Goal: Task Accomplishment & Management: Use online tool/utility

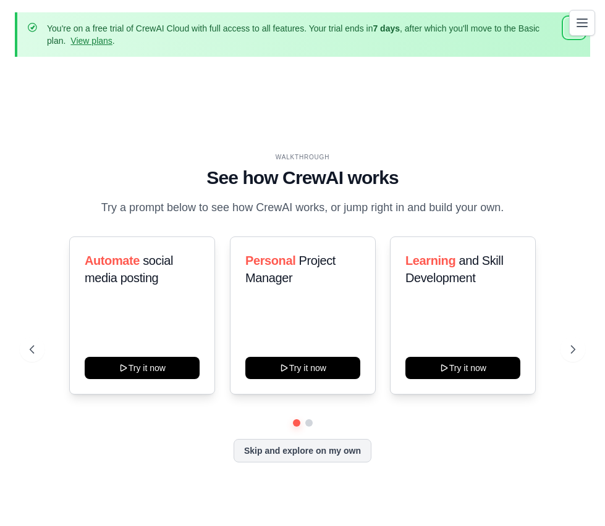
click at [568, 24] on icon "button" at bounding box center [574, 28] width 12 height 12
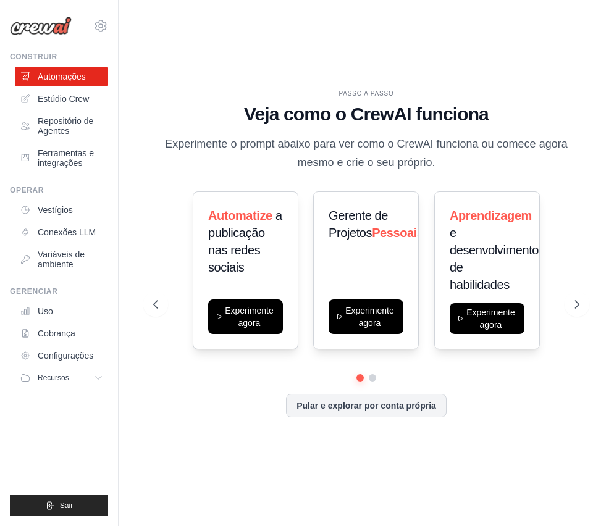
click at [441, 54] on div "PASSO A PASSO Veja como o CrewAI funciona Experimente o prompt abaixo para ver …" at bounding box center [366, 262] width 456 height 501
click at [61, 233] on font "Conexões LLM" at bounding box center [68, 232] width 58 height 10
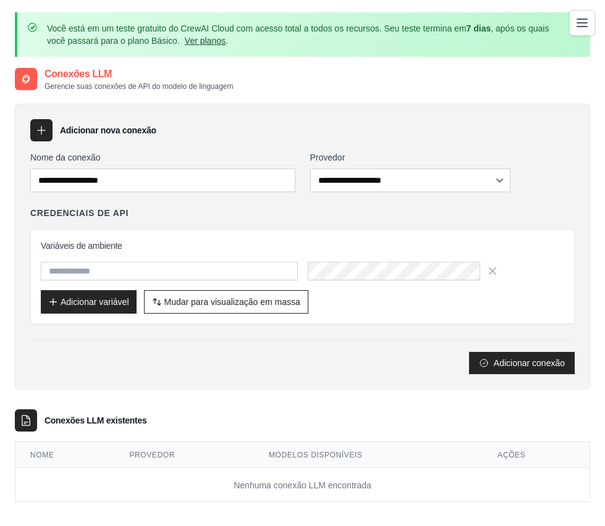
click at [225, 38] on font "Ver planos" at bounding box center [205, 41] width 41 height 10
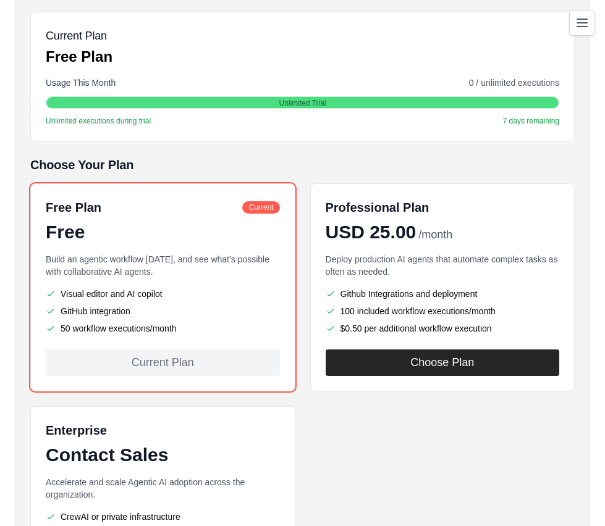
scroll to position [247, 0]
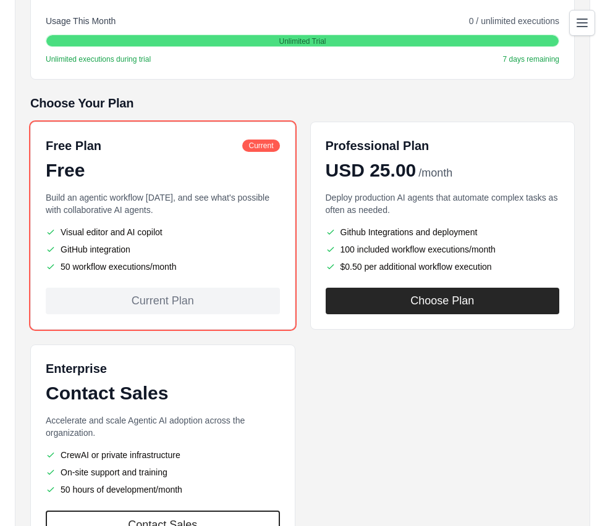
click at [0, 0] on link "Agents Repository" at bounding box center [0, 0] width 0 height 0
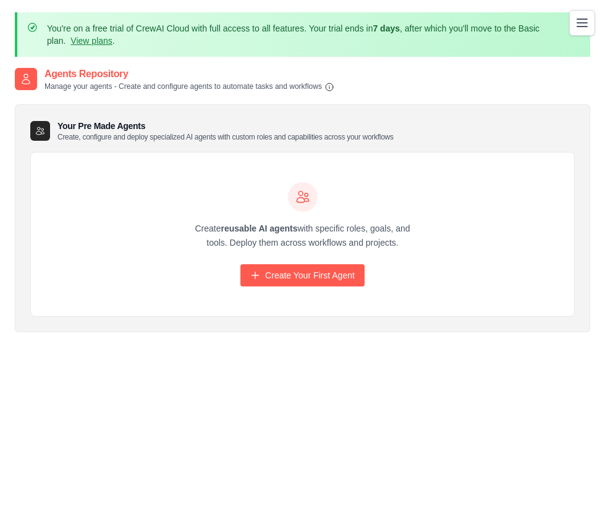
click at [0, 0] on link "Crew Studio" at bounding box center [0, 0] width 0 height 0
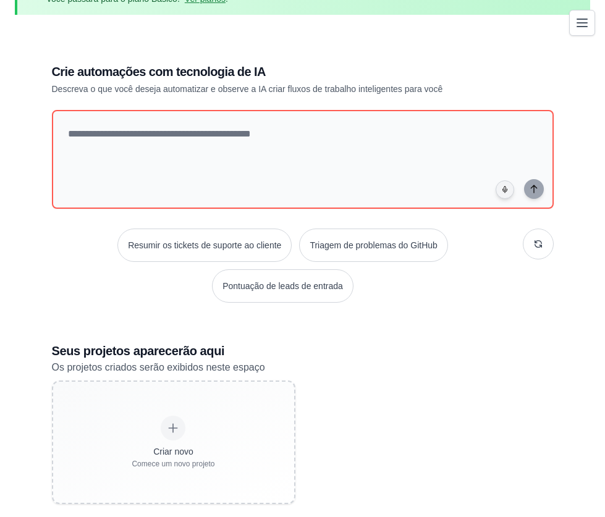
scroll to position [88, 0]
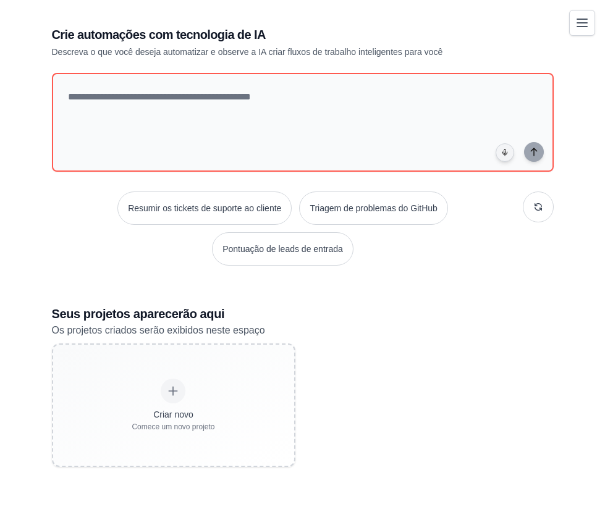
click at [461, 388] on div "Criar novo Comece um novo projeto" at bounding box center [302, 405] width 501 height 124
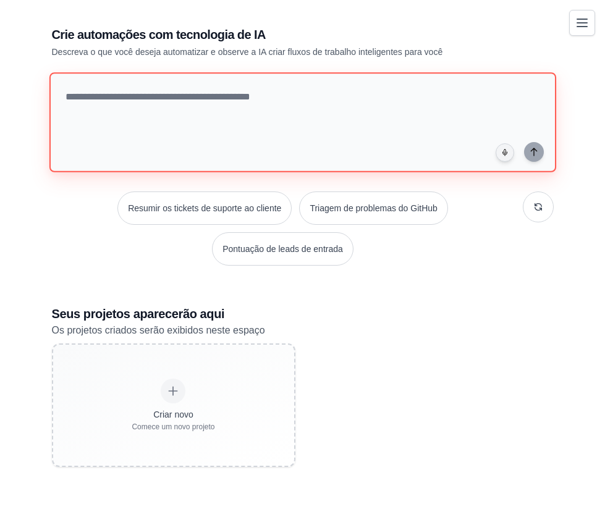
click at [177, 144] on textarea at bounding box center [302, 122] width 506 height 100
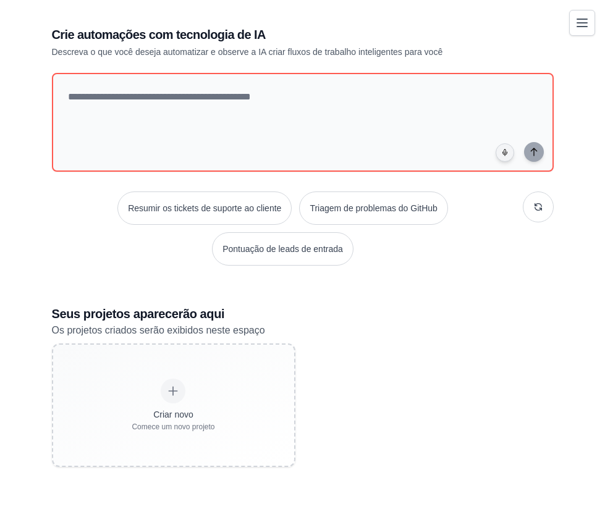
click at [143, 238] on div "Resumir os tickets de suporte ao cliente Triagem de problemas do GitHub Pontuaç…" at bounding box center [302, 228] width 501 height 74
click at [0, 0] on font "Automações" at bounding box center [0, 0] width 0 height 0
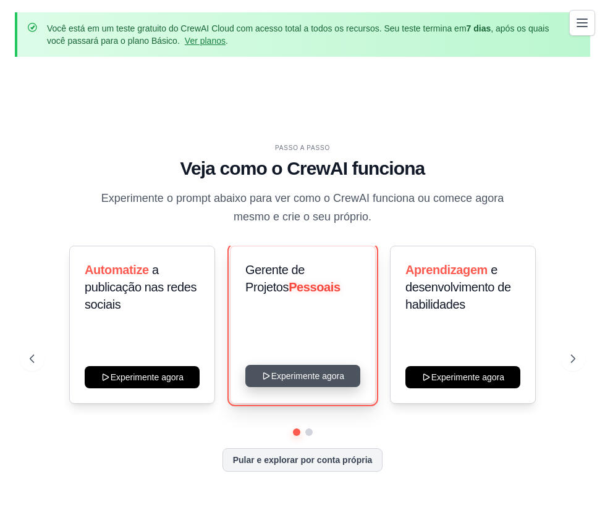
click at [360, 365] on button "Experimente agora" at bounding box center [302, 376] width 115 height 22
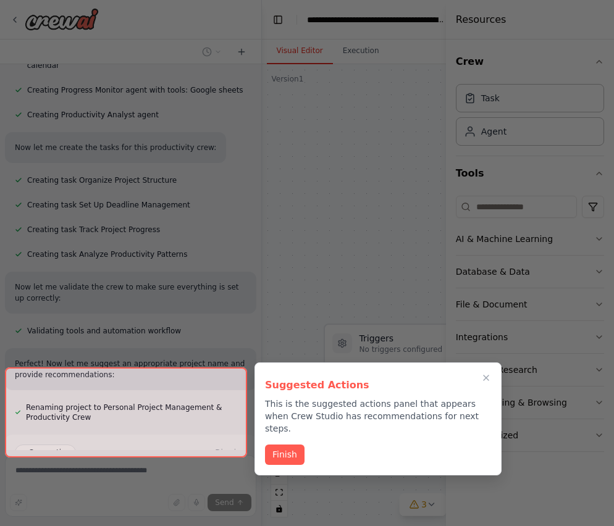
scroll to position [593, 0]
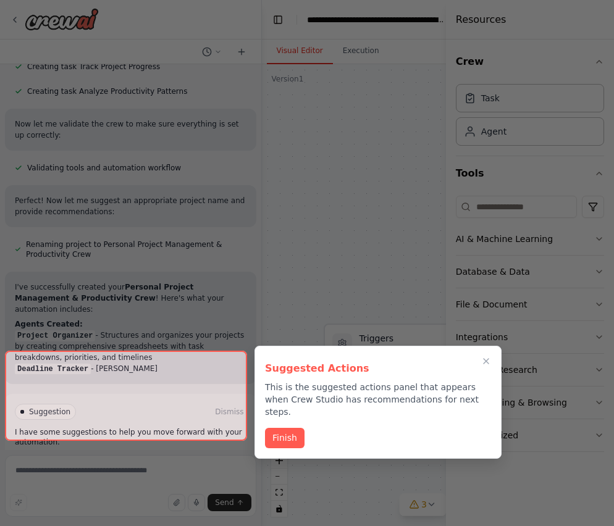
click at [486, 360] on icon "Close walkthrough" at bounding box center [486, 361] width 10 height 10
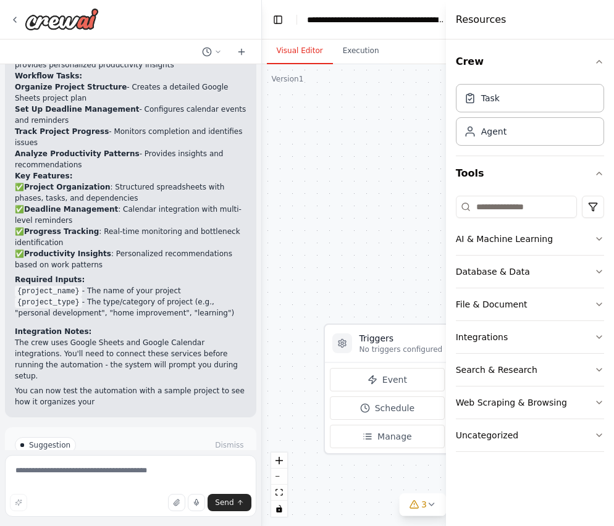
scroll to position [1026, 0]
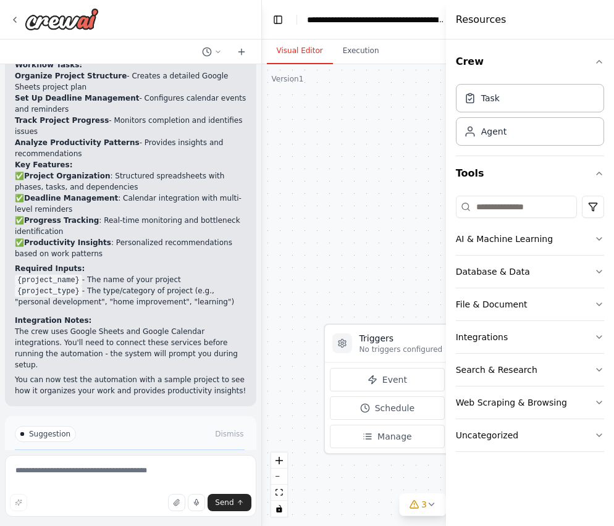
drag, startPoint x: 12, startPoint y: 388, endPoint x: 75, endPoint y: 406, distance: 65.1
click at [75, 416] on div "Suggestion Dismiss I have some suggestions to help you move forward with your a…" at bounding box center [130, 461] width 251 height 90
copy div "I have some suggestions to help you move forward with your automation."
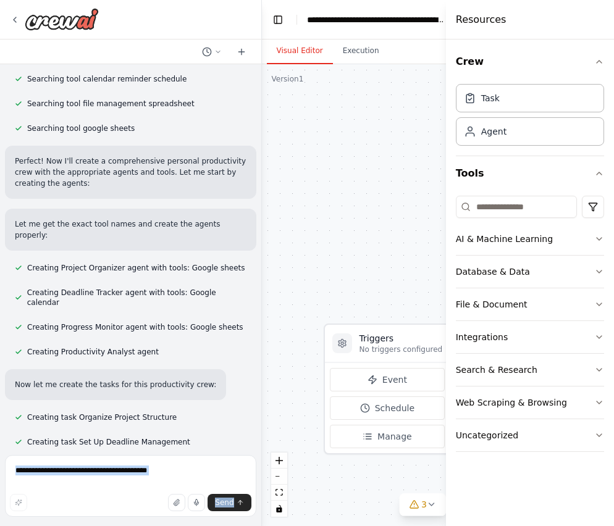
scroll to position [0, 0]
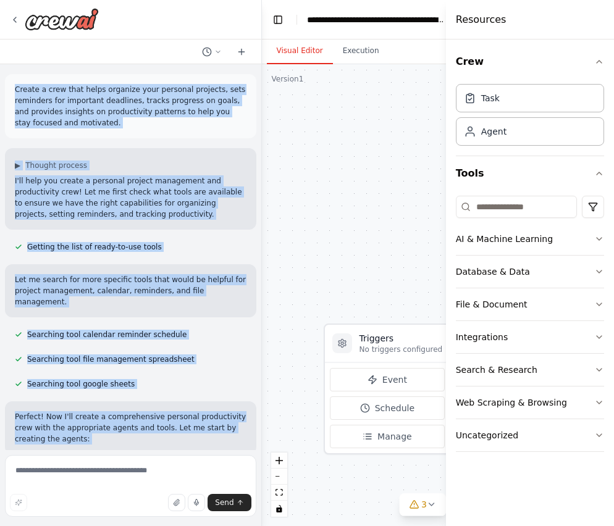
drag, startPoint x: 208, startPoint y: 325, endPoint x: 16, endPoint y: 93, distance: 300.5
click at [16, 93] on div "Create a crew that helps organize your personal projects, sets reminders for im…" at bounding box center [130, 257] width 261 height 386
copy div "Create a crew that helps organize your personal projects, sets reminders for im…"
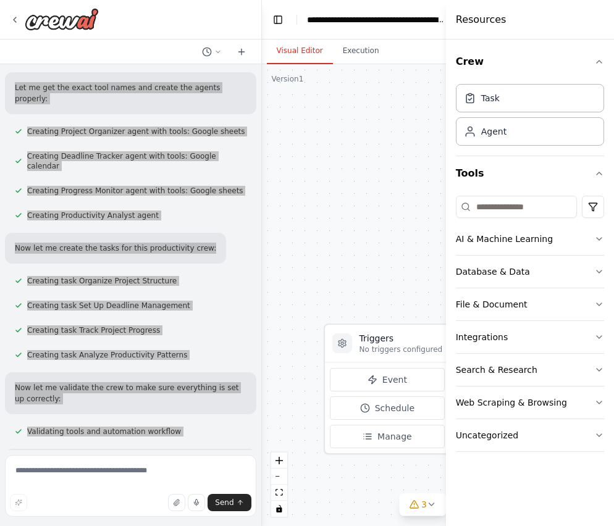
scroll to position [432, 0]
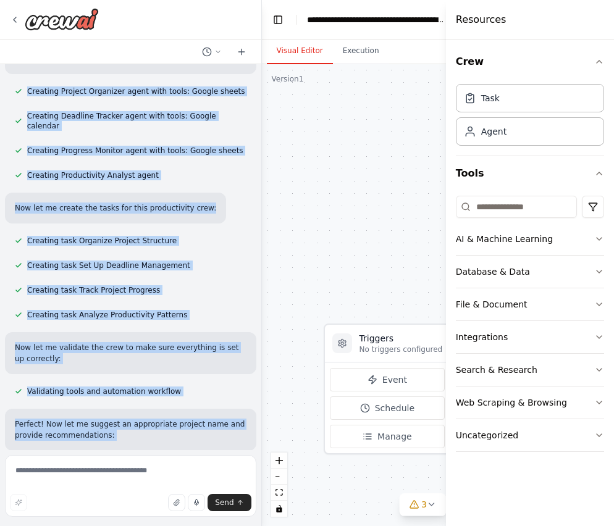
click at [189, 168] on div "Creating Productivity Analyst agent" at bounding box center [130, 175] width 251 height 15
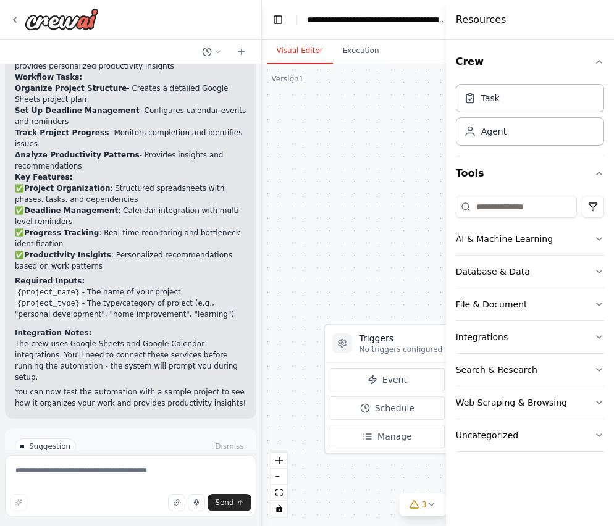
scroll to position [1026, 0]
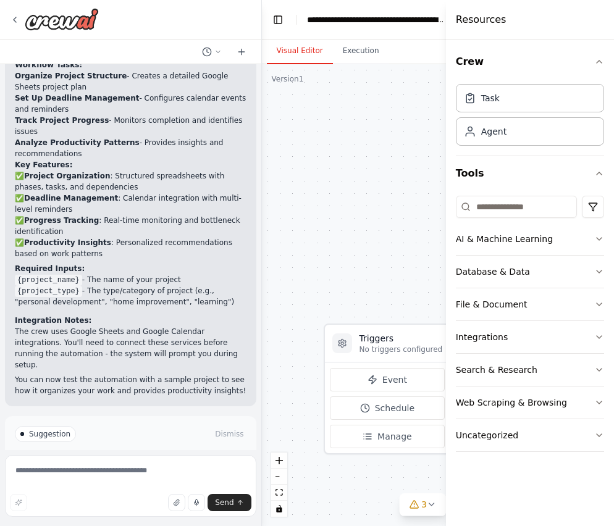
click at [22, 432] on div at bounding box center [22, 434] width 4 height 4
click at [125, 482] on span "Run Automation" at bounding box center [136, 487] width 60 height 10
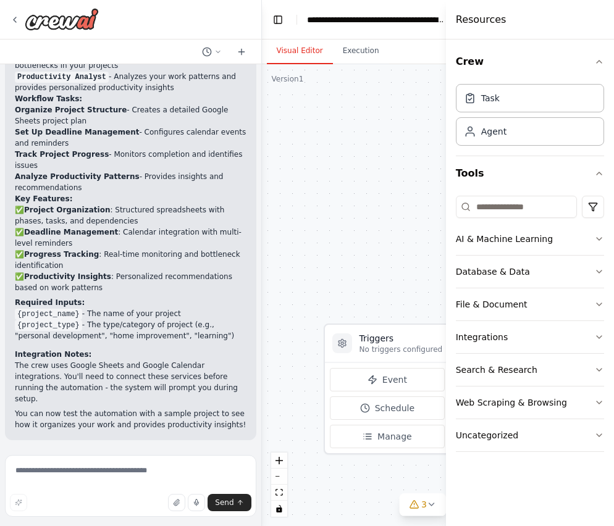
scroll to position [926, 0]
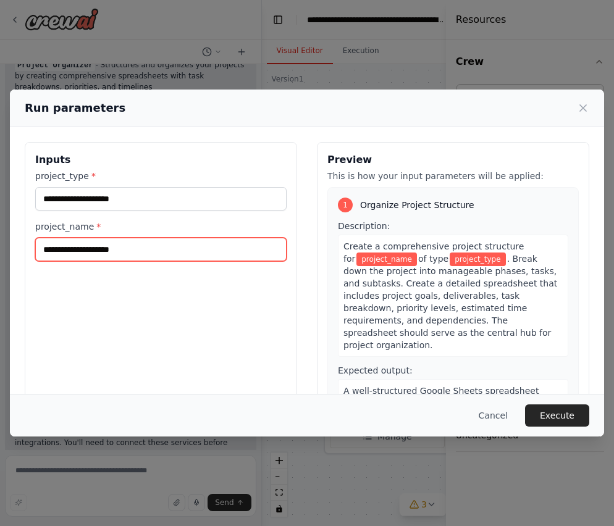
click at [128, 248] on input "project_name *" at bounding box center [160, 249] width 251 height 23
type input "*********"
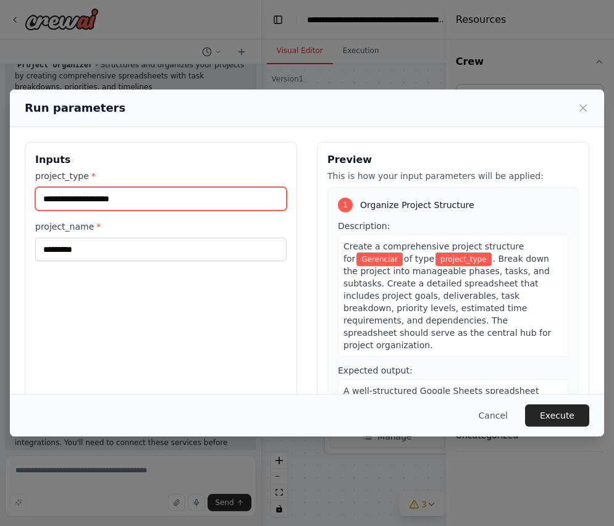
click at [88, 198] on input "project_type *" at bounding box center [160, 198] width 251 height 23
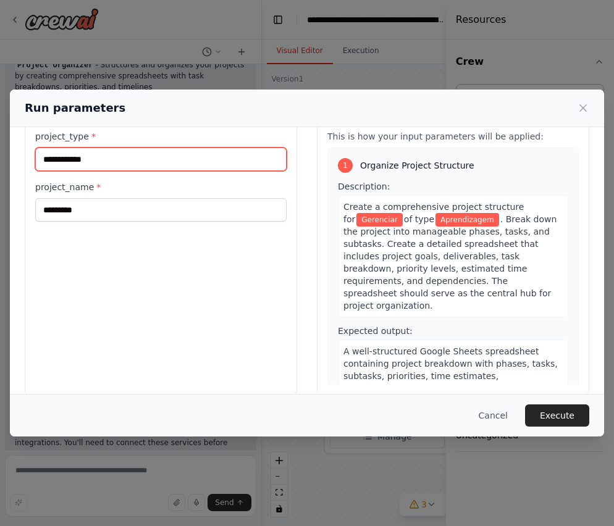
scroll to position [56, 0]
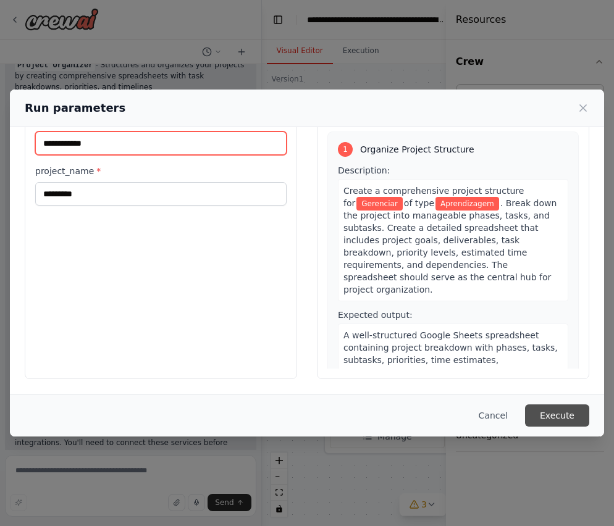
type input "**********"
click at [553, 417] on button "Execute" at bounding box center [557, 416] width 64 height 22
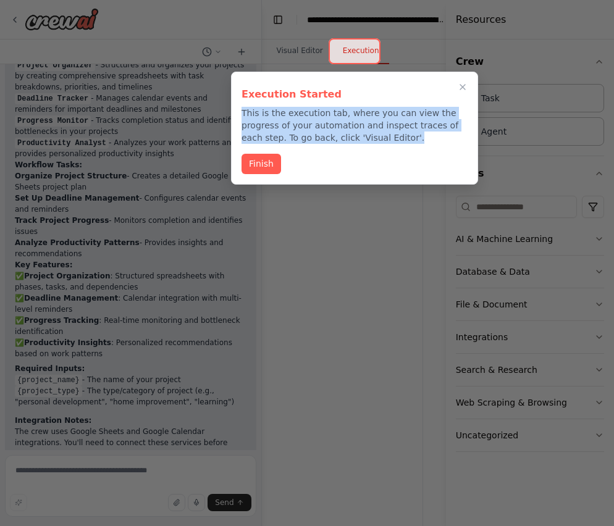
drag, startPoint x: 243, startPoint y: 114, endPoint x: 353, endPoint y: 139, distance: 112.2
click at [353, 139] on p "This is the execution tab, where you can view the progress of your automation a…" at bounding box center [354, 125] width 226 height 37
copy p "This is the execution tab, where you can view the progress of your automation a…"
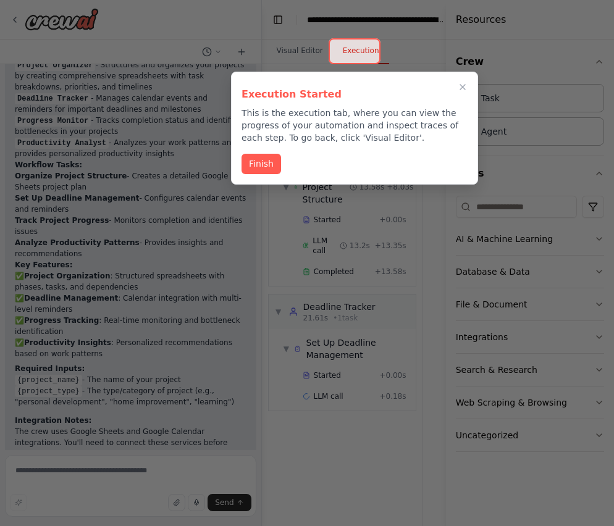
drag, startPoint x: 380, startPoint y: 82, endPoint x: 346, endPoint y: 90, distance: 34.3
click at [346, 90] on div "Execution Started This is the execution tab, where you can view the progress of…" at bounding box center [354, 113] width 226 height 62
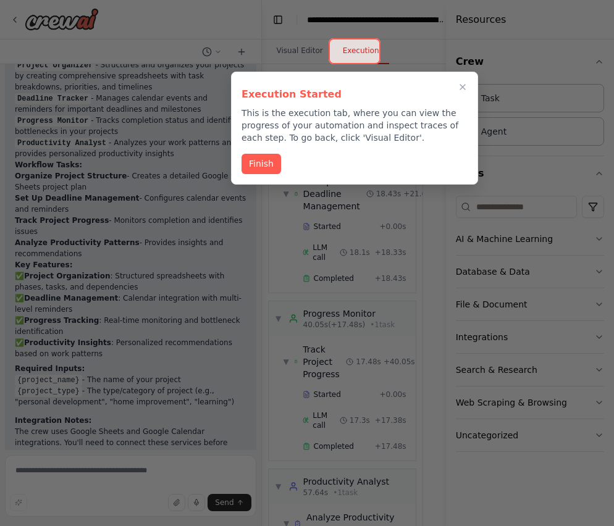
scroll to position [162, 0]
drag, startPoint x: 416, startPoint y: 412, endPoint x: 411, endPoint y: 453, distance: 41.1
click at [411, 453] on div at bounding box center [307, 263] width 614 height 526
drag, startPoint x: 417, startPoint y: 437, endPoint x: 449, endPoint y: 476, distance: 50.4
click at [426, 470] on div at bounding box center [307, 263] width 614 height 526
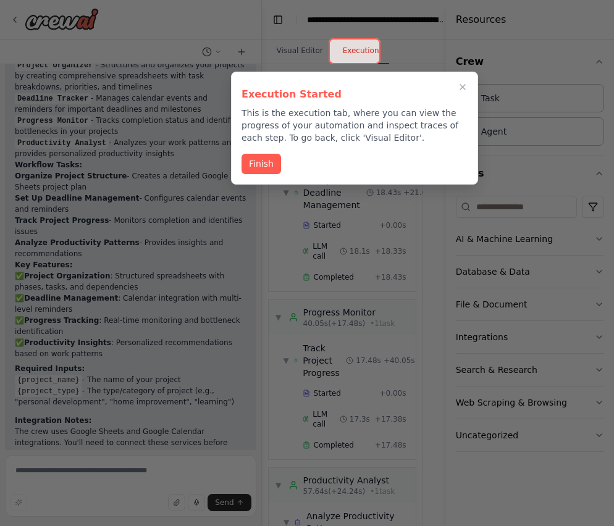
scroll to position [1026, 0]
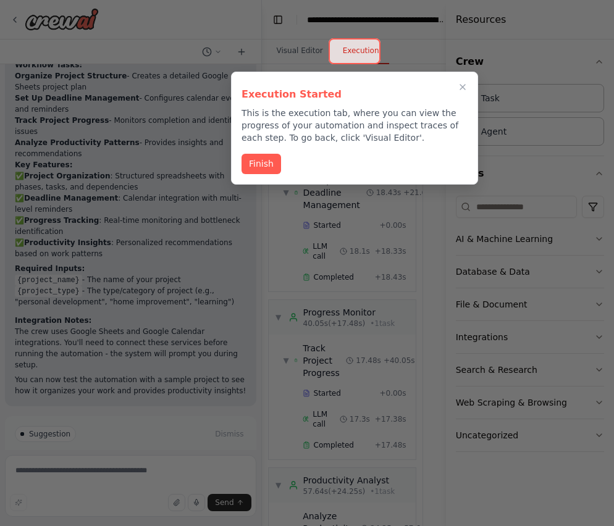
click at [416, 509] on div at bounding box center [307, 263] width 614 height 526
click at [545, 493] on div at bounding box center [307, 263] width 614 height 526
click at [257, 164] on button "Finish" at bounding box center [261, 163] width 40 height 20
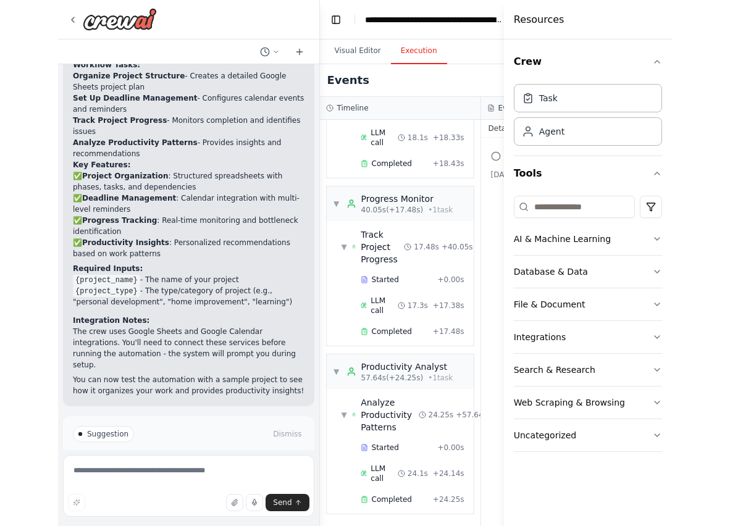
scroll to position [287, 0]
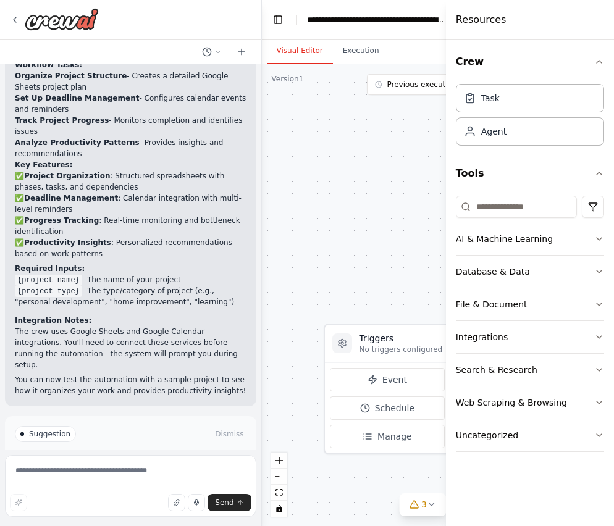
click at [286, 52] on button "Visual Editor" at bounding box center [300, 51] width 66 height 26
click at [421, 507] on span "3" at bounding box center [424, 504] width 6 height 12
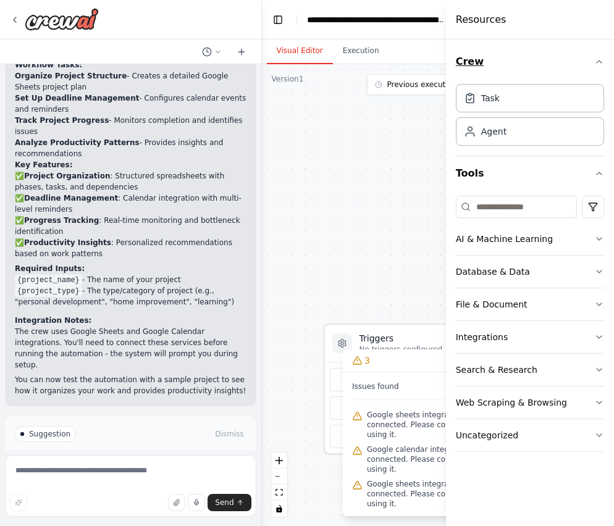
click at [598, 61] on icon "button" at bounding box center [599, 62] width 10 height 10
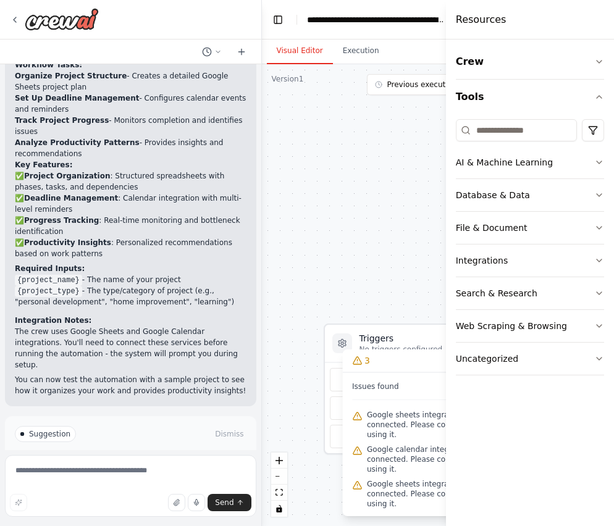
click at [358, 417] on icon at bounding box center [357, 416] width 10 height 10
click at [357, 360] on icon at bounding box center [357, 360] width 0 height 2
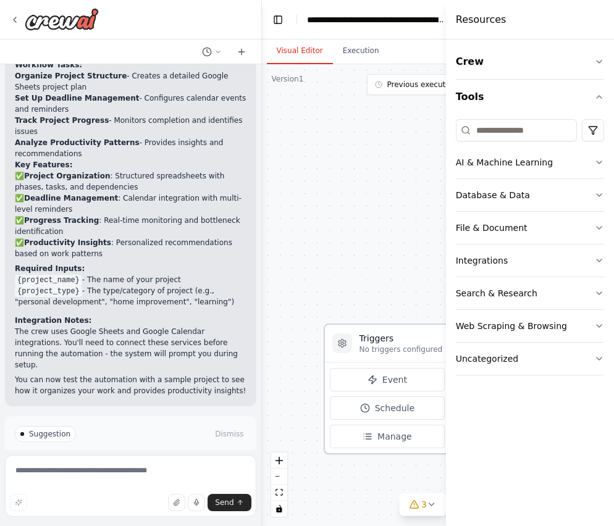
click at [366, 342] on h3 "Triggers" at bounding box center [400, 338] width 83 height 12
click at [427, 506] on icon at bounding box center [432, 505] width 10 height 10
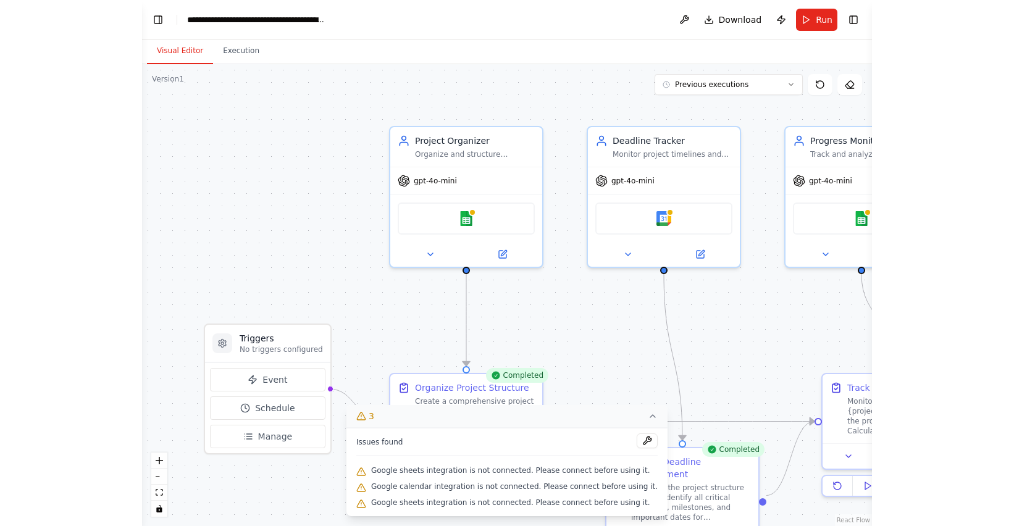
scroll to position [993, 0]
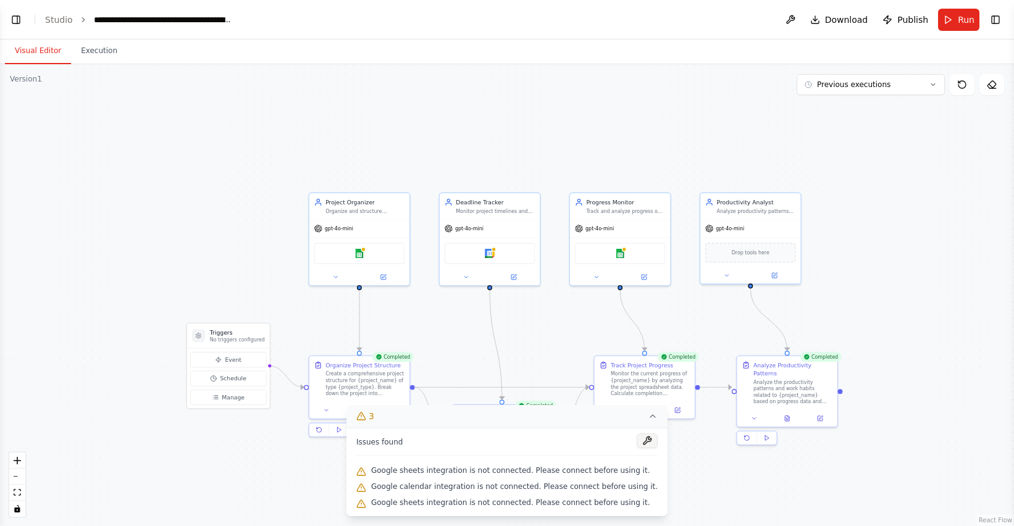
click at [613, 443] on button at bounding box center [647, 441] width 21 height 15
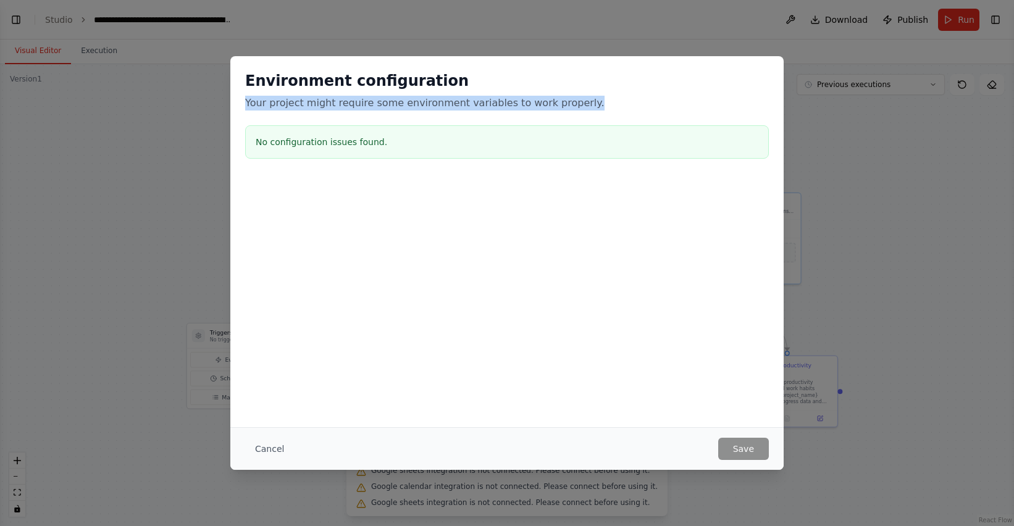
drag, startPoint x: 569, startPoint y: 104, endPoint x: 229, endPoint y: 102, distance: 340.3
click at [229, 102] on div "Environment configuration Your project might require some environment variables…" at bounding box center [507, 263] width 1014 height 526
copy p "Your project might require some environment variables to work properly."
click at [304, 143] on h3 "No configuration issues found." at bounding box center [507, 142] width 503 height 12
click at [269, 146] on h3 "No configuration issues found." at bounding box center [507, 142] width 503 height 12
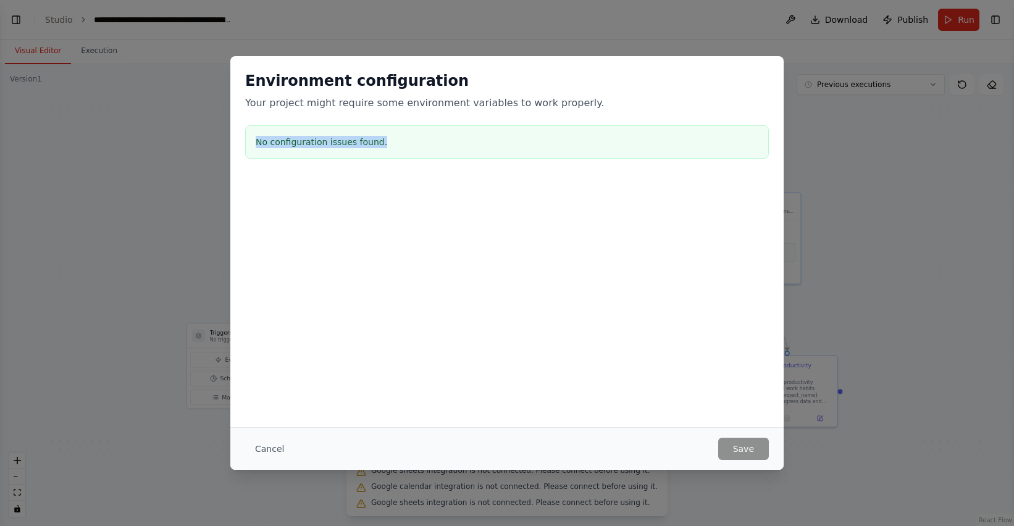
drag, startPoint x: 256, startPoint y: 141, endPoint x: 427, endPoint y: 143, distance: 171.1
click at [422, 141] on h3 "No configuration issues found." at bounding box center [507, 142] width 503 height 12
click at [382, 220] on div at bounding box center [506, 240] width 553 height 124
click at [613, 89] on h2 "Environment configuration" at bounding box center [507, 81] width 524 height 20
click at [613, 136] on h3 "No configuration issues found." at bounding box center [507, 142] width 503 height 12
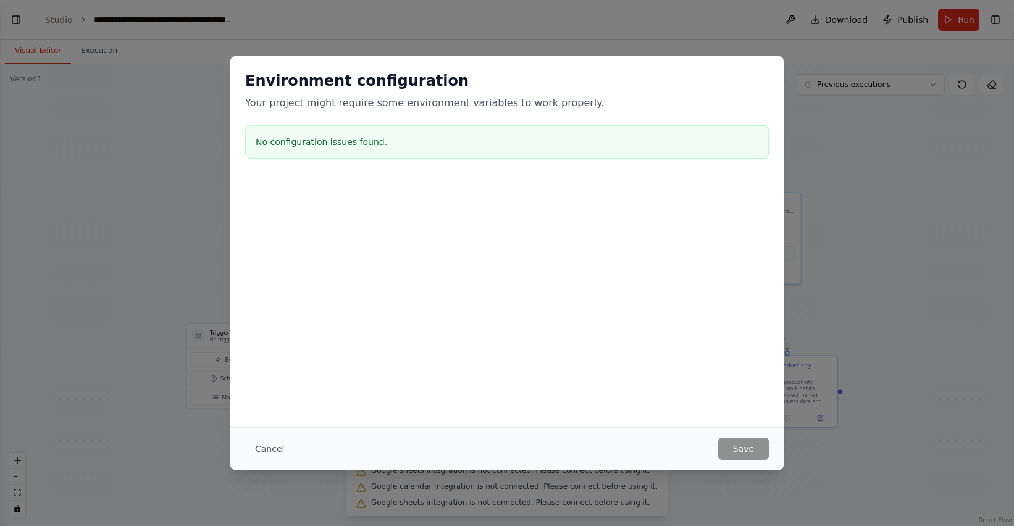
click at [294, 145] on h3 "No configuration issues found." at bounding box center [507, 142] width 503 height 12
drag, startPoint x: 259, startPoint y: 141, endPoint x: 426, endPoint y: 141, distance: 166.7
click at [426, 141] on h3 "No configuration issues found." at bounding box center [507, 142] width 503 height 12
click at [390, 249] on div at bounding box center [506, 240] width 553 height 124
click at [263, 451] on button "Cancel" at bounding box center [269, 449] width 49 height 22
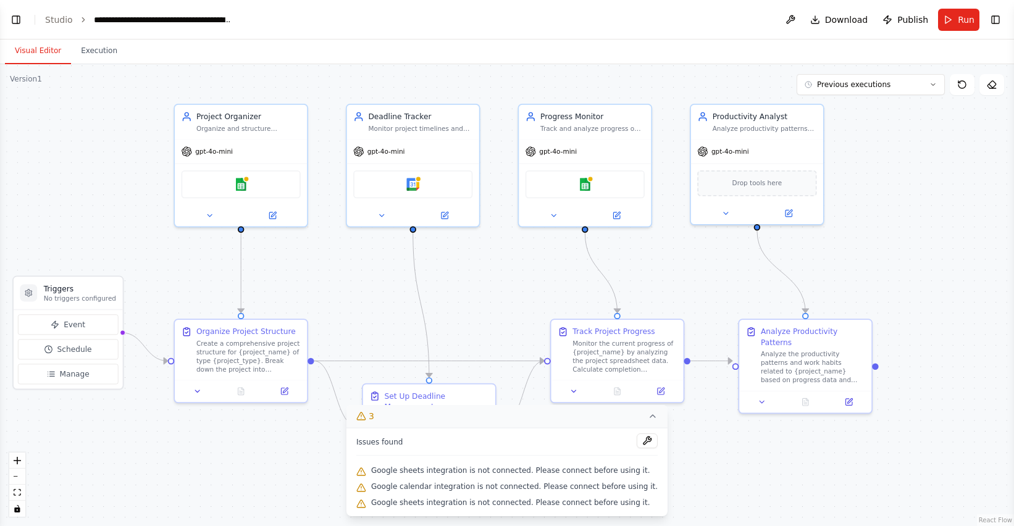
click at [613, 337] on div ".deletable-edge-delete-btn { width: 20px; height: 20px; border: 0px solid #ffff…" at bounding box center [507, 295] width 1014 height 462
click at [613, 85] on span "Previous executions" at bounding box center [853, 85] width 73 height 10
click at [613, 106] on div "8m ago" at bounding box center [878, 108] width 124 height 10
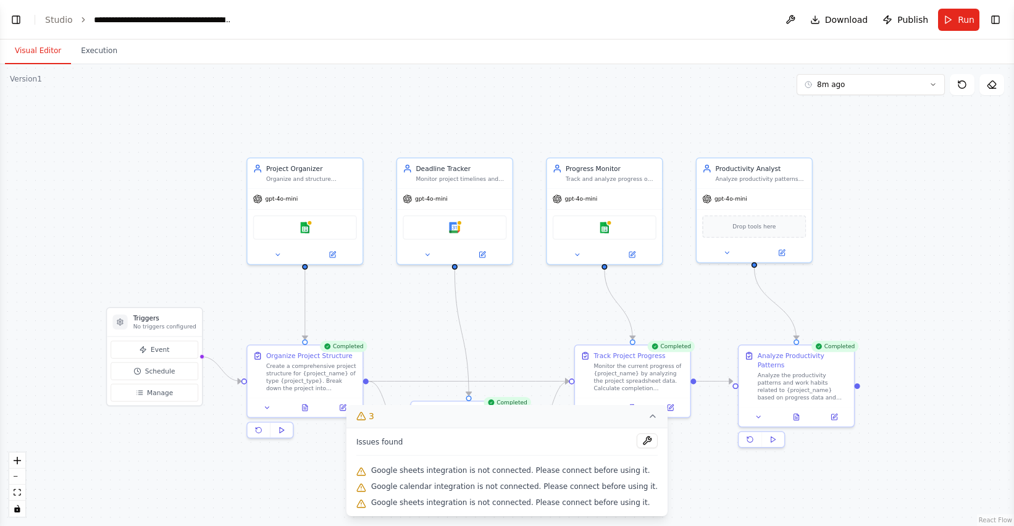
click at [613, 419] on icon at bounding box center [653, 416] width 10 height 10
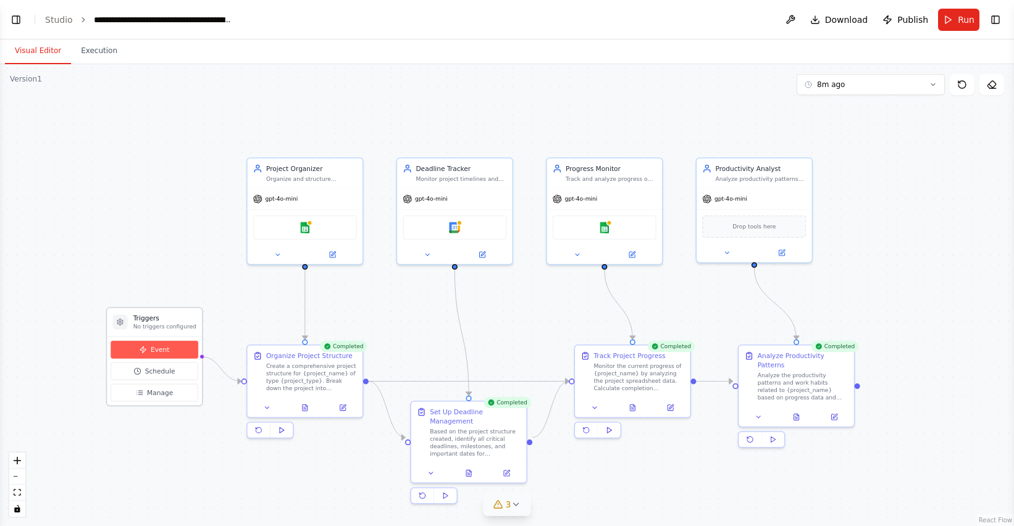
click at [156, 347] on span "Event" at bounding box center [160, 349] width 19 height 9
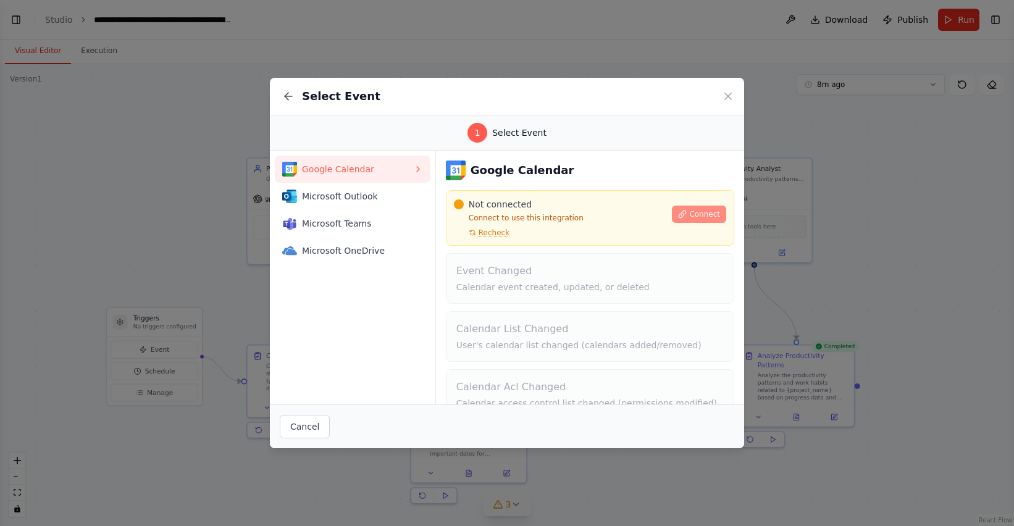
click at [613, 216] on span "Connect" at bounding box center [704, 214] width 31 height 10
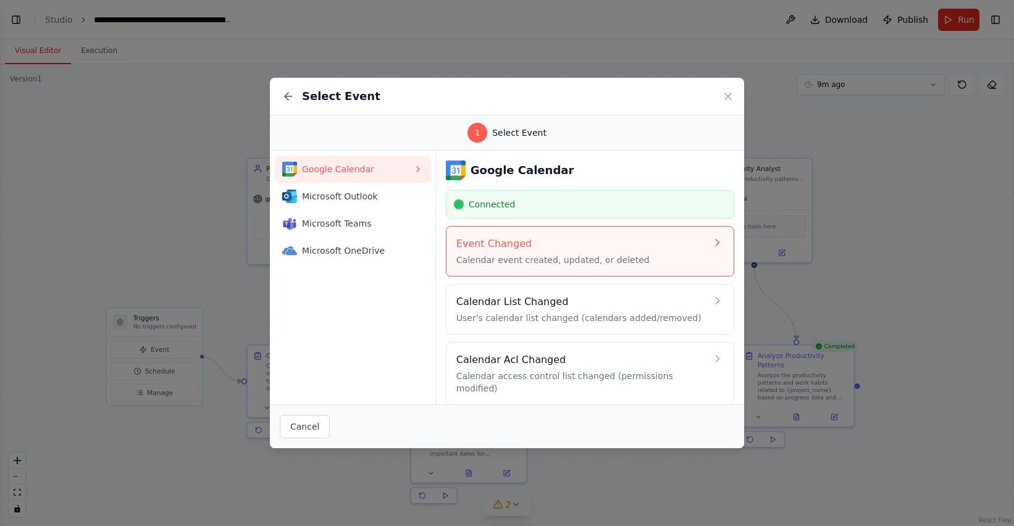
click at [613, 246] on icon at bounding box center [717, 243] width 12 height 12
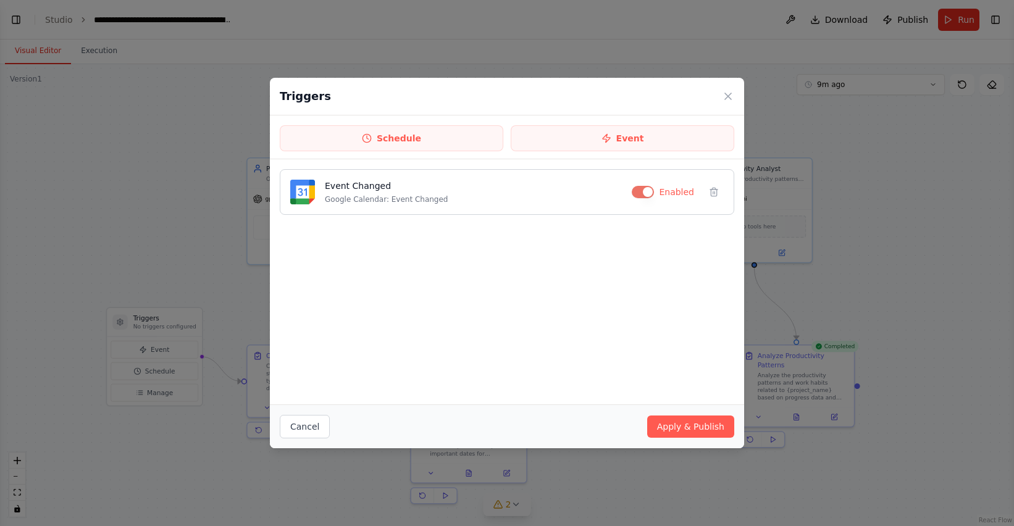
click at [613, 193] on button "button" at bounding box center [643, 192] width 22 height 12
click at [613, 193] on button "button" at bounding box center [640, 192] width 22 height 12
click at [613, 426] on button "Apply & Publish" at bounding box center [690, 427] width 87 height 22
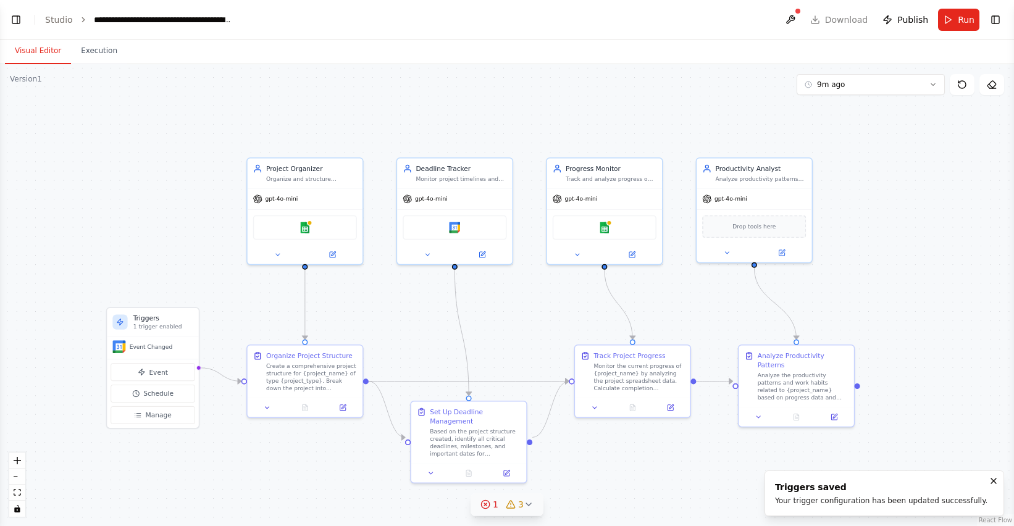
click at [490, 505] on icon at bounding box center [485, 505] width 10 height 10
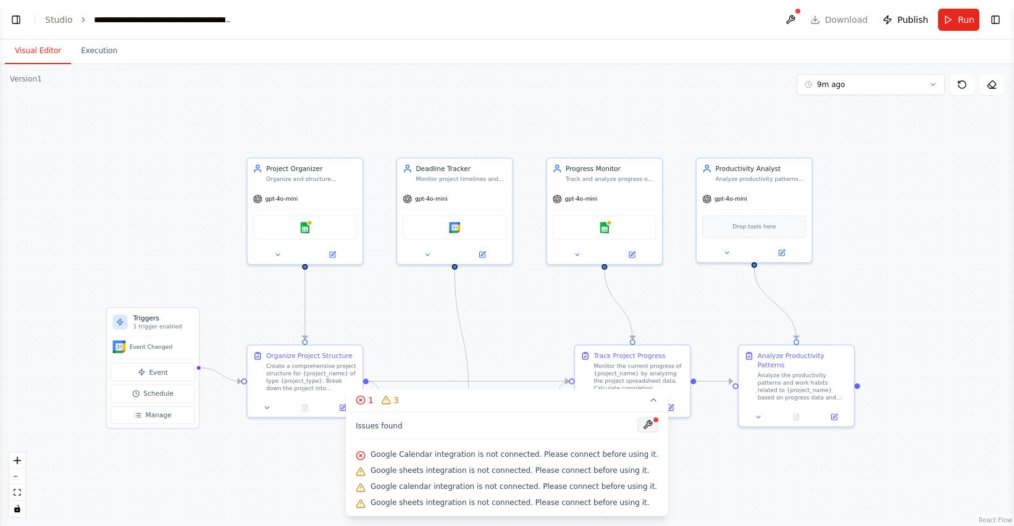
click at [613, 424] on button at bounding box center [647, 424] width 21 height 15
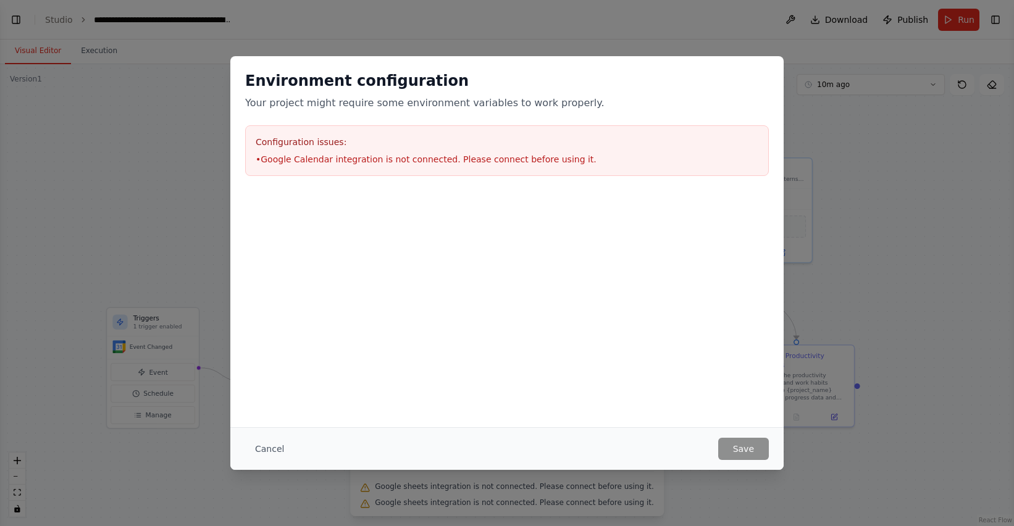
click at [531, 156] on li "• Google Calendar integration is not connected. Please connect before using it." at bounding box center [507, 159] width 503 height 12
click at [275, 444] on button "Cancel" at bounding box center [269, 449] width 49 height 22
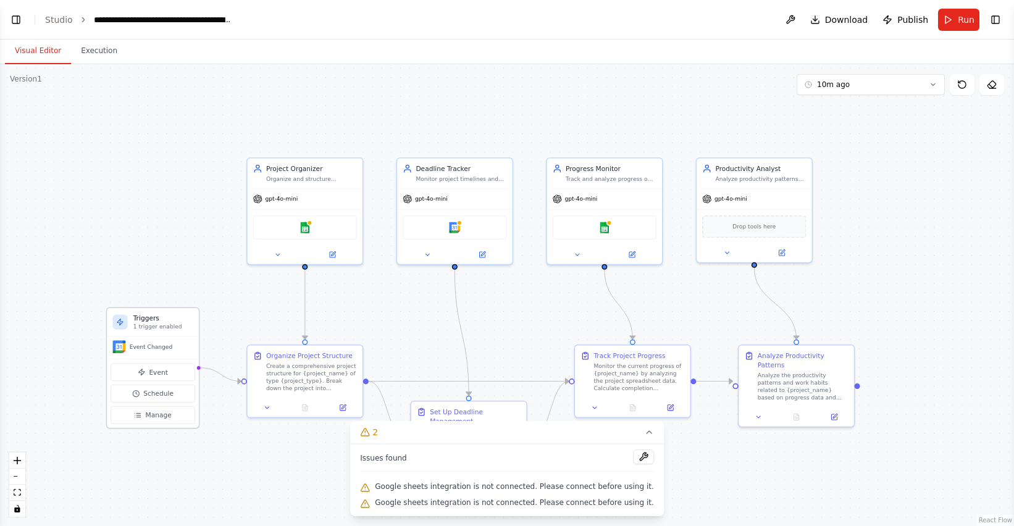
click at [145, 350] on span "Event Changed" at bounding box center [151, 346] width 43 height 7
click at [149, 374] on button "Event" at bounding box center [153, 372] width 84 height 18
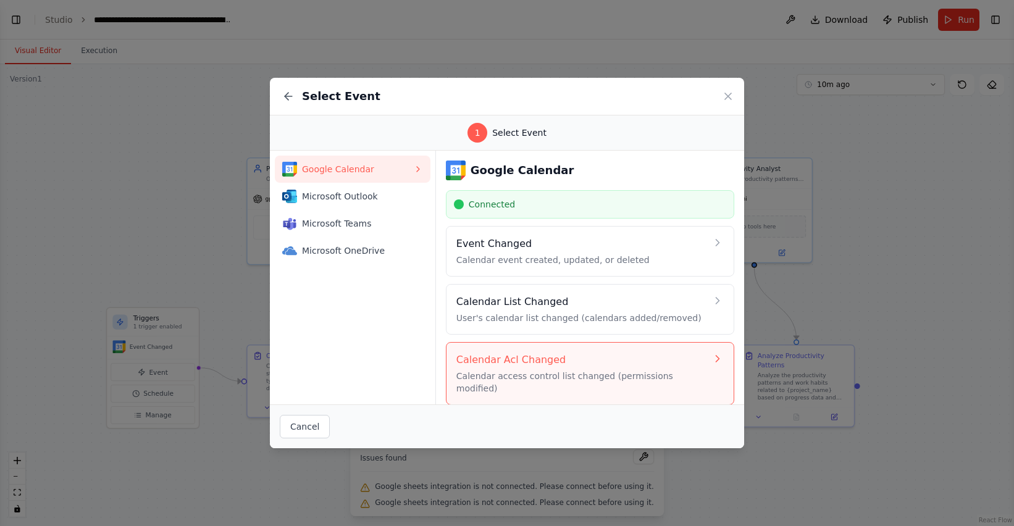
click at [605, 369] on div "Calendar Acl Changed Calendar access control list changed (permissions modified)" at bounding box center [581, 374] width 250 height 42
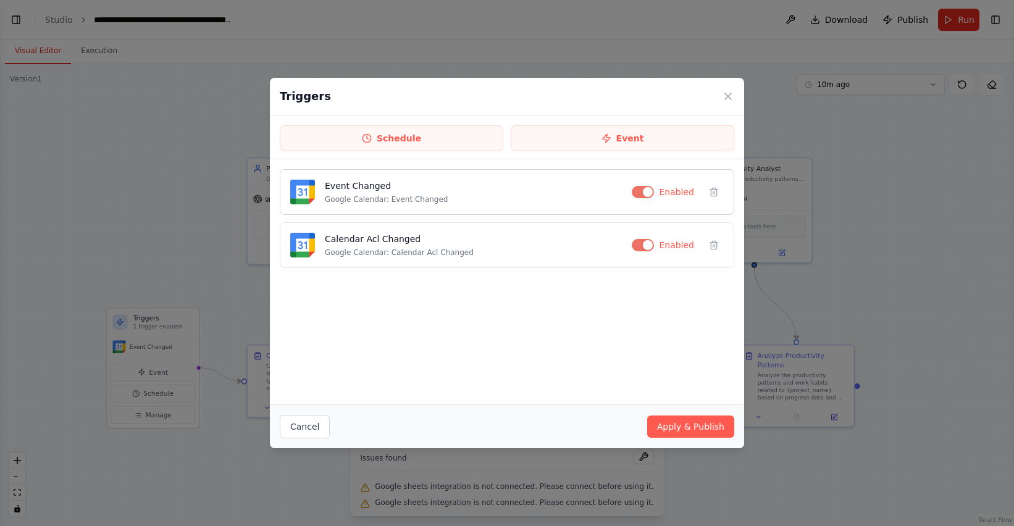
click at [613, 190] on button "button" at bounding box center [643, 192] width 22 height 12
click at [613, 244] on button "button" at bounding box center [643, 245] width 22 height 12
click at [613, 244] on button "button" at bounding box center [640, 245] width 22 height 12
click at [613, 197] on button "button" at bounding box center [640, 192] width 22 height 12
click at [613, 427] on button "Apply & Publish" at bounding box center [690, 427] width 87 height 22
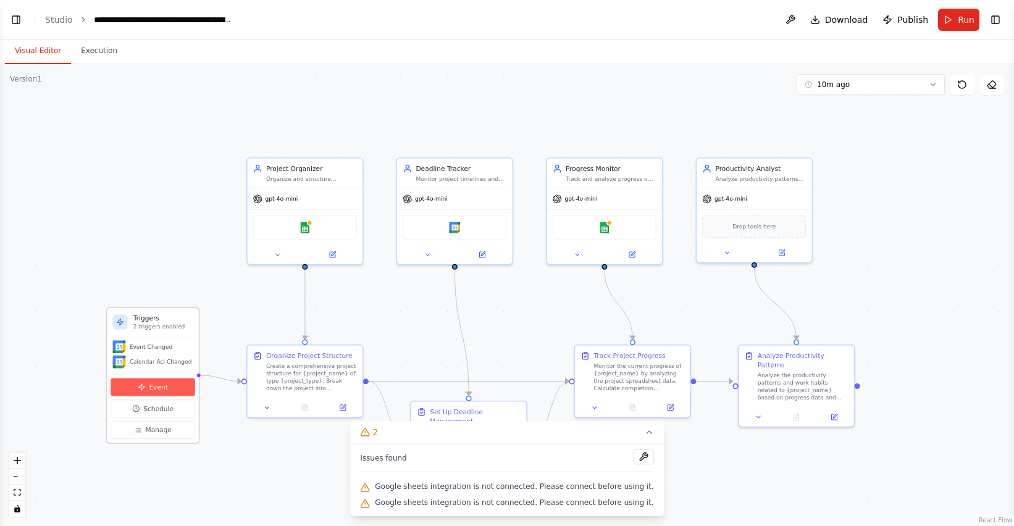
click at [153, 388] on span "Event" at bounding box center [158, 386] width 19 height 9
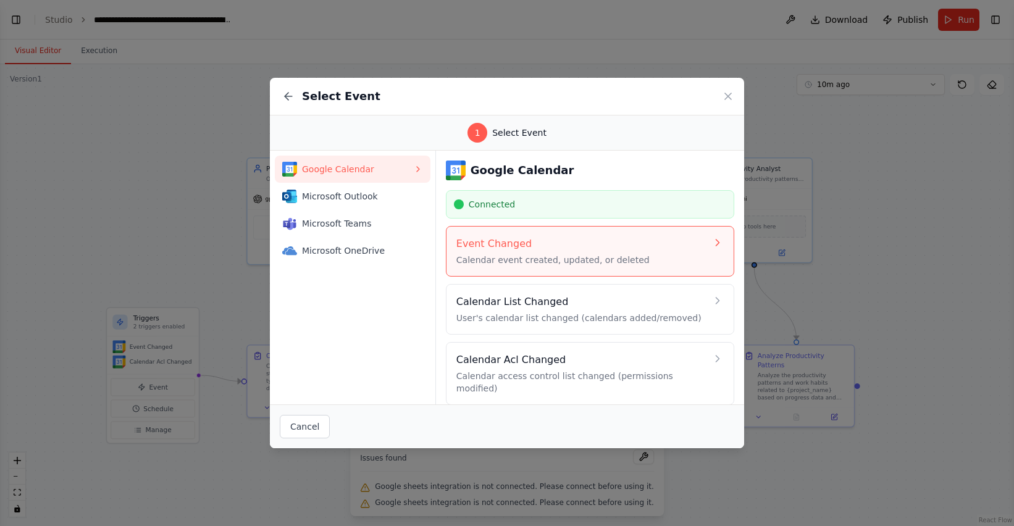
click at [613, 246] on icon at bounding box center [717, 243] width 12 height 12
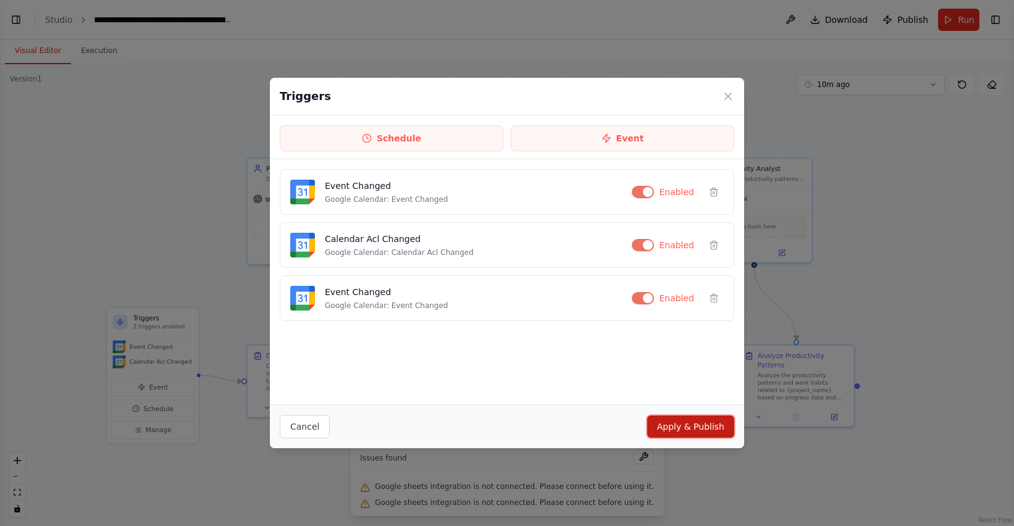
click at [613, 424] on button "Apply & Publish" at bounding box center [690, 427] width 87 height 22
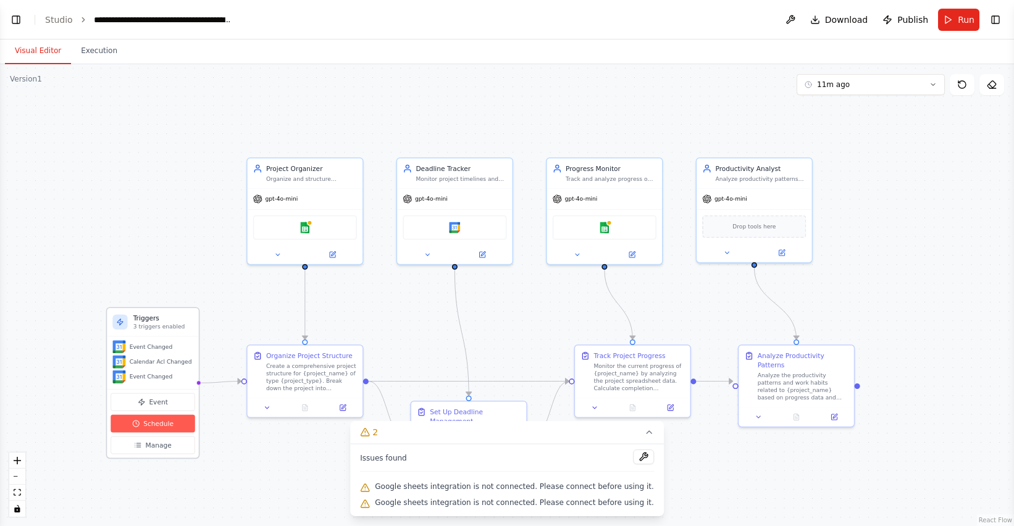
click at [157, 420] on span "Schedule" at bounding box center [158, 423] width 30 height 9
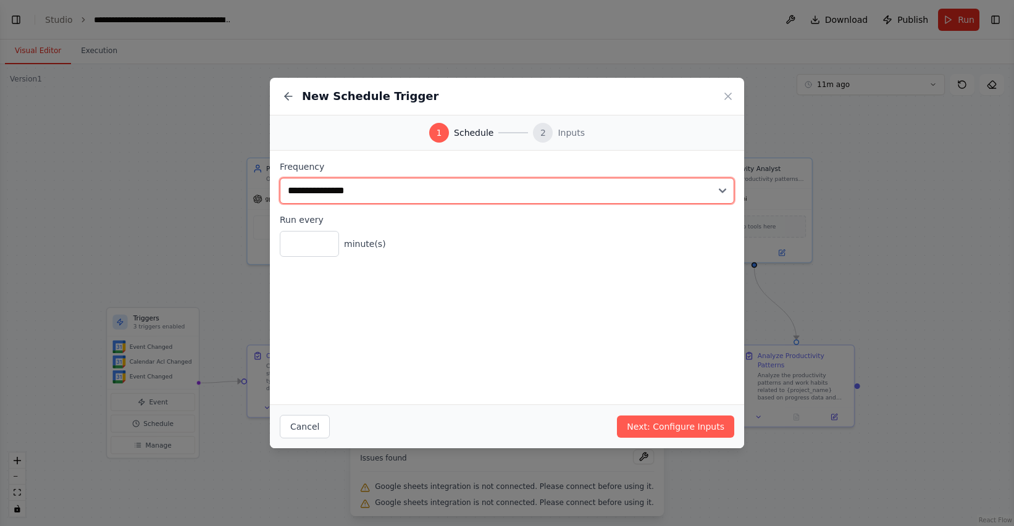
click at [613, 188] on select "**********" at bounding box center [507, 191] width 455 height 26
select select "*****"
click at [280, 178] on select "**********" at bounding box center [507, 191] width 455 height 26
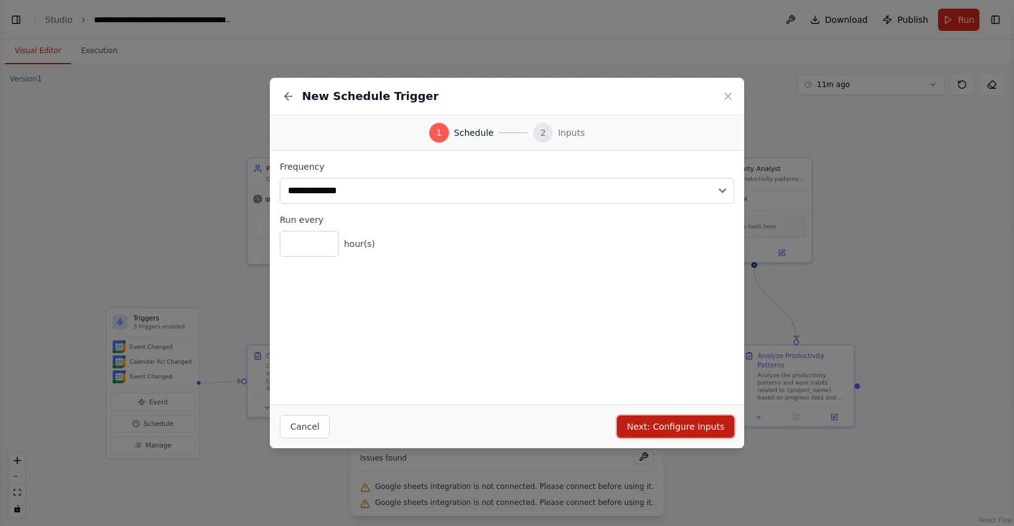
click at [613, 427] on button "Next: Configure Inputs" at bounding box center [675, 427] width 117 height 22
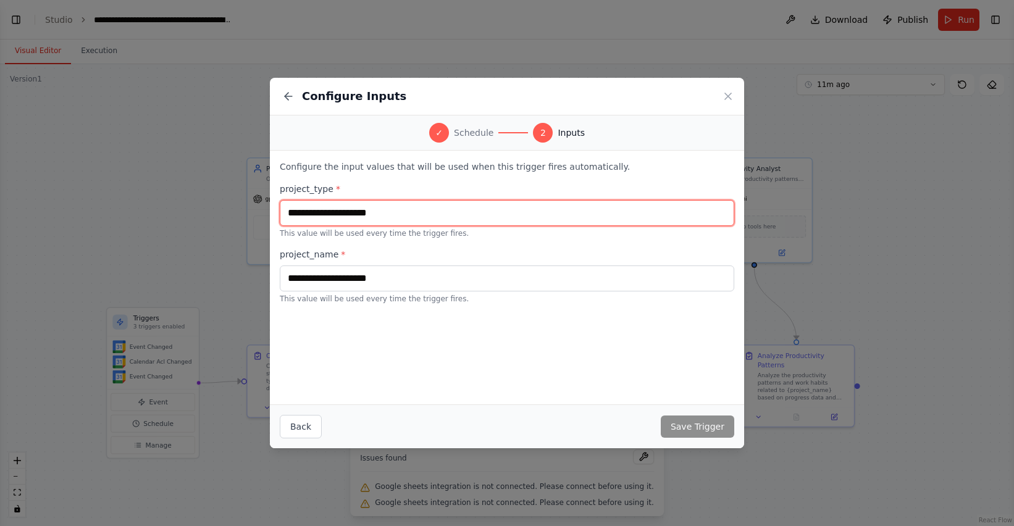
click at [374, 216] on input "text" at bounding box center [507, 213] width 455 height 26
click at [353, 215] on input "text" at bounding box center [507, 213] width 455 height 26
type input "**********"
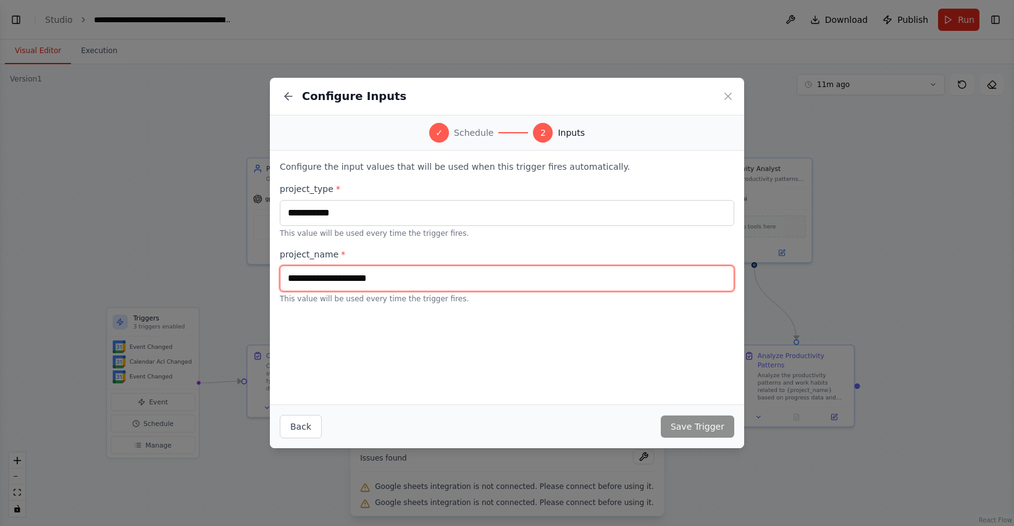
click at [339, 277] on input "text" at bounding box center [507, 279] width 455 height 26
type input "*********"
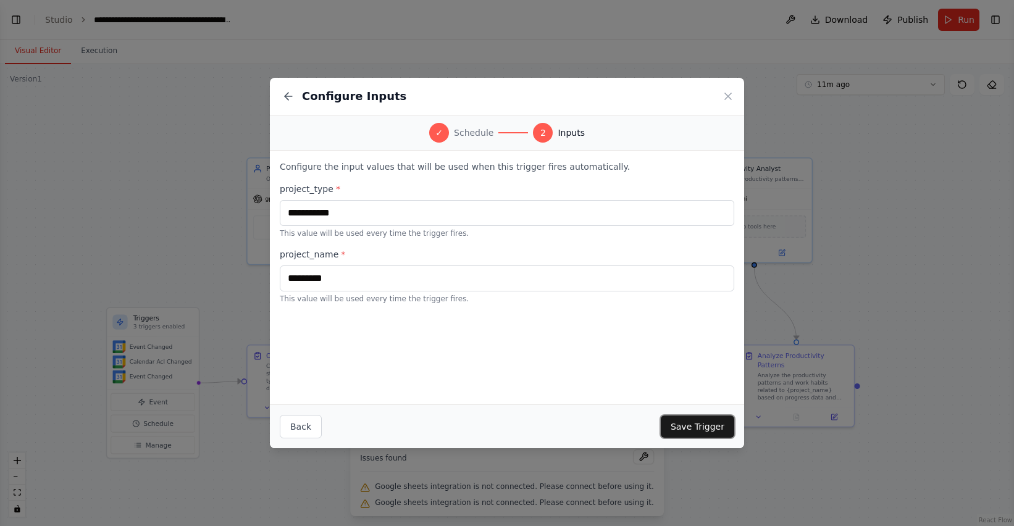
click at [613, 429] on button "Save Trigger" at bounding box center [697, 427] width 73 height 22
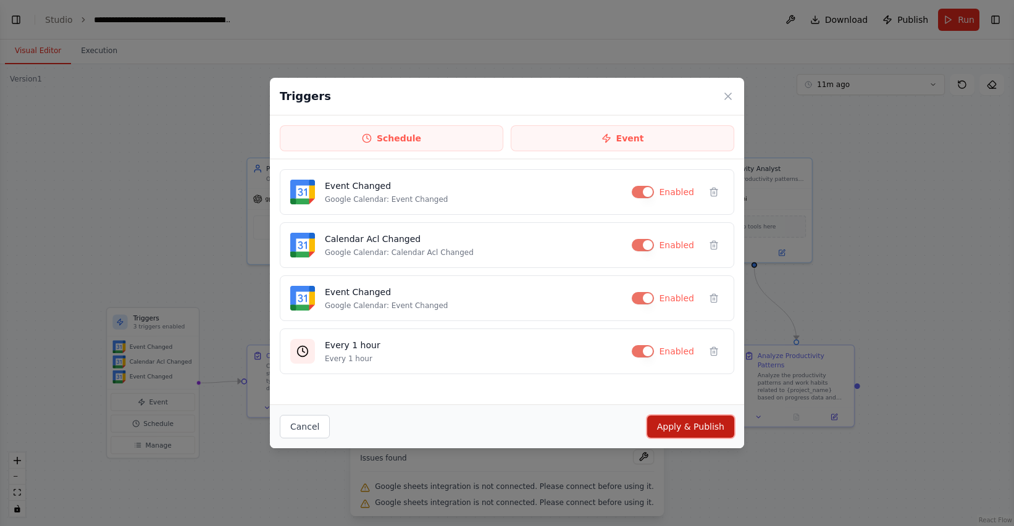
click at [613, 425] on button "Apply & Publish" at bounding box center [690, 427] width 87 height 22
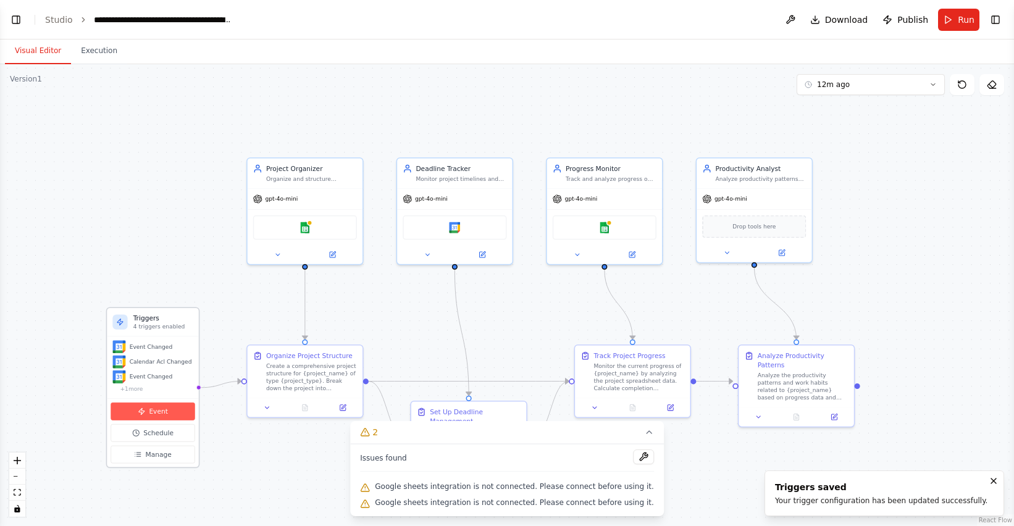
click at [162, 409] on span "Event" at bounding box center [158, 411] width 19 height 9
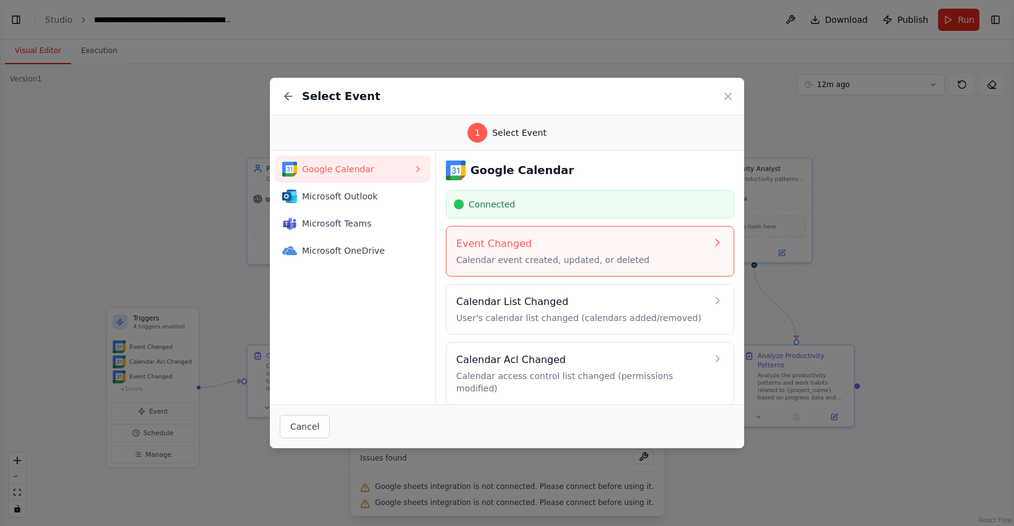
click at [613, 246] on h4 "Event Changed" at bounding box center [581, 244] width 250 height 15
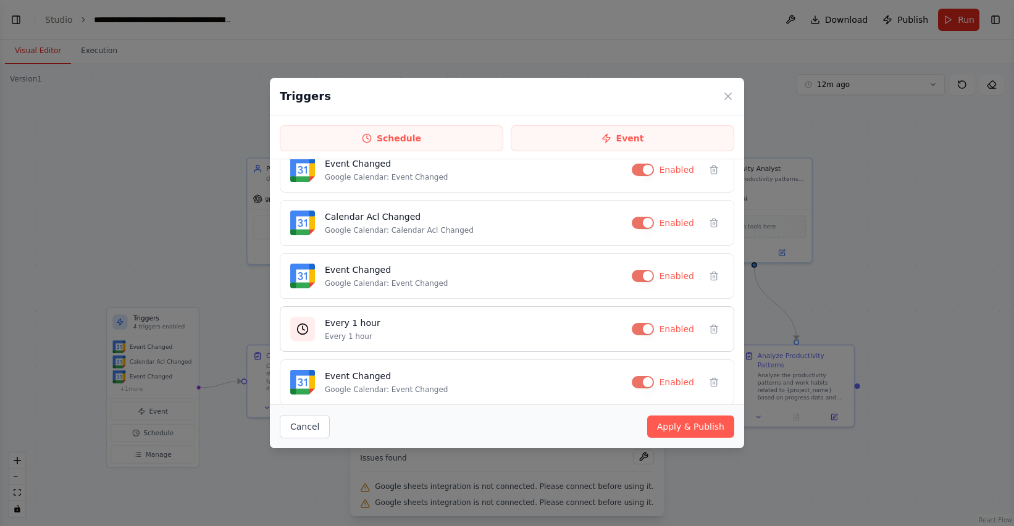
scroll to position [33, 0]
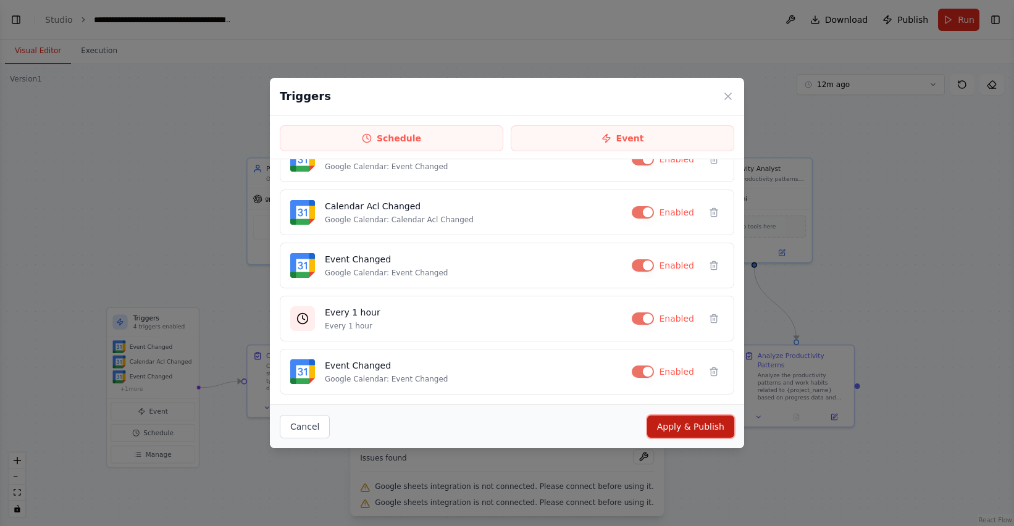
click at [613, 423] on button "Apply & Publish" at bounding box center [690, 427] width 87 height 22
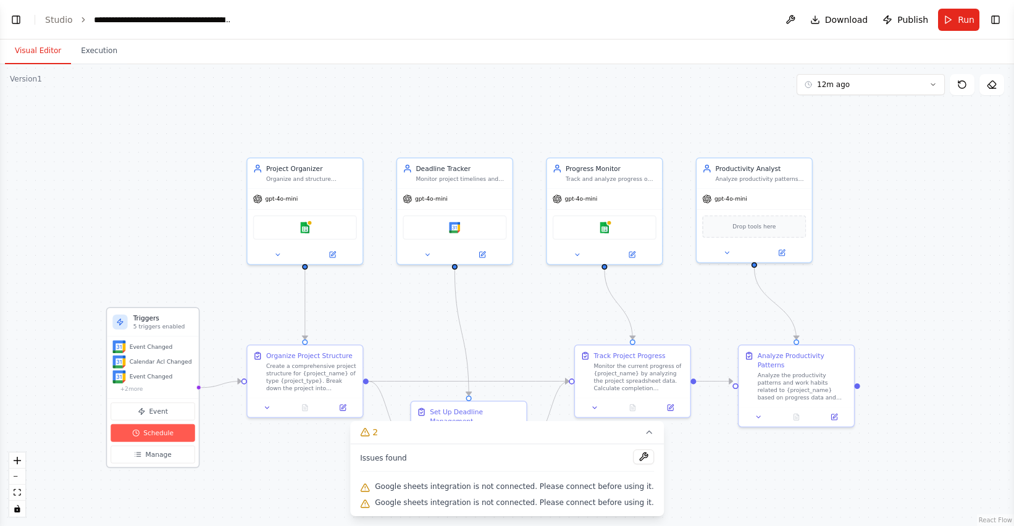
click at [154, 437] on span "Schedule" at bounding box center [158, 433] width 30 height 9
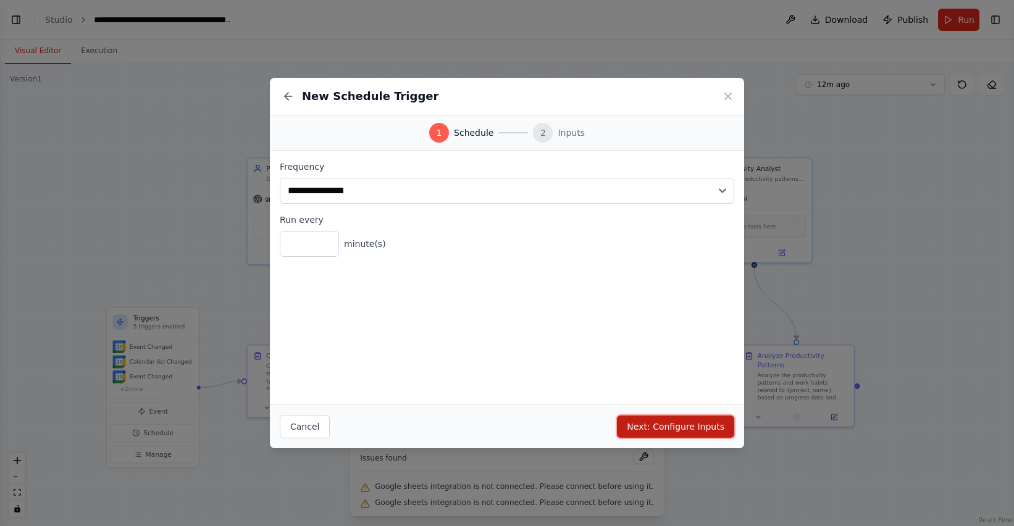
click at [613, 426] on button "Next: Configure Inputs" at bounding box center [675, 427] width 117 height 22
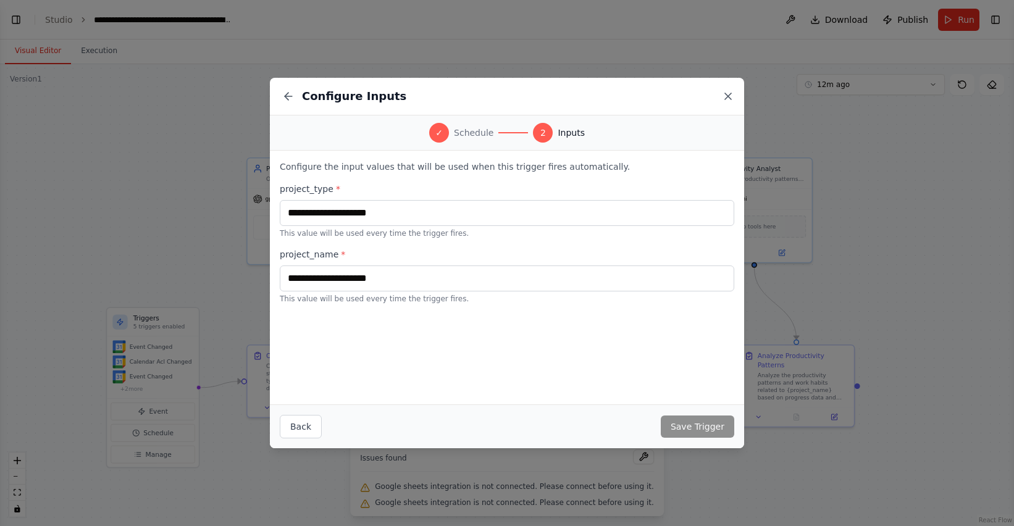
click at [613, 94] on icon at bounding box center [728, 96] width 12 height 12
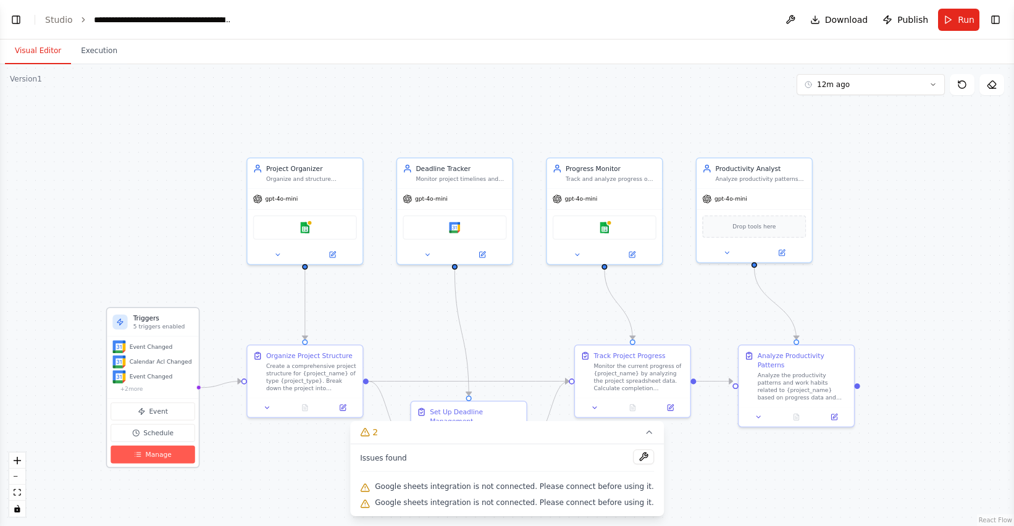
click at [153, 459] on span "Manage" at bounding box center [159, 454] width 26 height 9
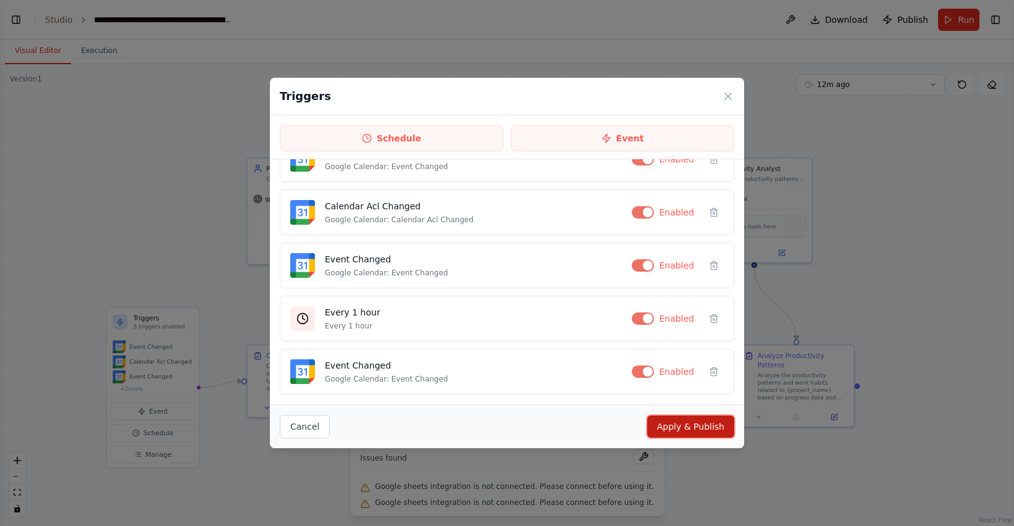
click at [613, 432] on button "Apply & Publish" at bounding box center [690, 427] width 87 height 22
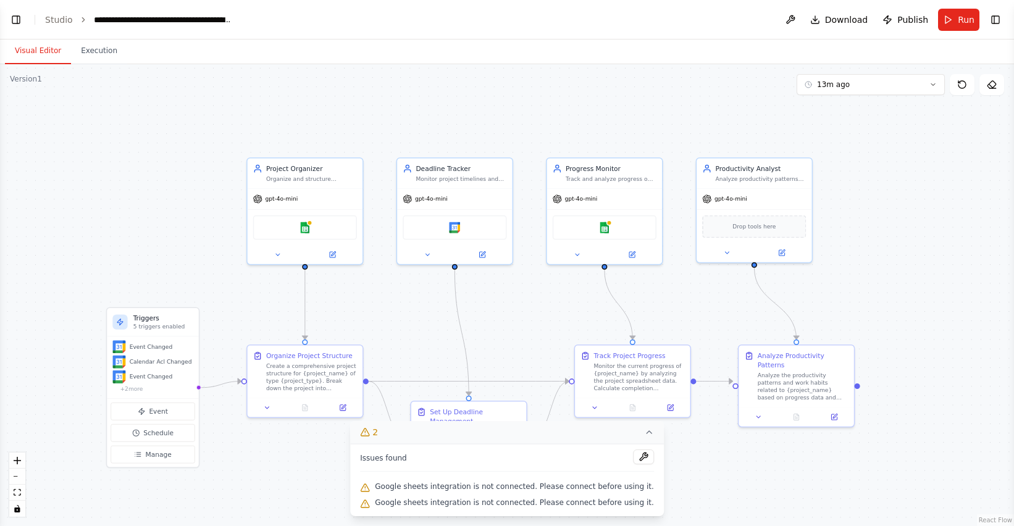
click at [369, 434] on icon at bounding box center [365, 432] width 8 height 7
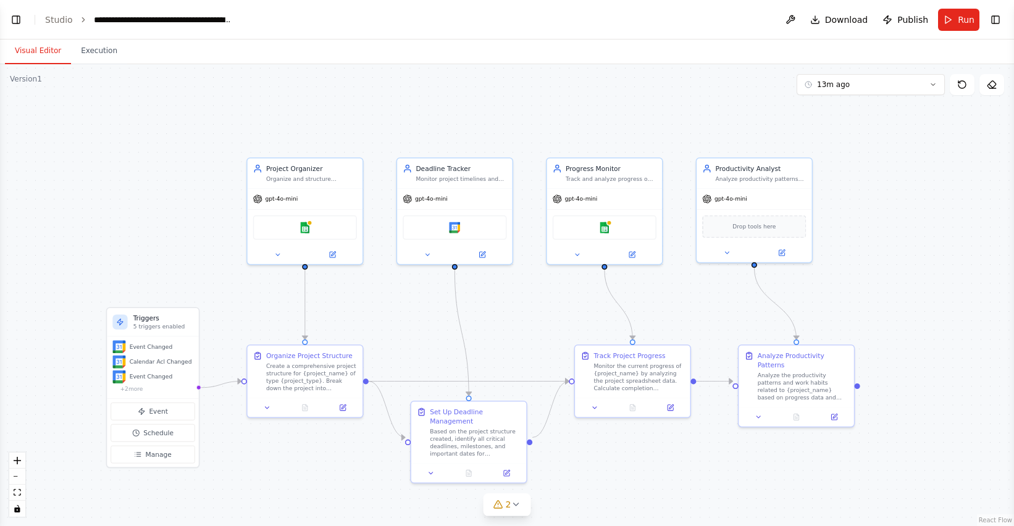
click at [361, 467] on div ".deletable-edge-delete-btn { width: 20px; height: 20px; border: 0px solid #ffff…" at bounding box center [507, 295] width 1014 height 462
click at [506, 510] on span "2" at bounding box center [509, 504] width 6 height 12
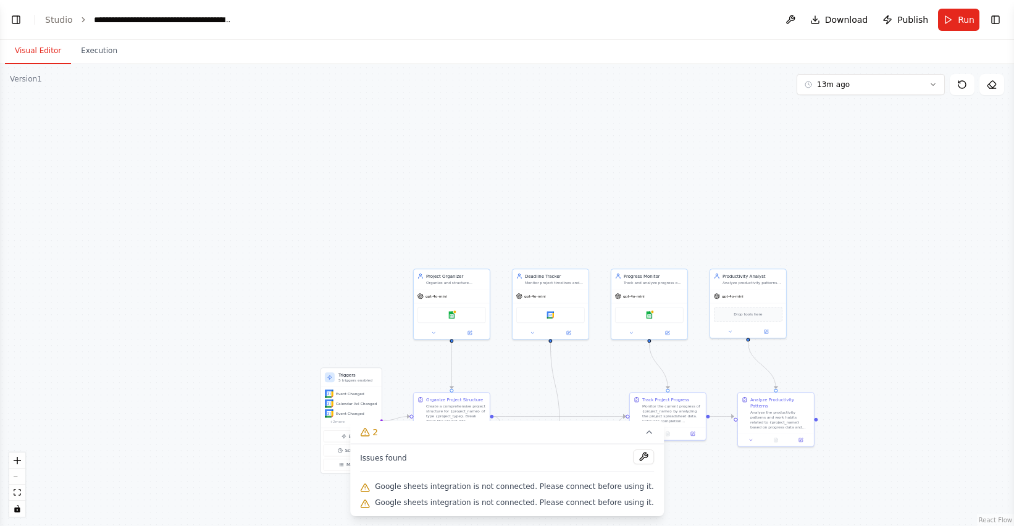
click at [613, 463] on div at bounding box center [643, 458] width 21 height 17
click at [613, 458] on div "Issues found Google sheets integration is not connected. Please connect before …" at bounding box center [507, 480] width 314 height 72
click at [613, 458] on button at bounding box center [643, 457] width 21 height 15
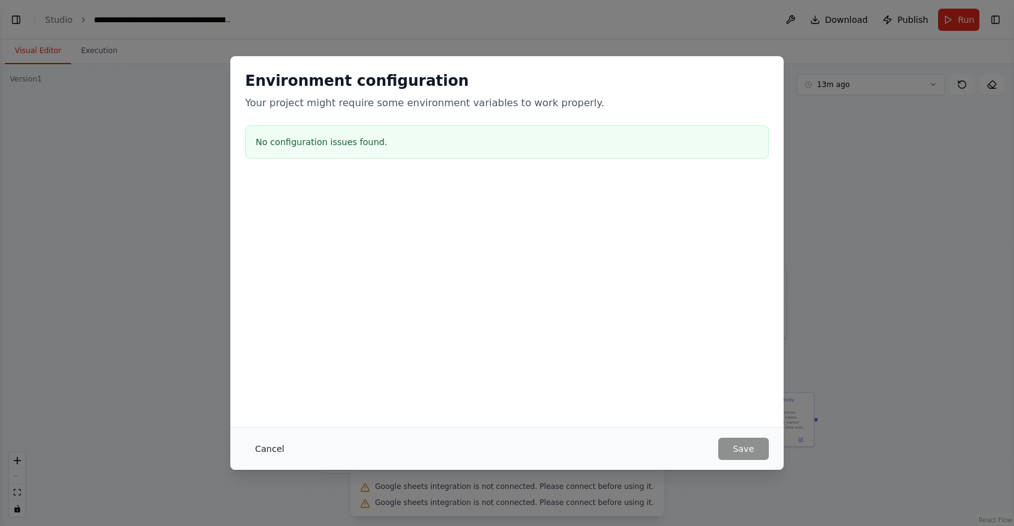
click at [258, 451] on button "Cancel" at bounding box center [269, 449] width 49 height 22
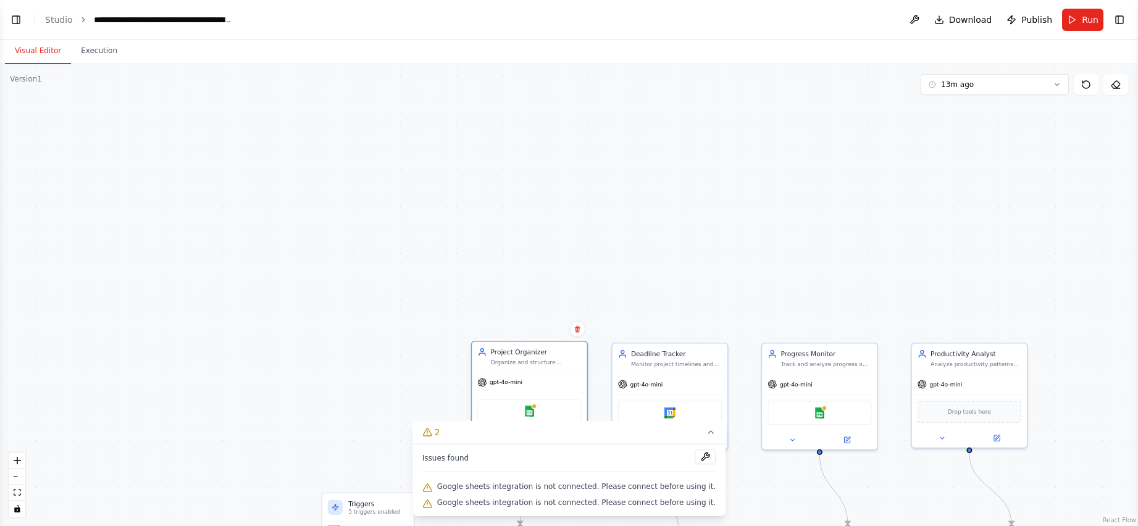
drag, startPoint x: 531, startPoint y: 384, endPoint x: 537, endPoint y: 389, distance: 7.9
click at [537, 389] on div "gpt-4o-mini" at bounding box center [529, 382] width 115 height 20
click at [613, 429] on icon at bounding box center [711, 432] width 10 height 10
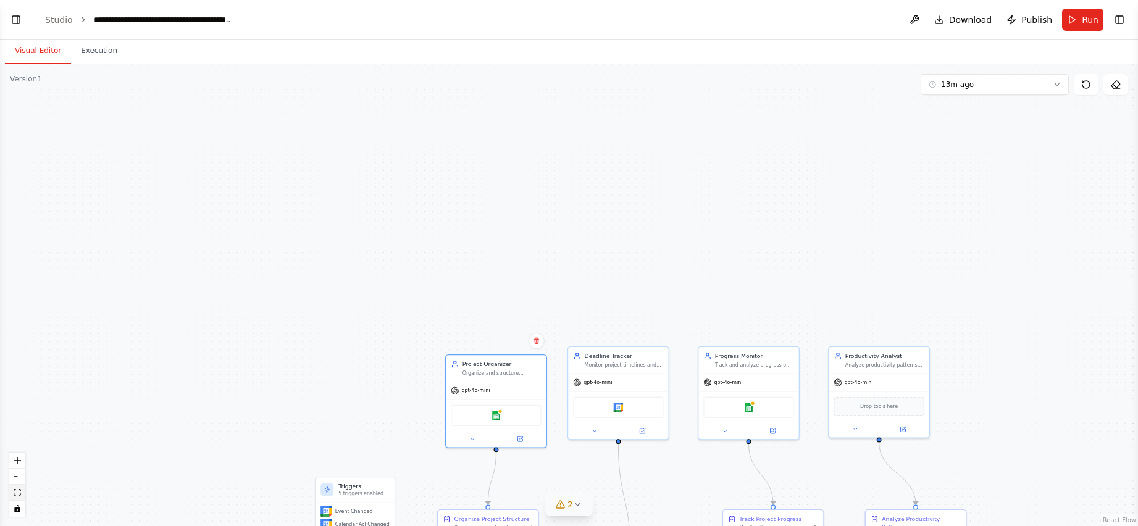
click at [21, 492] on button "fit view" at bounding box center [17, 493] width 16 height 16
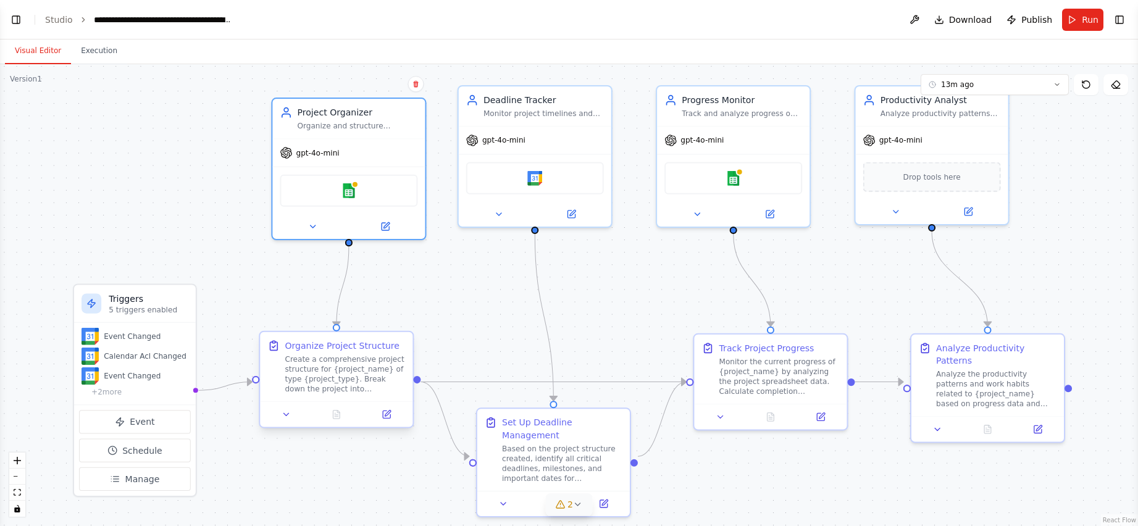
click at [346, 380] on div "Create a comprehensive project structure for {project_name} of type {project_ty…" at bounding box center [345, 374] width 120 height 40
click at [613, 382] on div "Analyze the productivity patterns and work habits related to {project_name} bas…" at bounding box center [996, 387] width 120 height 40
click at [613, 423] on icon at bounding box center [1037, 426] width 7 height 7
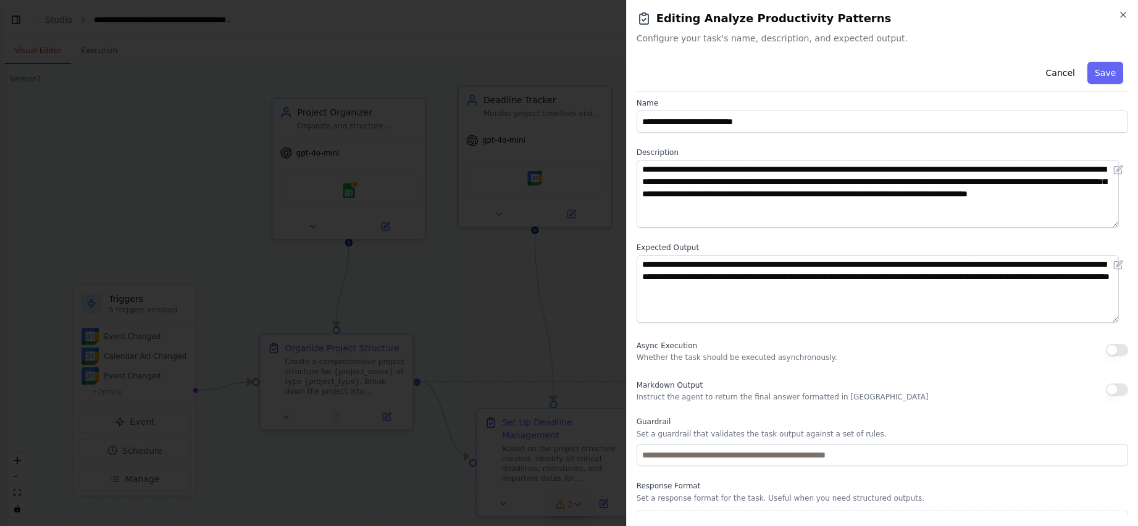
scroll to position [0, 0]
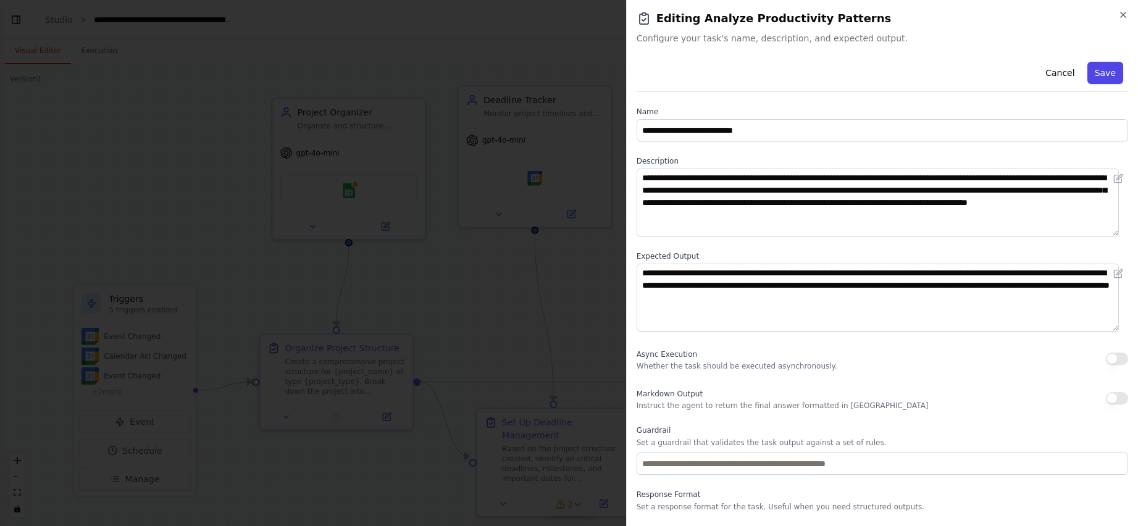
click at [613, 73] on button "Save" at bounding box center [1106, 73] width 36 height 22
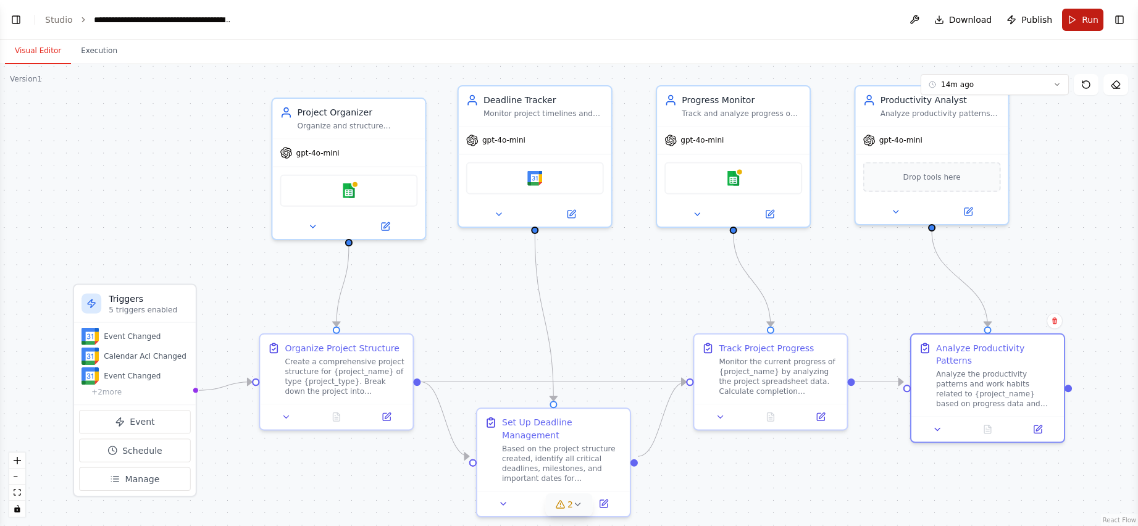
click at [613, 21] on button "Run" at bounding box center [1082, 20] width 41 height 22
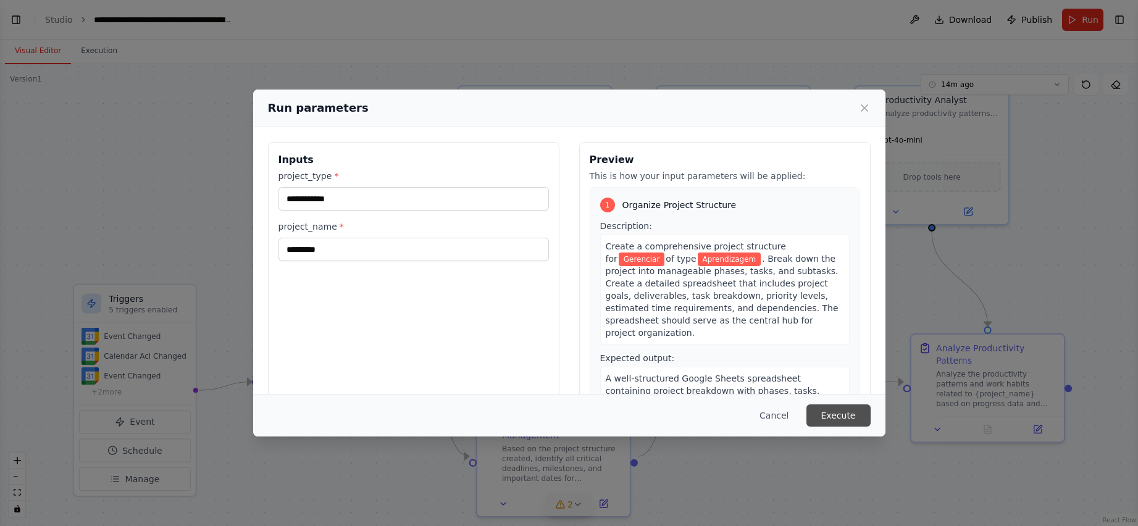
click at [613, 417] on button "Execute" at bounding box center [839, 416] width 64 height 22
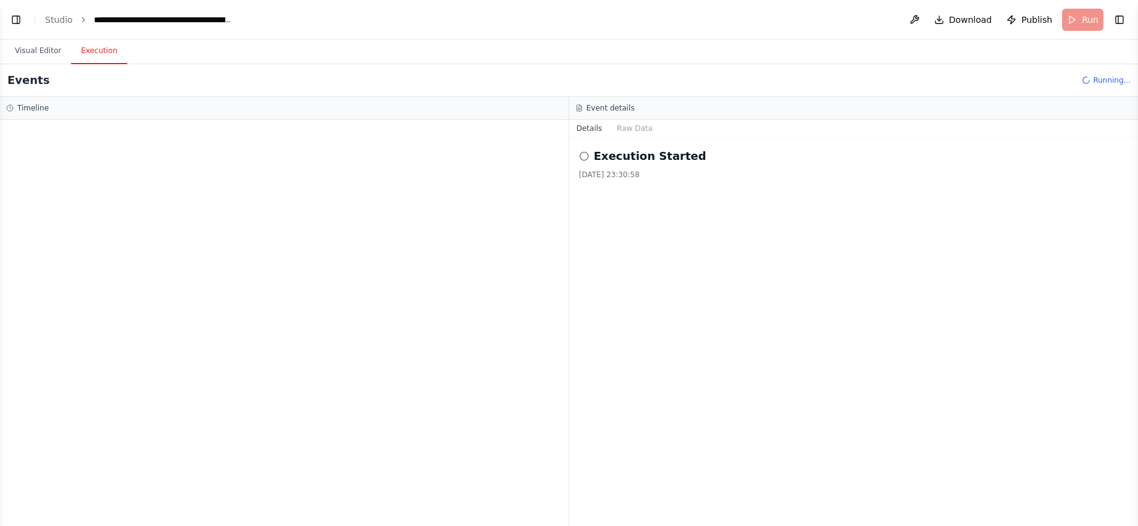
click at [584, 157] on icon at bounding box center [584, 156] width 10 height 10
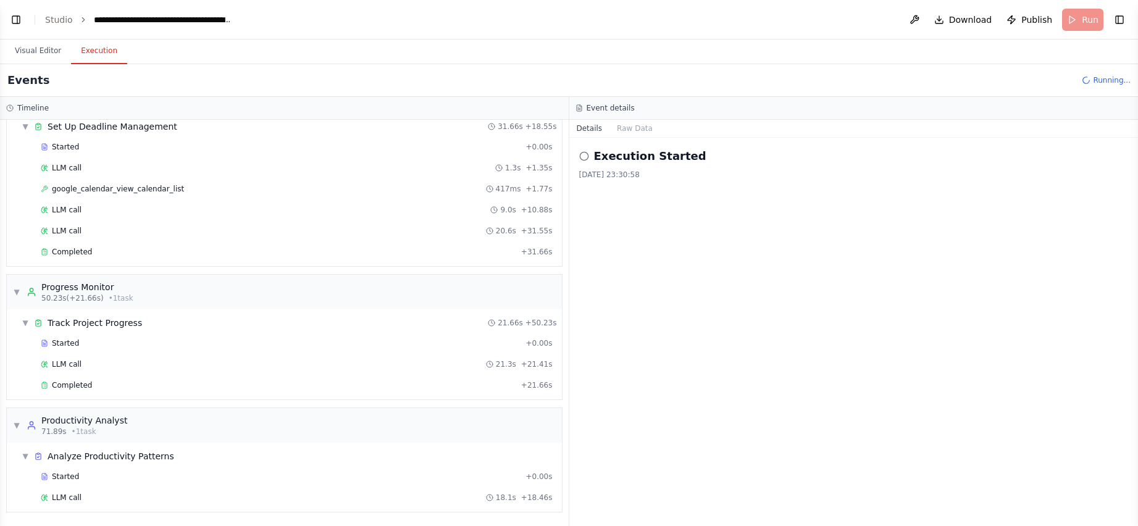
scroll to position [203, 0]
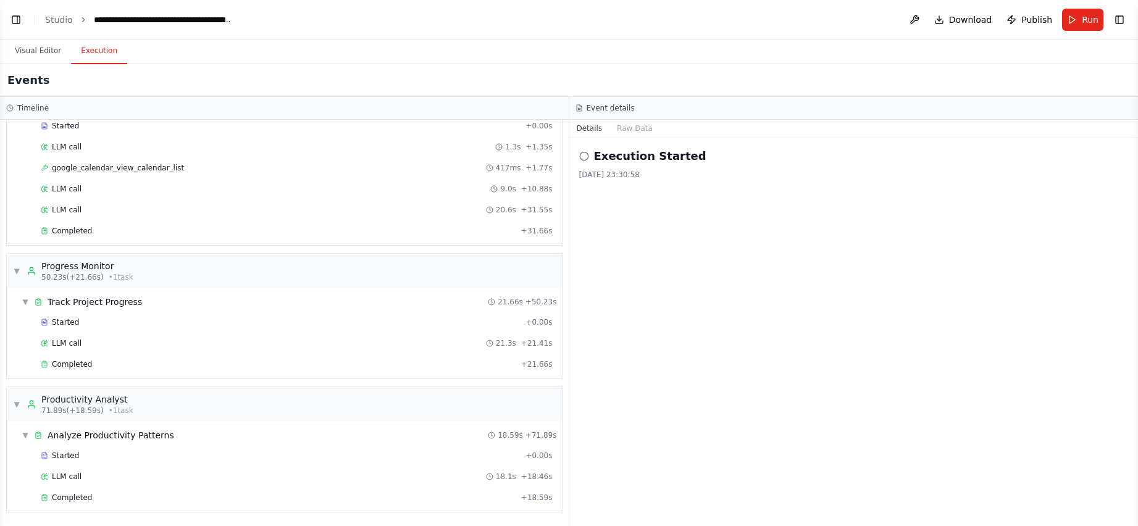
click at [589, 127] on button "Details" at bounding box center [589, 128] width 41 height 17
click at [613, 127] on button "Raw Data" at bounding box center [635, 128] width 51 height 17
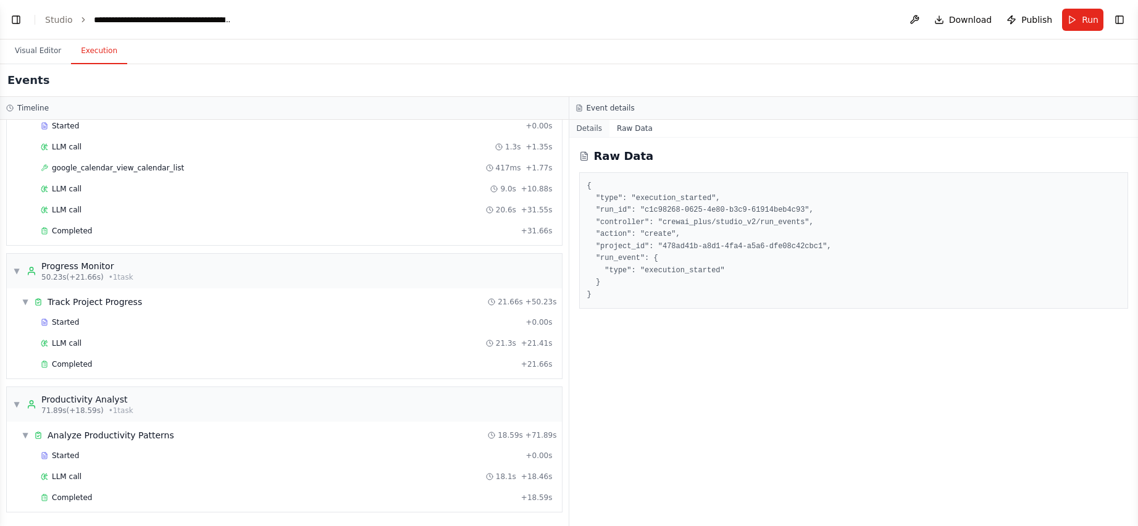
click at [587, 131] on button "Details" at bounding box center [589, 128] width 41 height 17
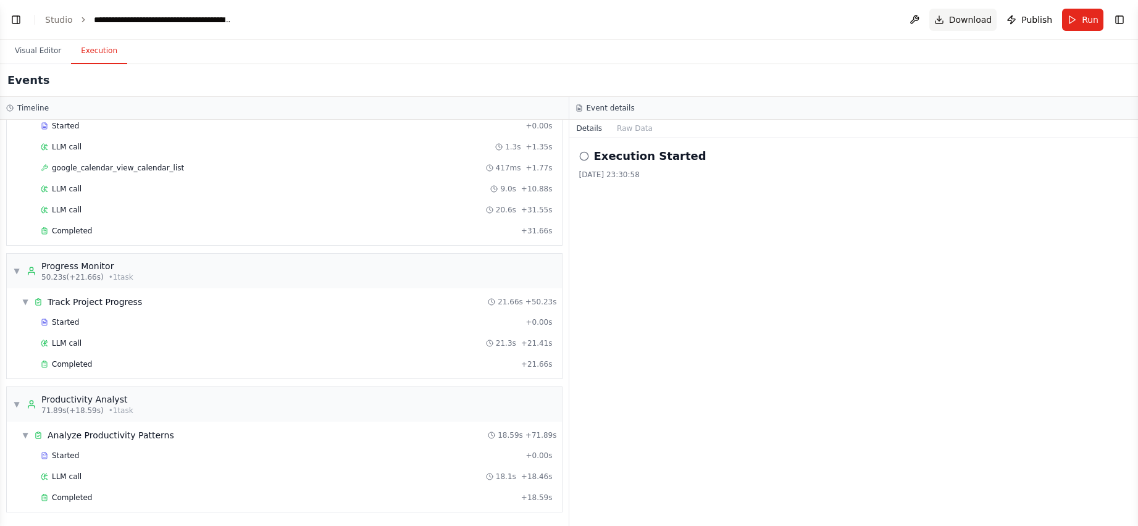
click at [613, 17] on span "Download" at bounding box center [970, 20] width 43 height 12
drag, startPoint x: 792, startPoint y: 186, endPoint x: 802, endPoint y: 183, distance: 10.9
click at [613, 187] on div "Execution Started 04/10/2025, 23:30:58" at bounding box center [853, 332] width 569 height 388
click at [613, 18] on span "Publish" at bounding box center [1036, 20] width 31 height 12
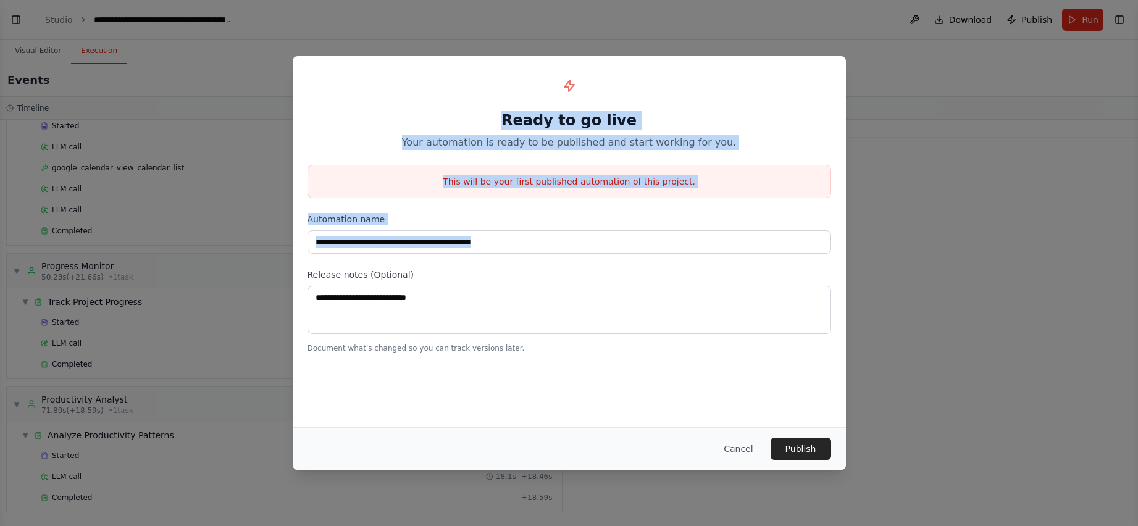
drag, startPoint x: 410, startPoint y: 104, endPoint x: 405, endPoint y: 294, distance: 189.7
click at [403, 295] on div "**********" at bounding box center [569, 212] width 553 height 312
copy div "Ready to go live Your automation is ready to be published and start working for…"
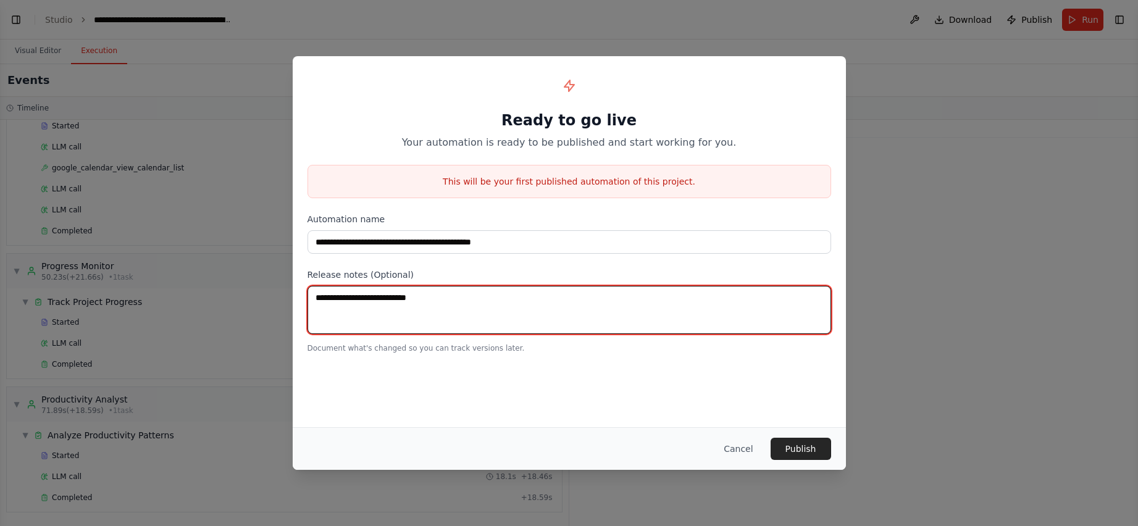
click at [495, 303] on textarea at bounding box center [570, 310] width 524 height 48
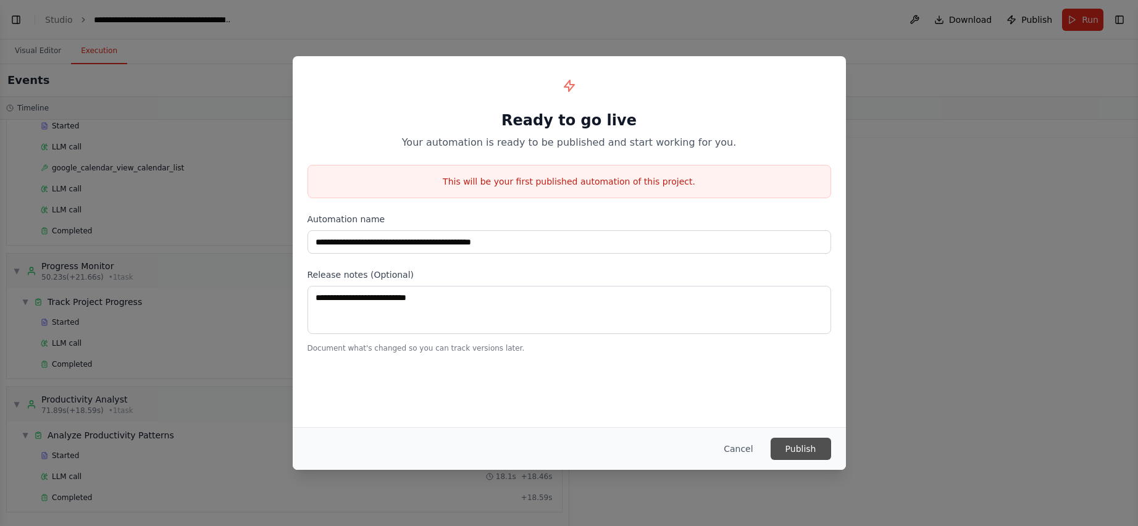
click at [613, 451] on button "Publish" at bounding box center [801, 449] width 61 height 22
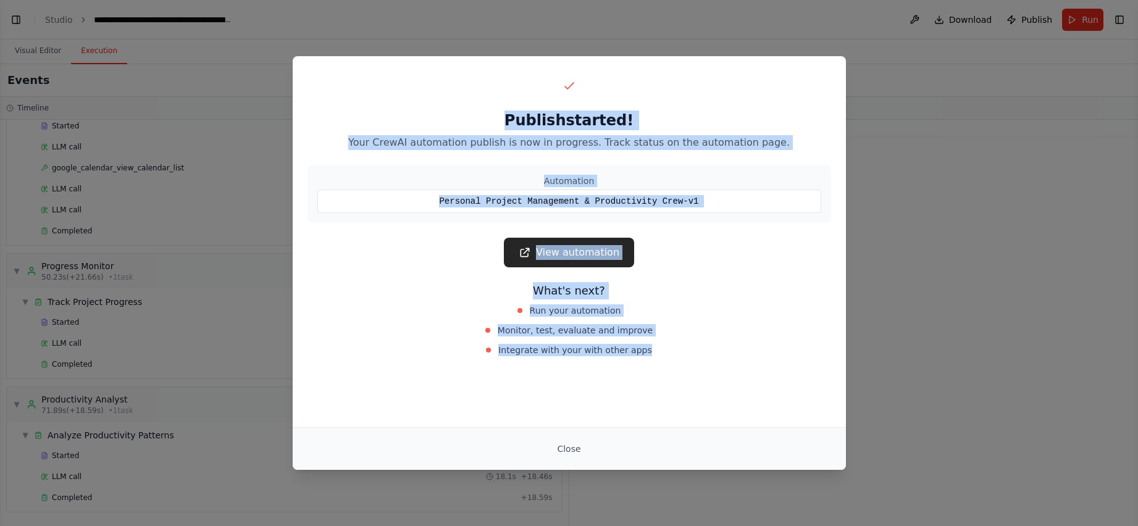
drag, startPoint x: 491, startPoint y: 112, endPoint x: 738, endPoint y: 400, distance: 379.3
click at [613, 406] on div "Publish started! Your CrewAI automation publish is now in progress. Track statu…" at bounding box center [569, 241] width 553 height 371
copy div "Publish started! Your CrewAI automation publish is now in progress. Track statu…"
click at [613, 332] on div "What's next? Run your automation Monitor, test, evaluate and improve Integrate …" at bounding box center [570, 320] width 524 height 77
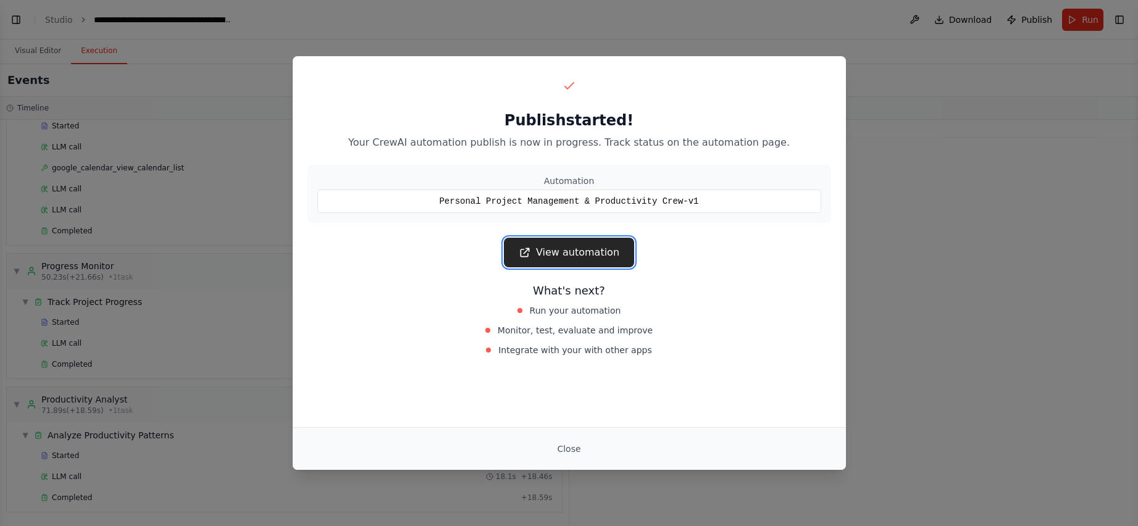
click at [565, 251] on link "View automation" at bounding box center [569, 253] width 130 height 30
click at [520, 330] on span "Monitor, test, evaluate and improve" at bounding box center [575, 330] width 155 height 12
click at [518, 346] on span "Integrate with your with other apps" at bounding box center [575, 350] width 154 height 12
click at [563, 448] on button "Close" at bounding box center [568, 449] width 43 height 22
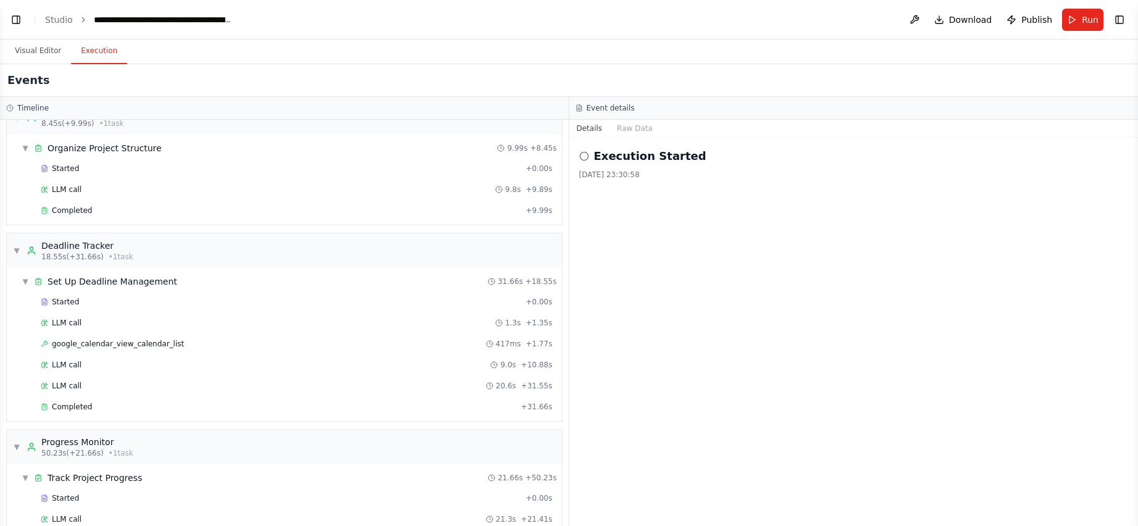
scroll to position [17, 0]
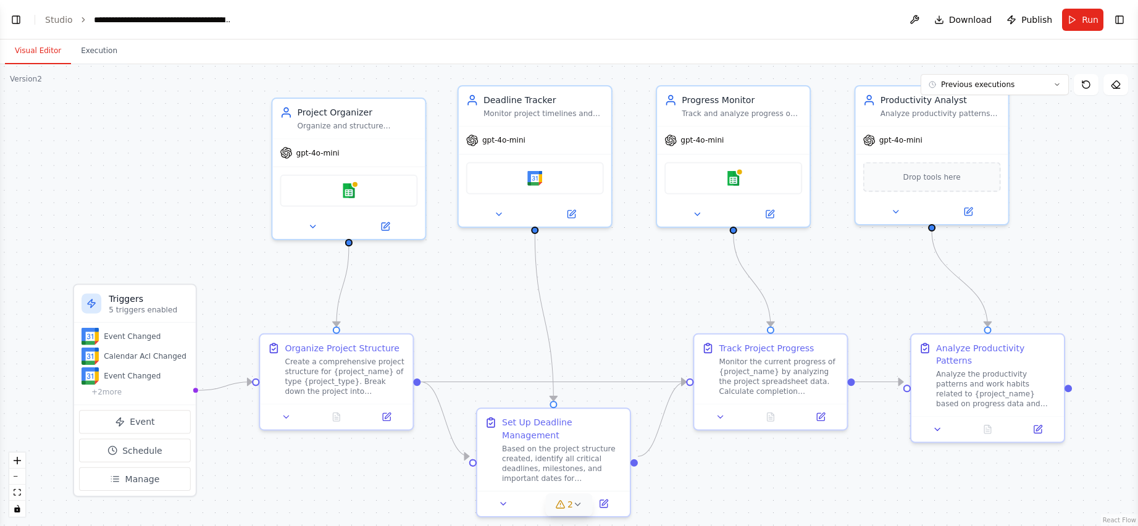
click at [26, 53] on button "Visual Editor" at bounding box center [38, 51] width 66 height 26
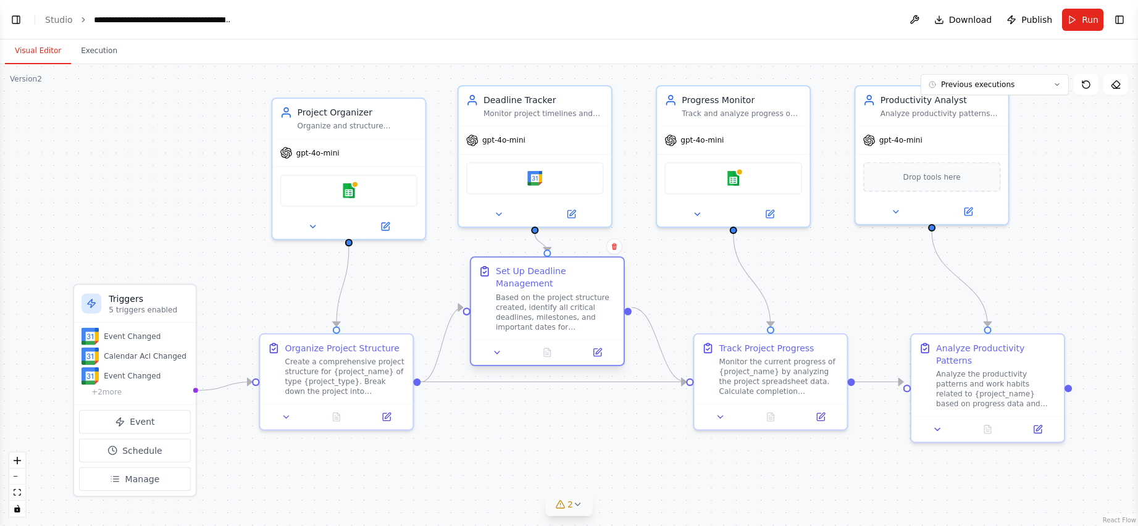
drag, startPoint x: 563, startPoint y: 455, endPoint x: 556, endPoint y: 311, distance: 144.1
click at [556, 311] on div "Based on the project structure created, identify all critical deadlines, milest…" at bounding box center [556, 312] width 120 height 40
click at [565, 431] on div ".deletable-edge-delete-btn { width: 20px; height: 20px; border: 0px solid #ffff…" at bounding box center [569, 295] width 1138 height 462
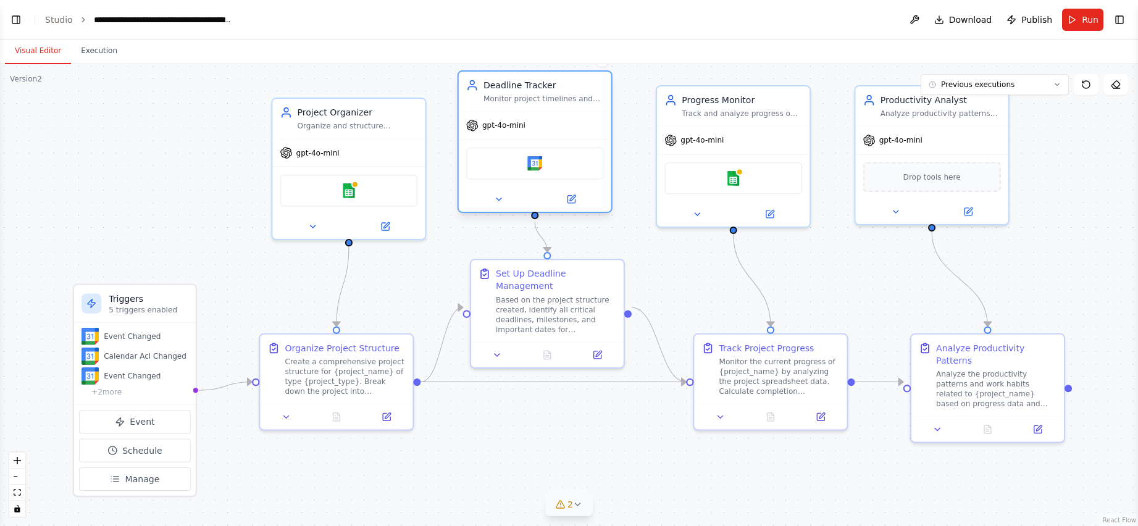
drag, startPoint x: 555, startPoint y: 146, endPoint x: 553, endPoint y: 132, distance: 14.3
click at [553, 132] on div "gpt-4o-mini Google calendar" at bounding box center [535, 161] width 153 height 101
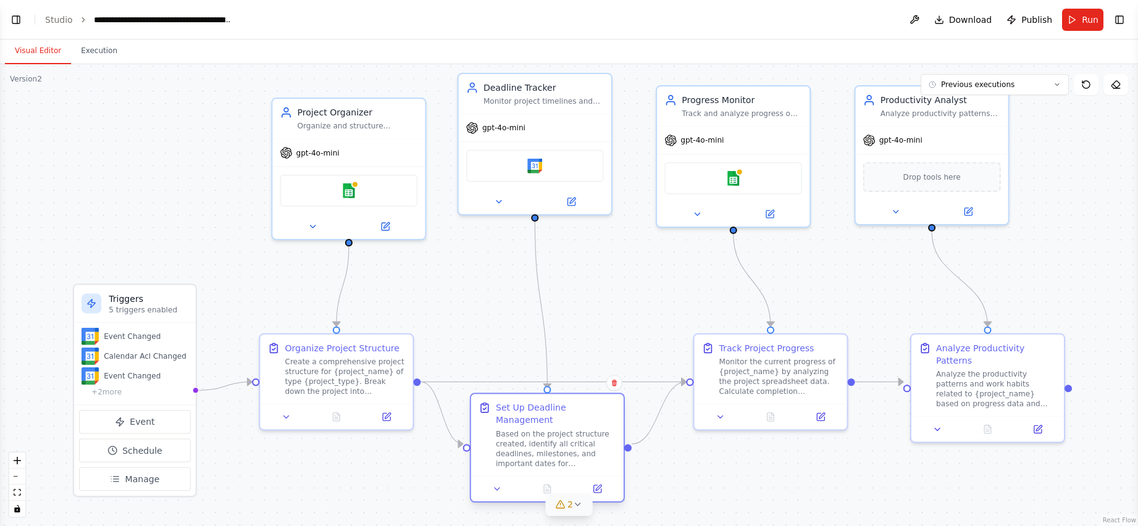
drag, startPoint x: 569, startPoint y: 305, endPoint x: 571, endPoint y: 437, distance: 132.2
click at [571, 437] on div "Based on the project structure created, identify all critical deadlines, milest…" at bounding box center [556, 449] width 120 height 40
click at [560, 506] on icon at bounding box center [560, 505] width 10 height 10
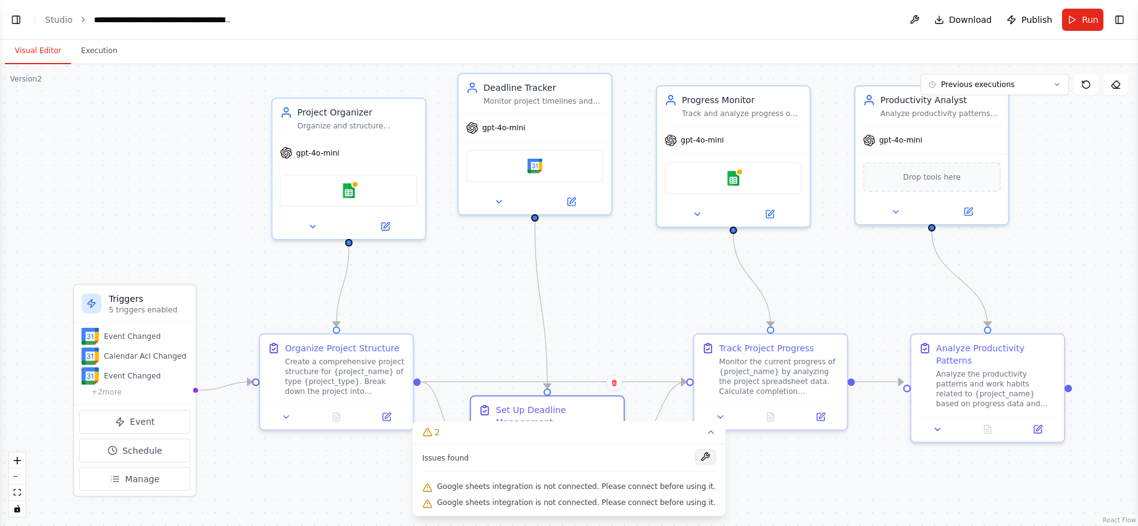
click at [613, 458] on button at bounding box center [705, 457] width 21 height 15
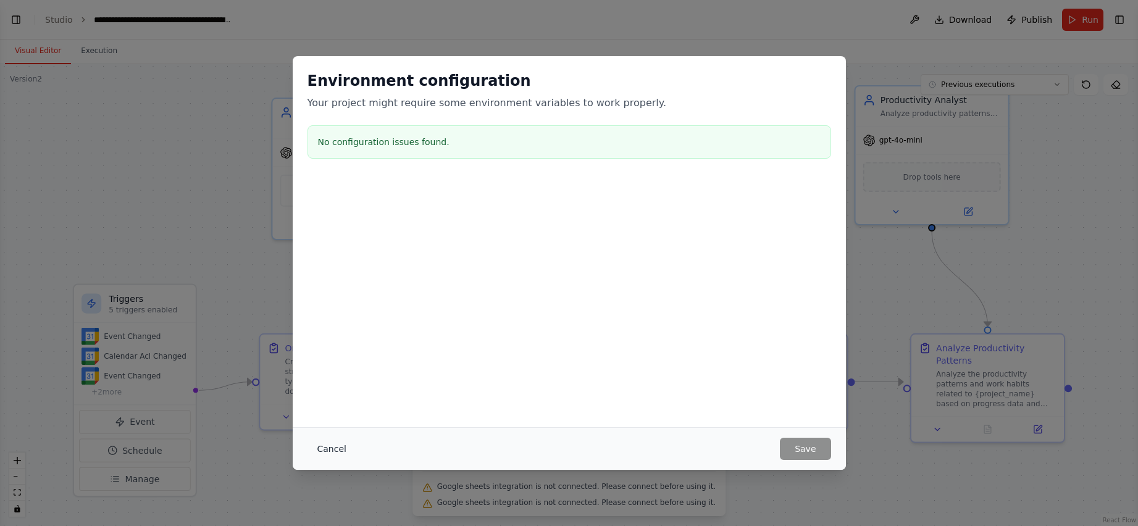
click at [324, 444] on button "Cancel" at bounding box center [332, 449] width 49 height 22
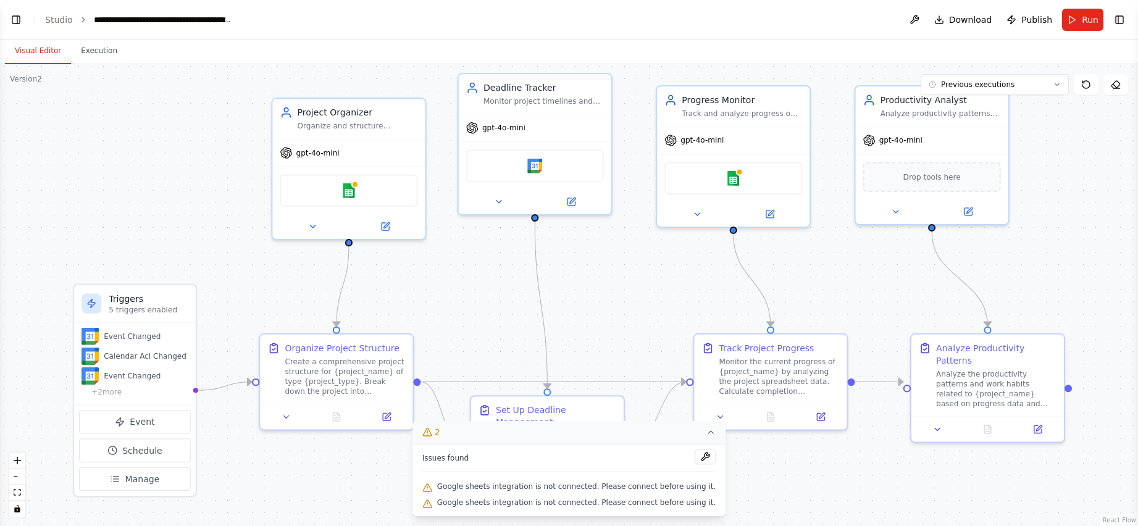
click at [432, 432] on icon at bounding box center [427, 432] width 10 height 10
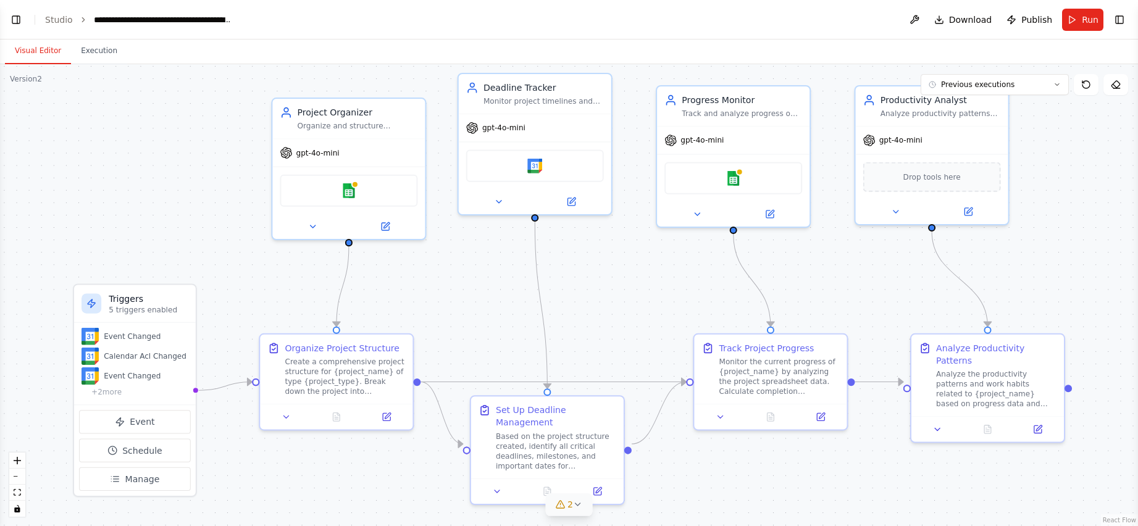
click at [573, 505] on icon at bounding box center [578, 505] width 10 height 10
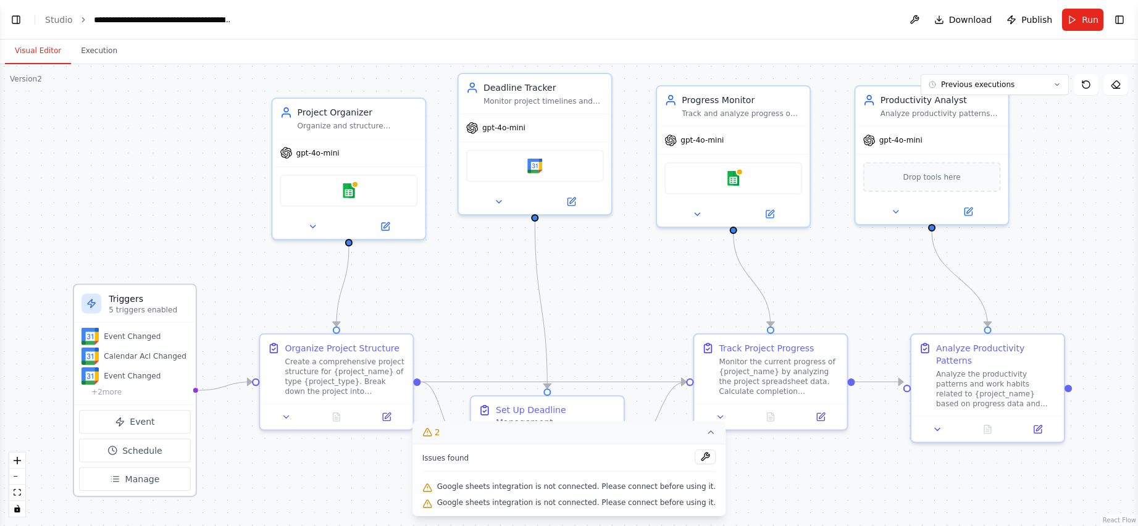
click at [99, 395] on div "+ 2 more" at bounding box center [135, 392] width 107 height 10
click at [95, 397] on div "+ 2 more" at bounding box center [135, 392] width 107 height 10
click at [115, 422] on button "Event" at bounding box center [135, 421] width 112 height 23
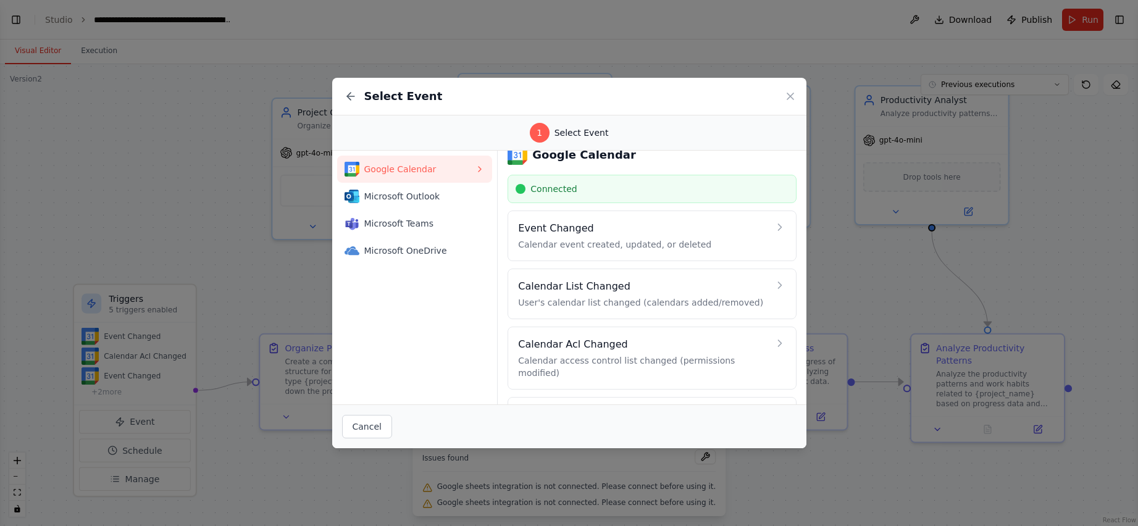
scroll to position [56, 0]
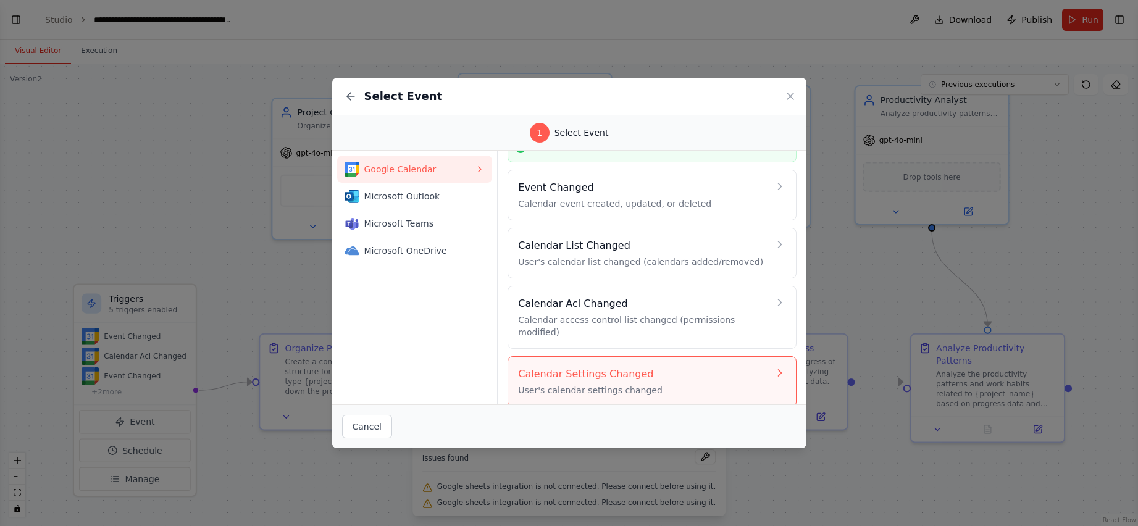
click at [579, 384] on p "User's calendar settings changed" at bounding box center [643, 390] width 250 height 12
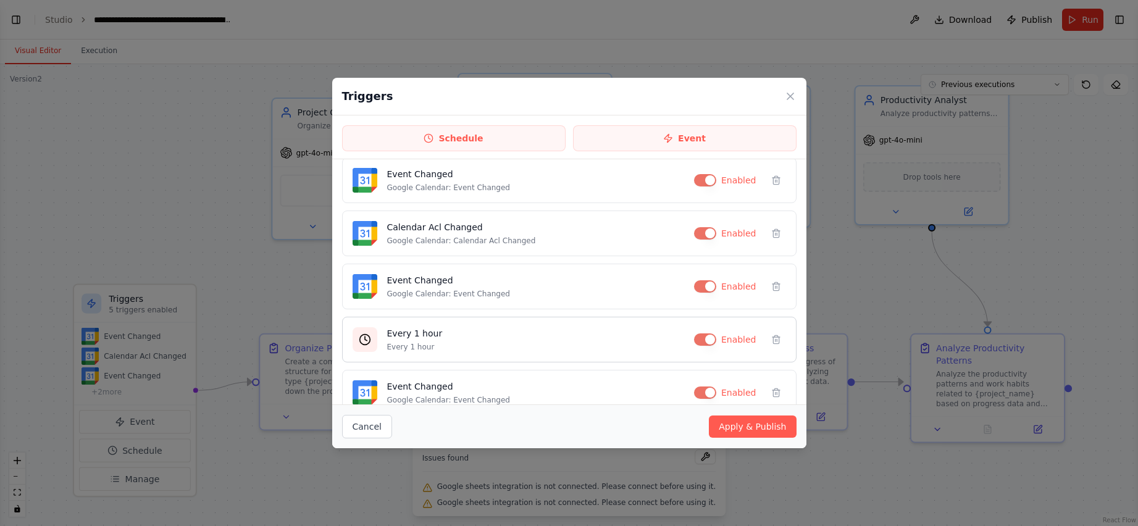
scroll to position [0, 0]
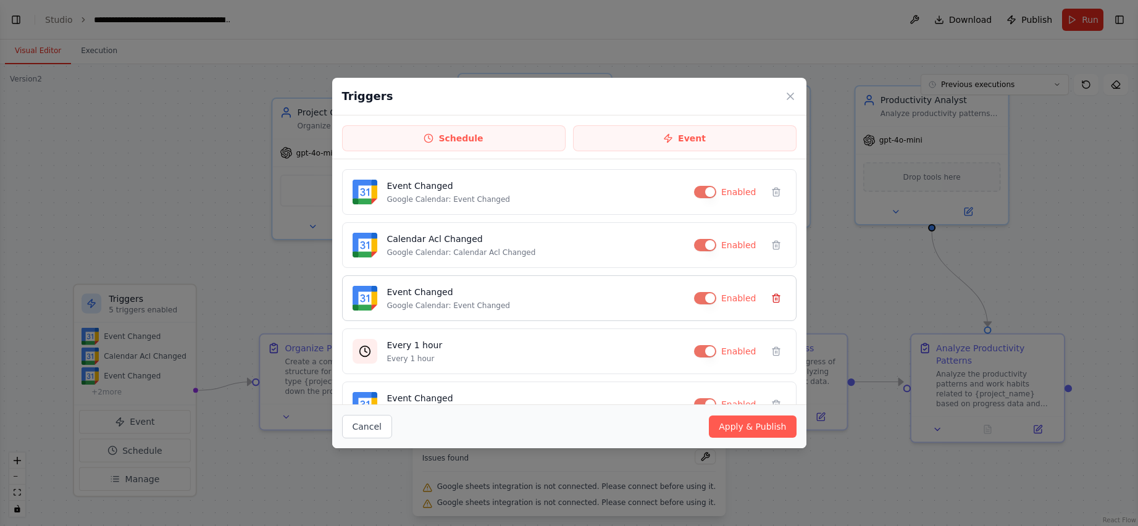
click at [613, 298] on icon at bounding box center [776, 298] width 10 height 10
click at [613, 357] on button at bounding box center [776, 352] width 20 height 20
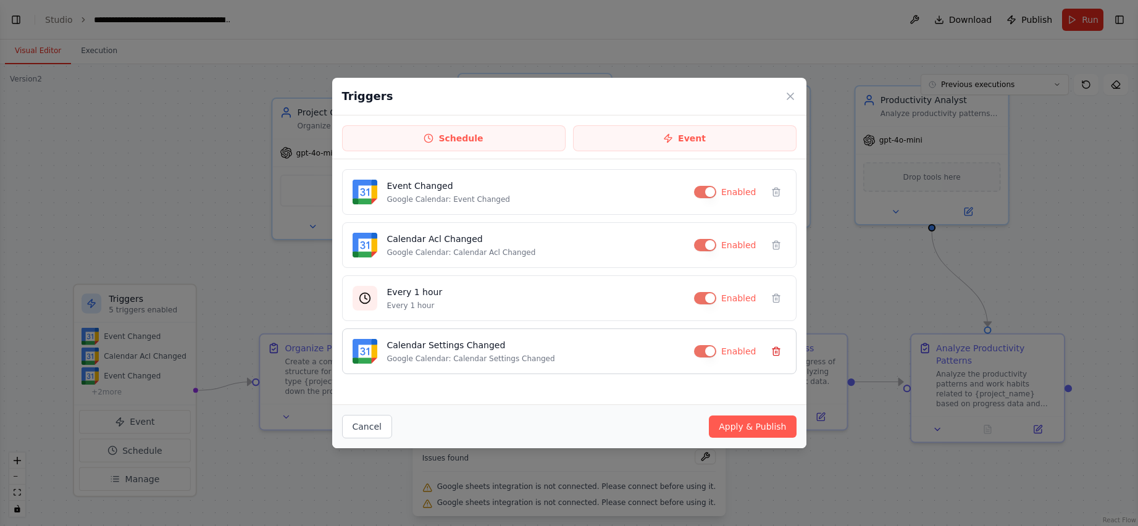
click at [613, 354] on icon at bounding box center [776, 351] width 10 height 10
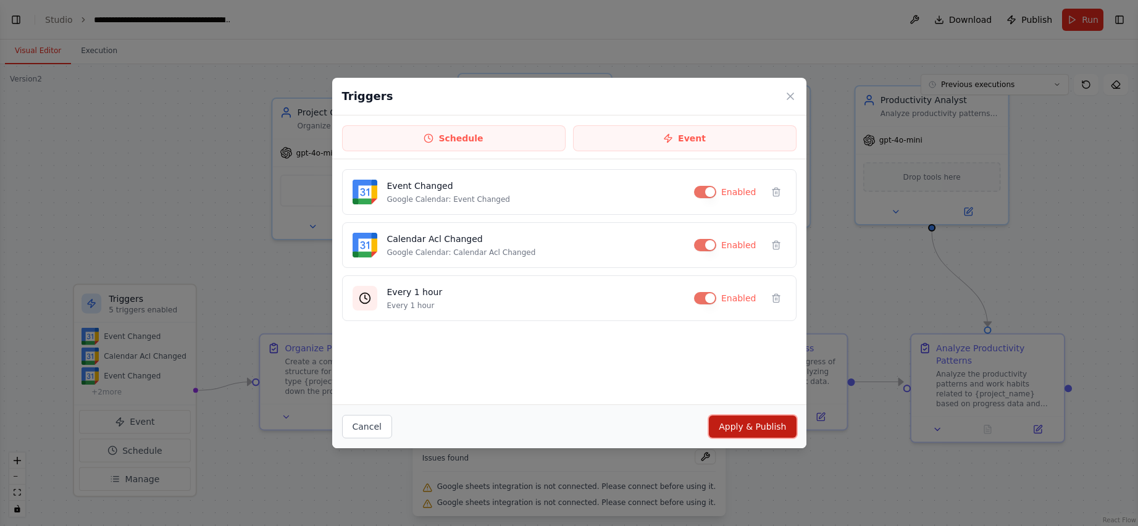
click at [613, 427] on button "Apply & Publish" at bounding box center [752, 427] width 87 height 22
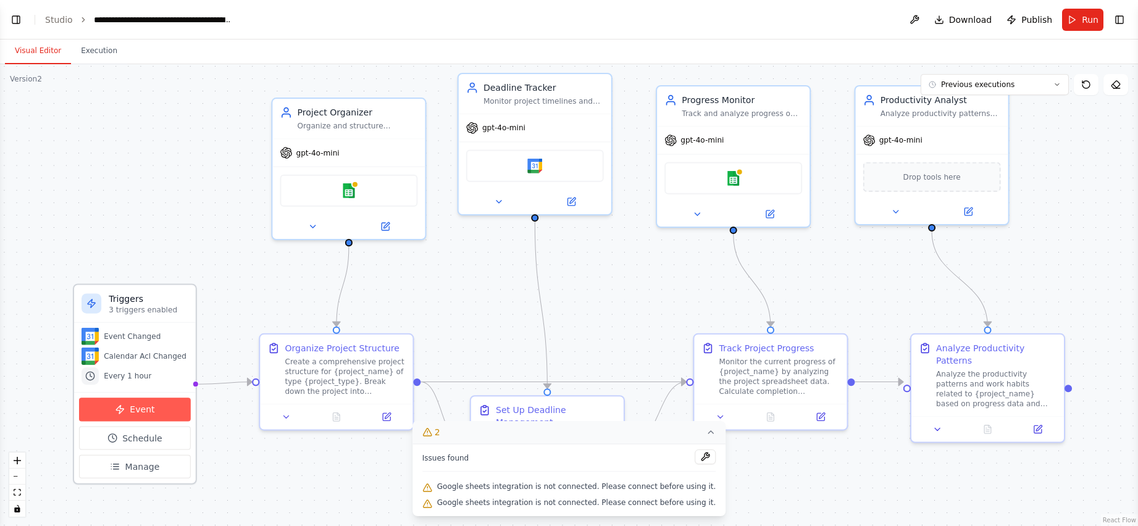
click at [136, 413] on span "Event" at bounding box center [142, 409] width 25 height 12
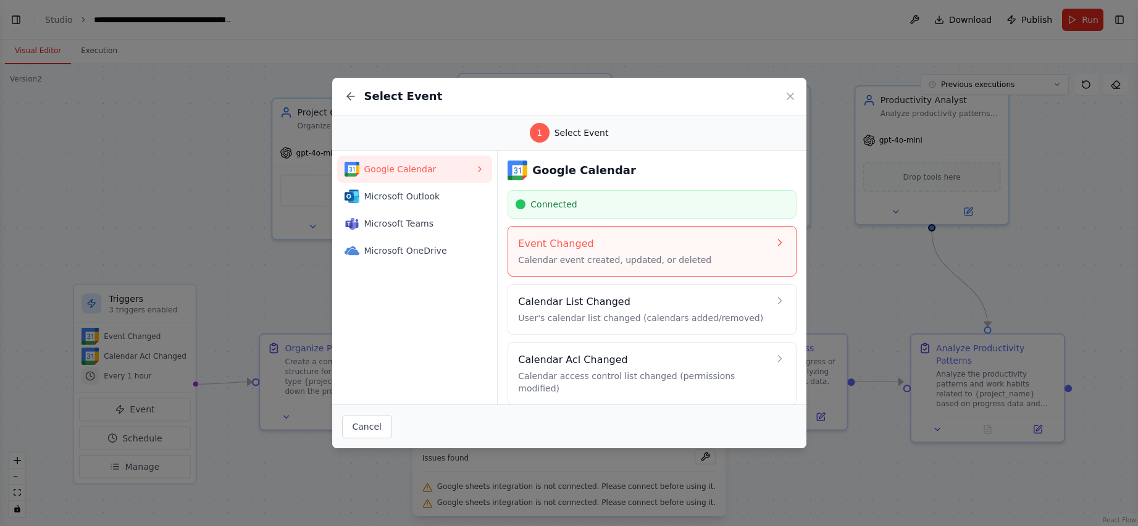
click at [613, 257] on p "Calendar event created, updated, or deleted" at bounding box center [643, 260] width 250 height 12
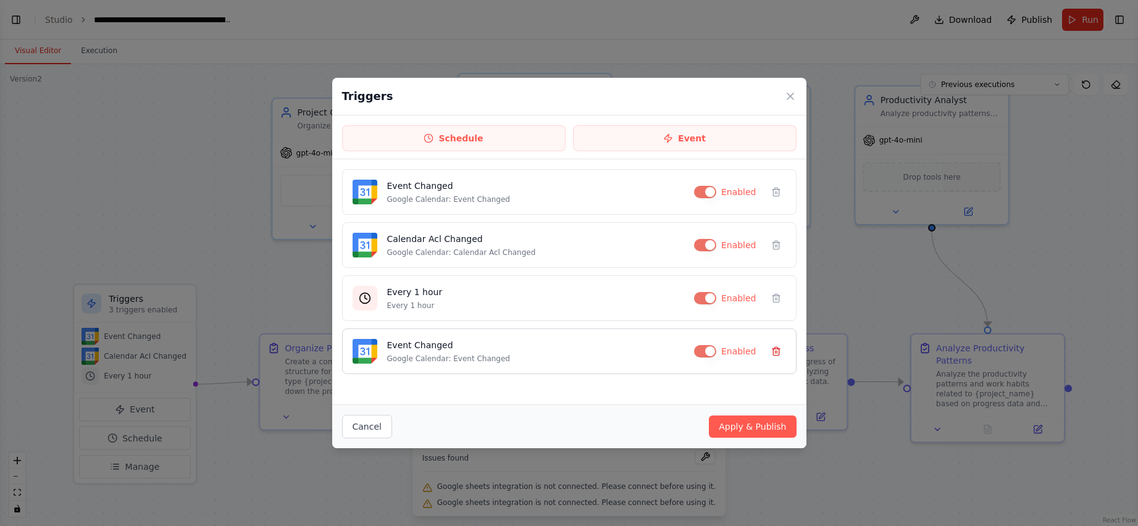
click at [613, 354] on icon at bounding box center [776, 351] width 10 height 10
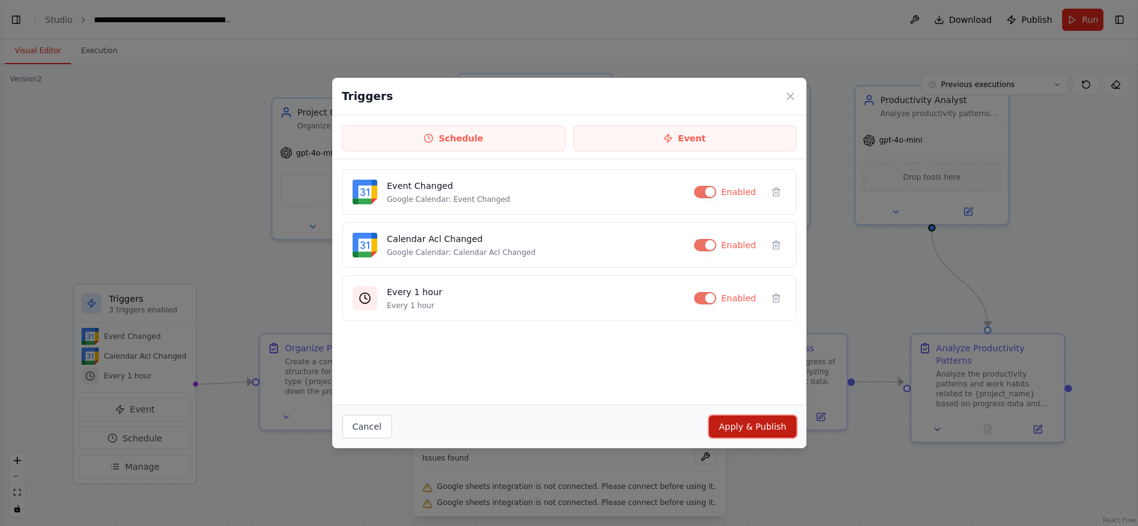
click at [613, 427] on button "Apply & Publish" at bounding box center [752, 427] width 87 height 22
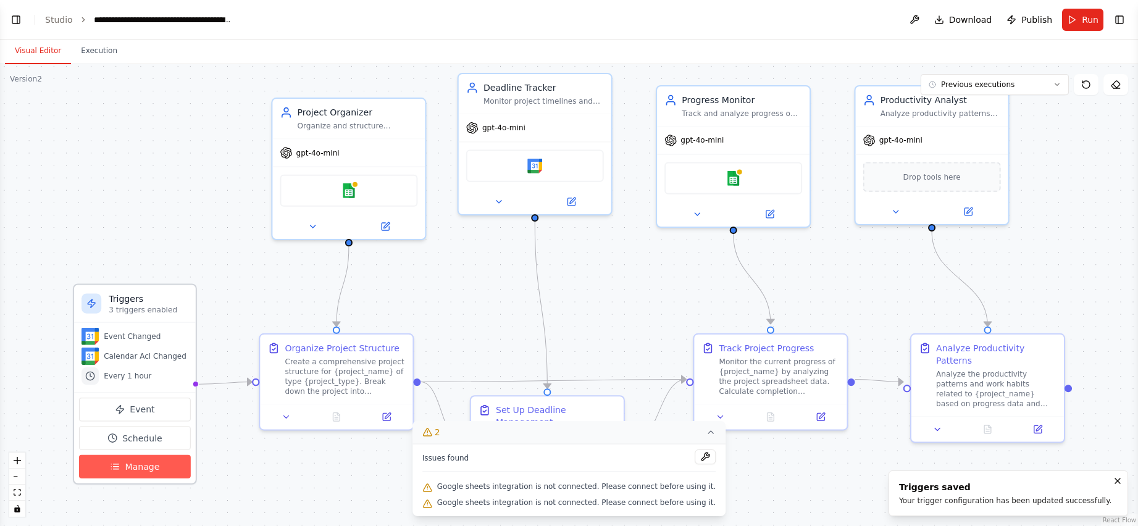
click at [141, 471] on span "Manage" at bounding box center [142, 467] width 35 height 12
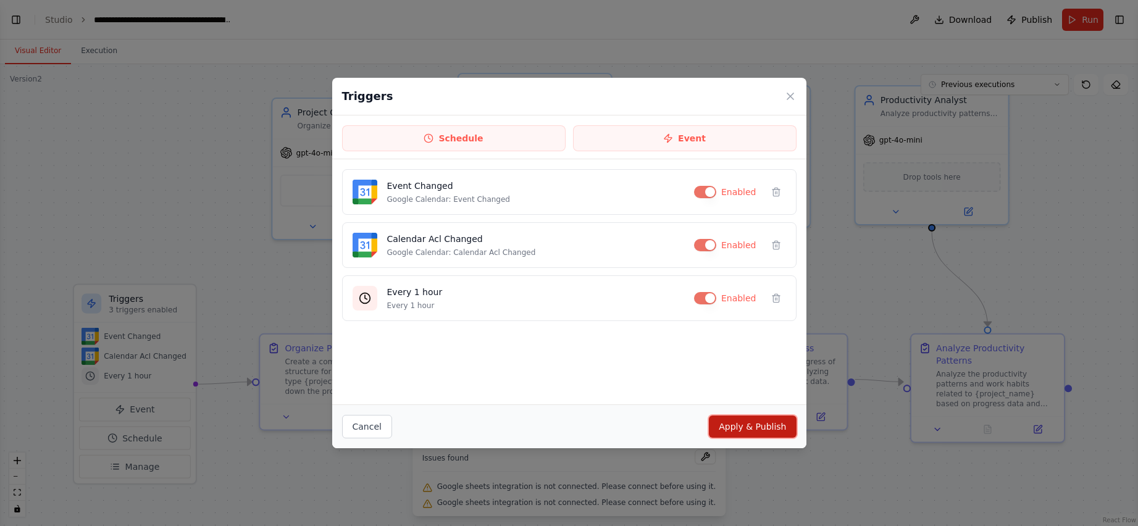
click at [613, 429] on button "Apply & Publish" at bounding box center [752, 427] width 87 height 22
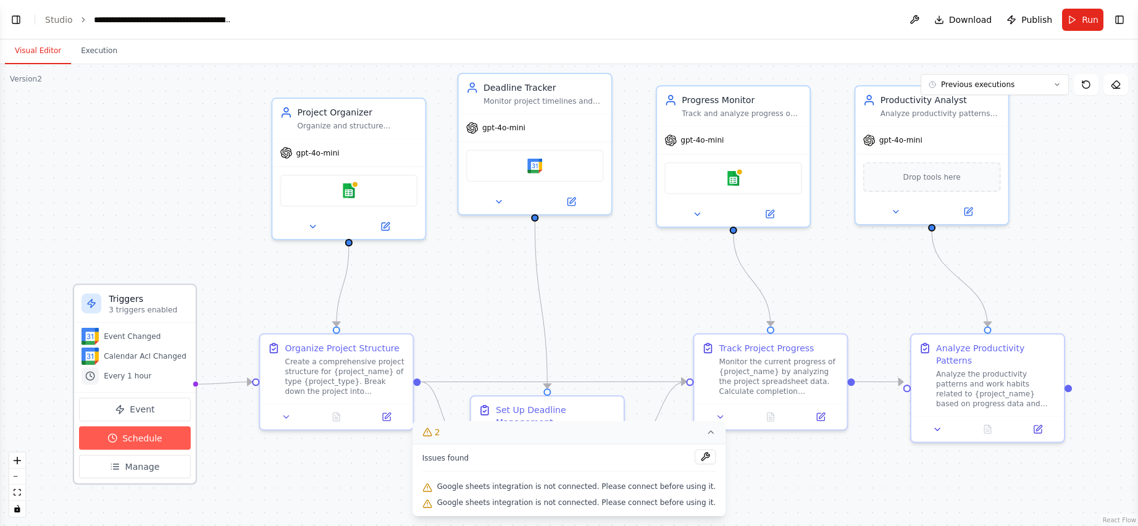
click at [143, 438] on span "Schedule" at bounding box center [142, 438] width 40 height 12
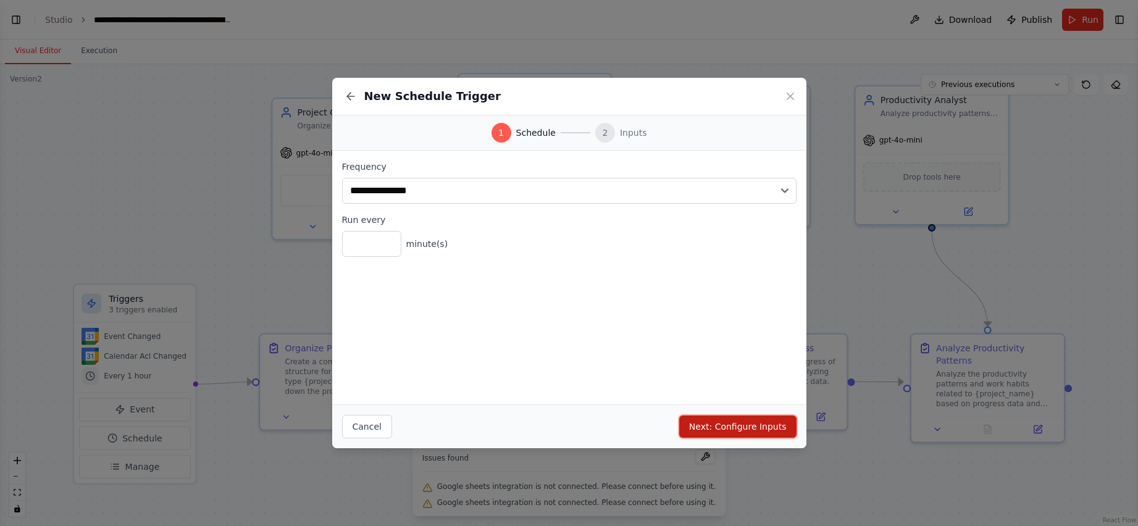
click at [613, 430] on button "Next: Configure Inputs" at bounding box center [737, 427] width 117 height 22
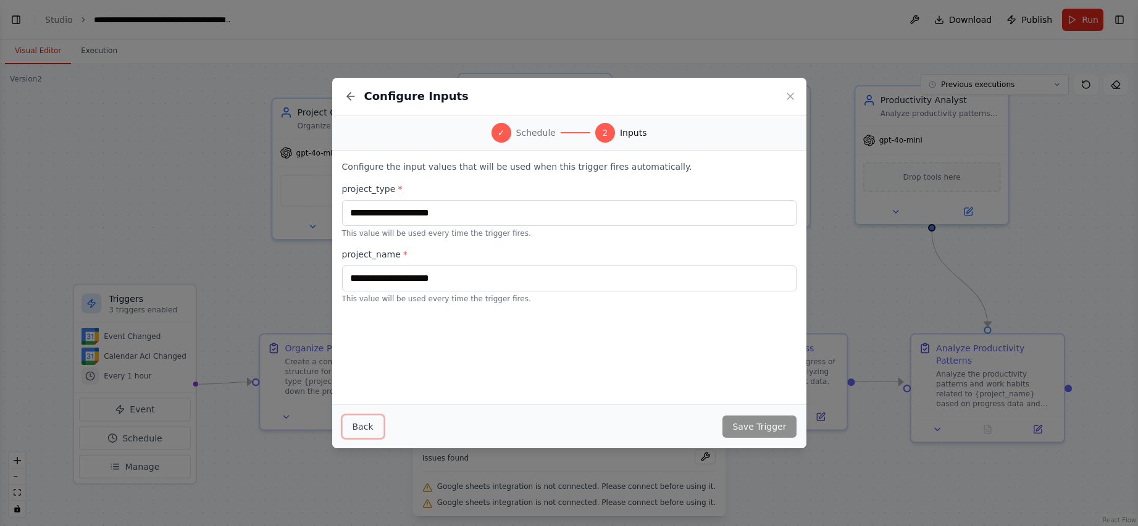
click at [361, 425] on button "Back" at bounding box center [363, 426] width 42 height 23
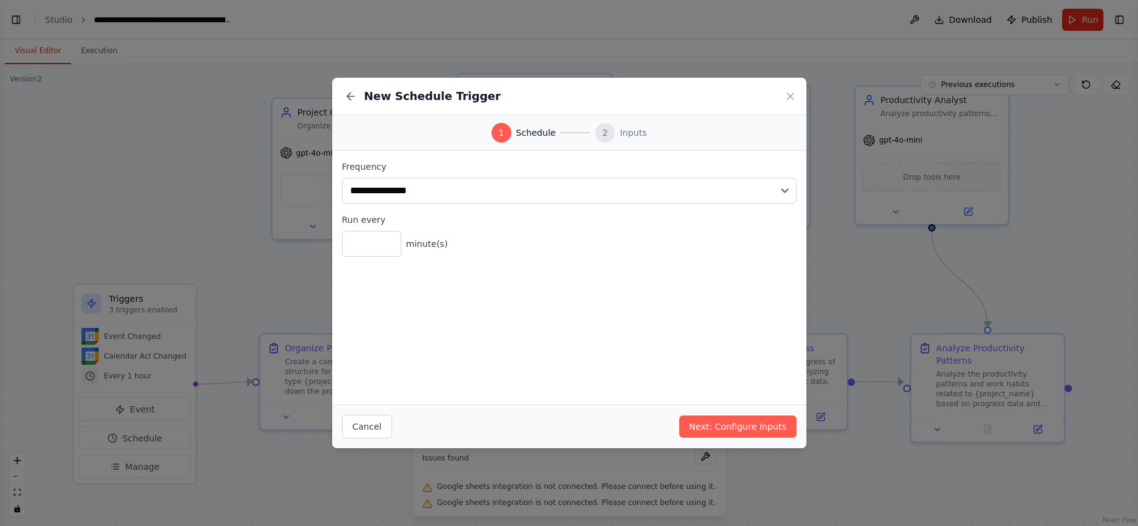
click at [613, 95] on div "New Schedule Trigger" at bounding box center [569, 97] width 474 height 38
click at [613, 99] on icon at bounding box center [790, 96] width 12 height 12
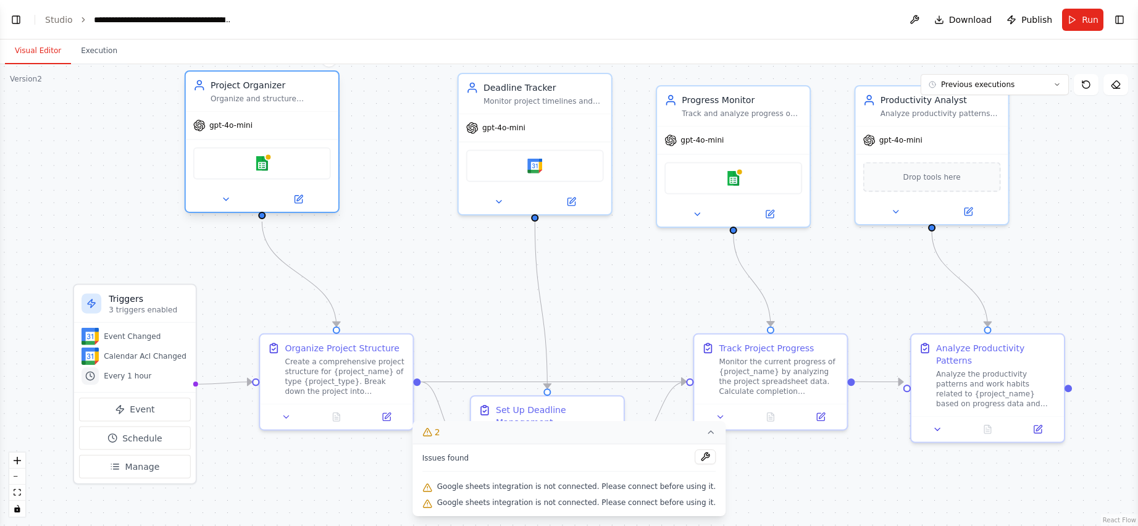
drag, startPoint x: 398, startPoint y: 160, endPoint x: 313, endPoint y: 134, distance: 88.5
click at [313, 134] on div "gpt-4o-mini" at bounding box center [262, 125] width 153 height 27
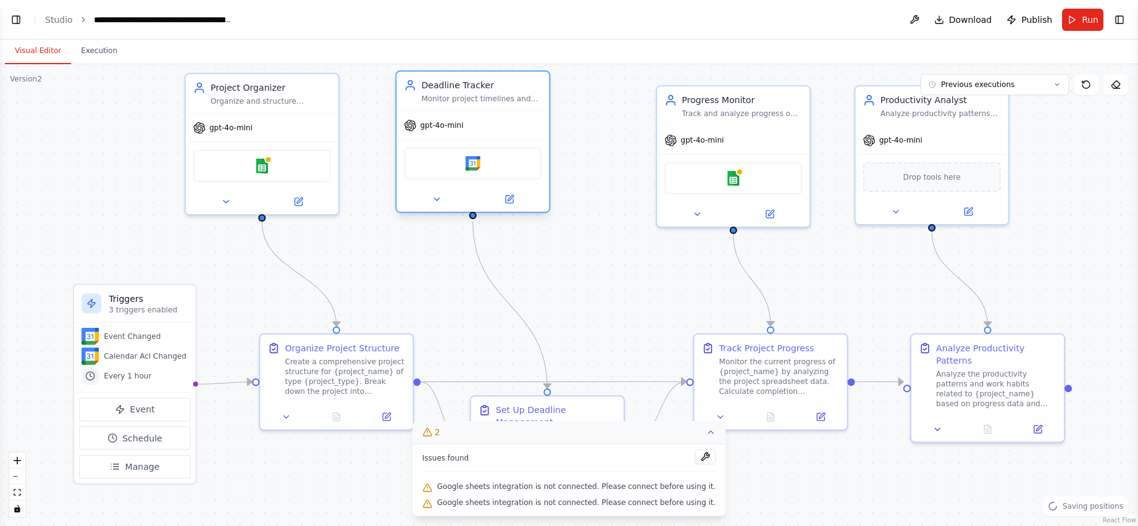
drag, startPoint x: 566, startPoint y: 127, endPoint x: 504, endPoint y: 124, distance: 61.8
click at [504, 124] on div "gpt-4o-mini" at bounding box center [472, 125] width 153 height 27
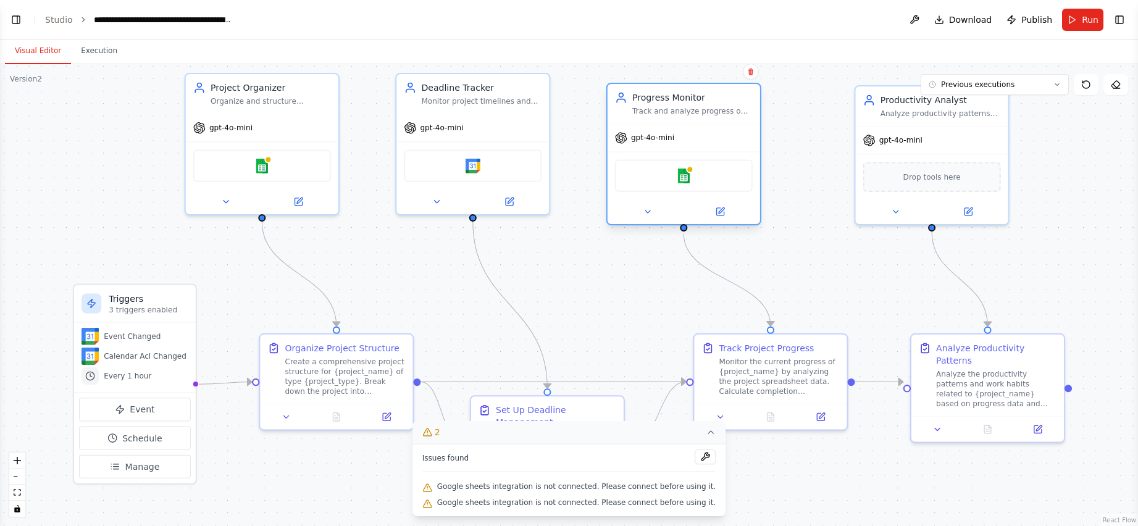
drag, startPoint x: 770, startPoint y: 135, endPoint x: 716, endPoint y: 130, distance: 54.0
click at [613, 130] on div "gpt-4o-mini" at bounding box center [684, 137] width 153 height 27
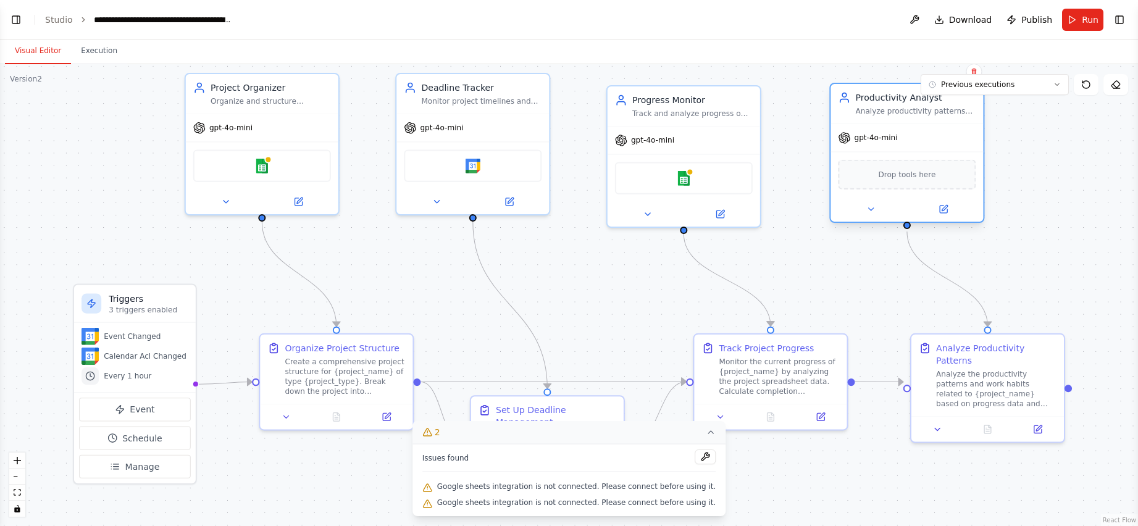
drag, startPoint x: 965, startPoint y: 128, endPoint x: 950, endPoint y: 121, distance: 16.6
click at [613, 121] on div "Productivity Analyst Analyze productivity patterns and work habits for {project…" at bounding box center [906, 153] width 155 height 140
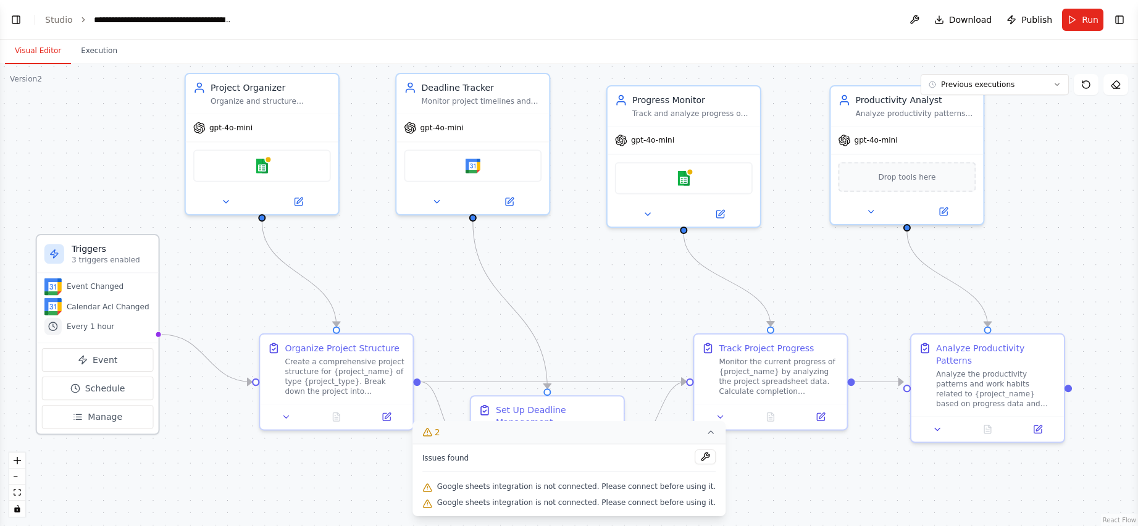
drag, startPoint x: 172, startPoint y: 346, endPoint x: 124, endPoint y: 293, distance: 71.7
click at [124, 293] on div "Event Changed Calendar Acl Changed Every 1 hour" at bounding box center [97, 306] width 107 height 57
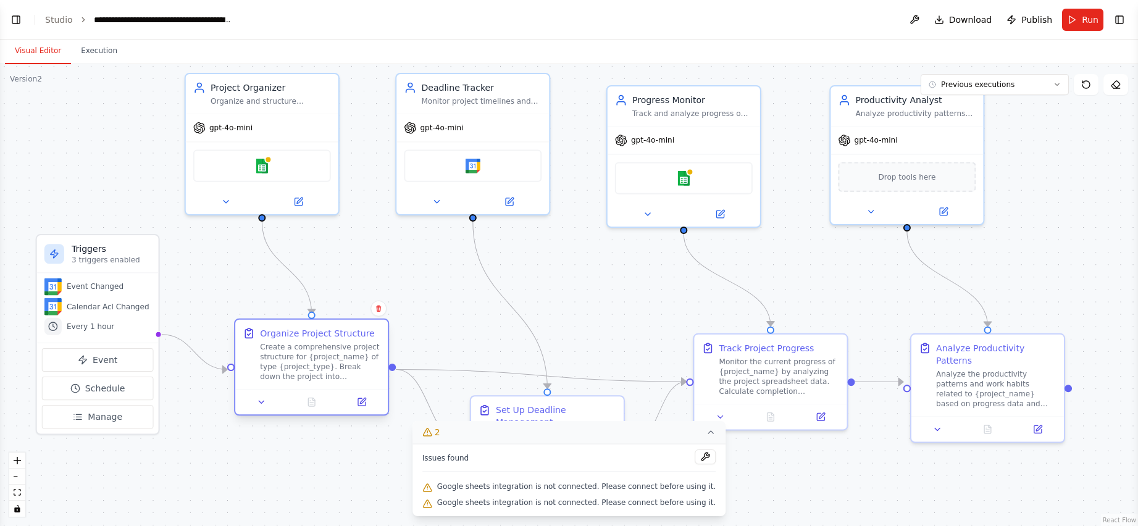
drag, startPoint x: 338, startPoint y: 363, endPoint x: 309, endPoint y: 353, distance: 30.7
click at [309, 353] on div "Create a comprehensive project structure for {project_name} of type {project_ty…" at bounding box center [320, 362] width 120 height 40
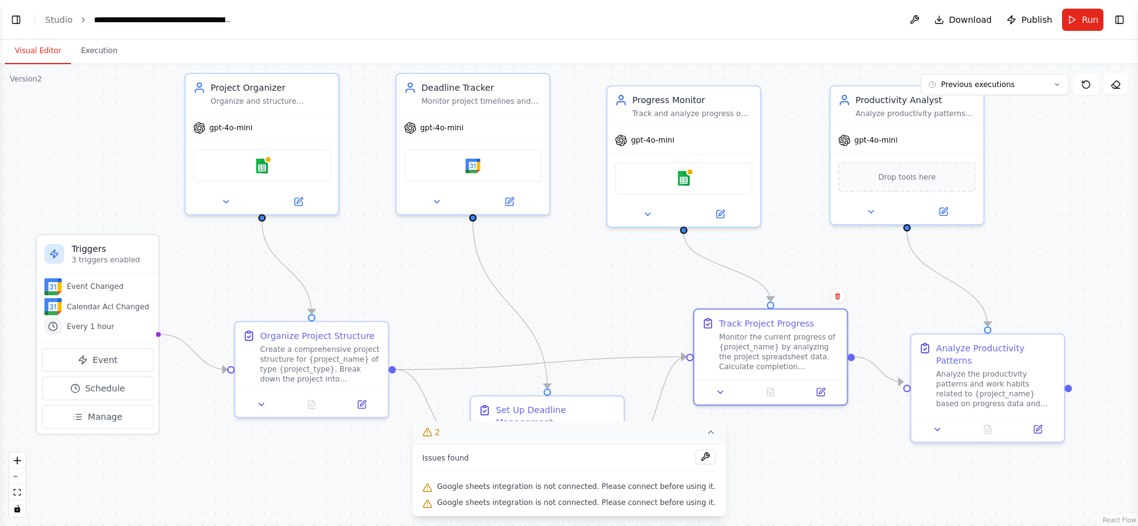
drag, startPoint x: 780, startPoint y: 403, endPoint x: 500, endPoint y: 379, distance: 280.7
click at [613, 374] on div "Track Project Progress Monitor the current progress of {project_name} by analyz…" at bounding box center [770, 358] width 155 height 98
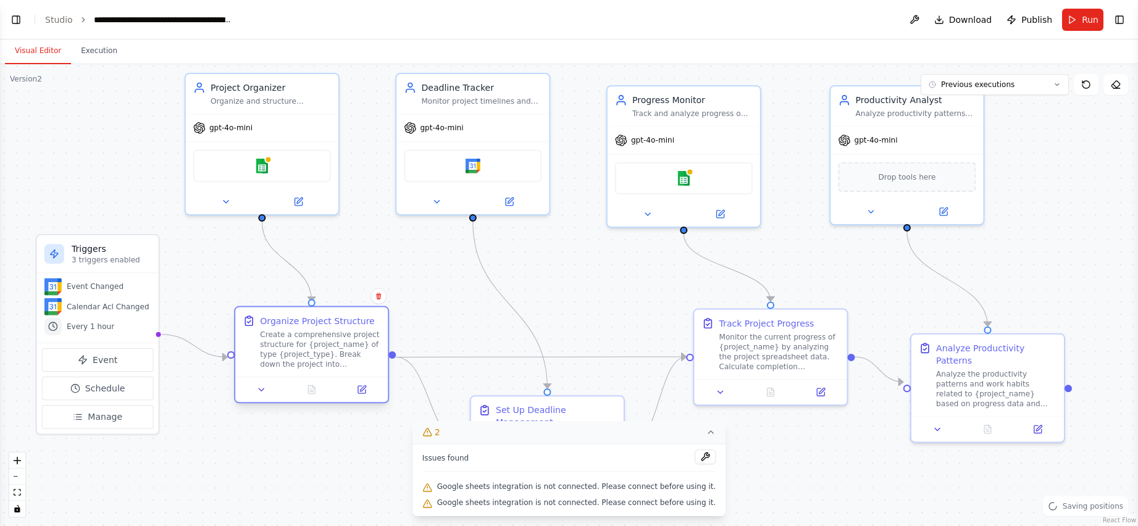
drag, startPoint x: 292, startPoint y: 371, endPoint x: 290, endPoint y: 352, distance: 18.7
click at [290, 352] on div "Create a comprehensive project structure for {project_name} of type {project_ty…" at bounding box center [320, 350] width 120 height 40
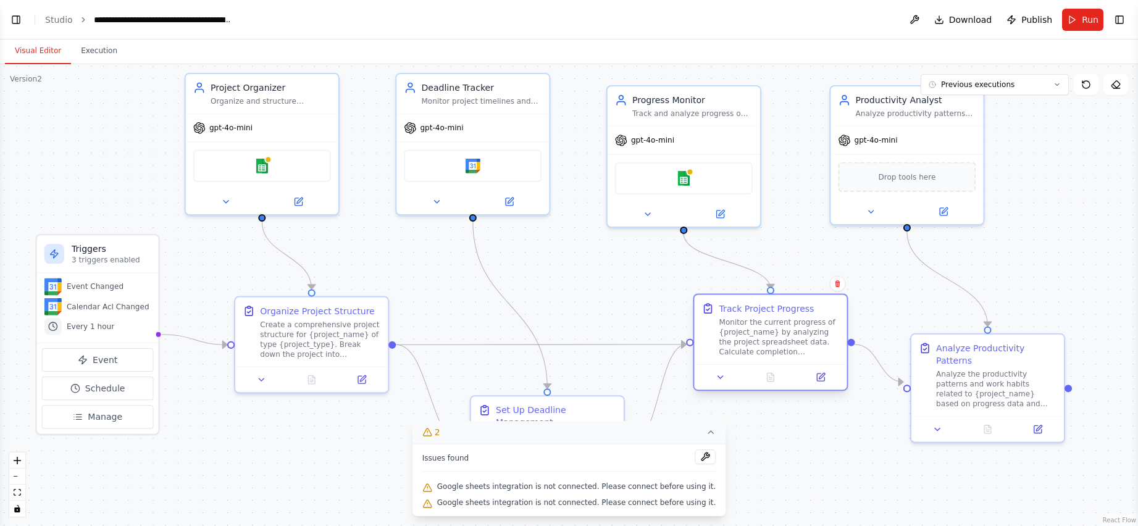
drag, startPoint x: 808, startPoint y: 376, endPoint x: 806, endPoint y: 363, distance: 13.2
click at [613, 363] on div "Track Project Progress Monitor the current progress of {project_name} by analyz…" at bounding box center [770, 342] width 155 height 98
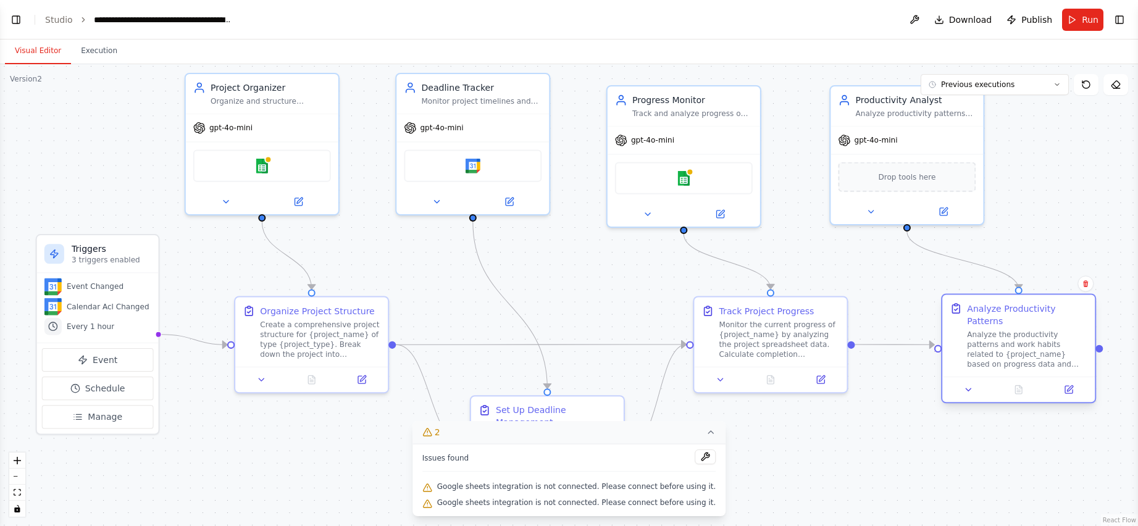
drag, startPoint x: 989, startPoint y: 404, endPoint x: 1015, endPoint y: 363, distance: 48.3
click at [613, 363] on div "Analyze Productivity Patterns Analyze the productivity patterns and work habits…" at bounding box center [1018, 348] width 155 height 110
click at [432, 435] on icon at bounding box center [427, 432] width 10 height 10
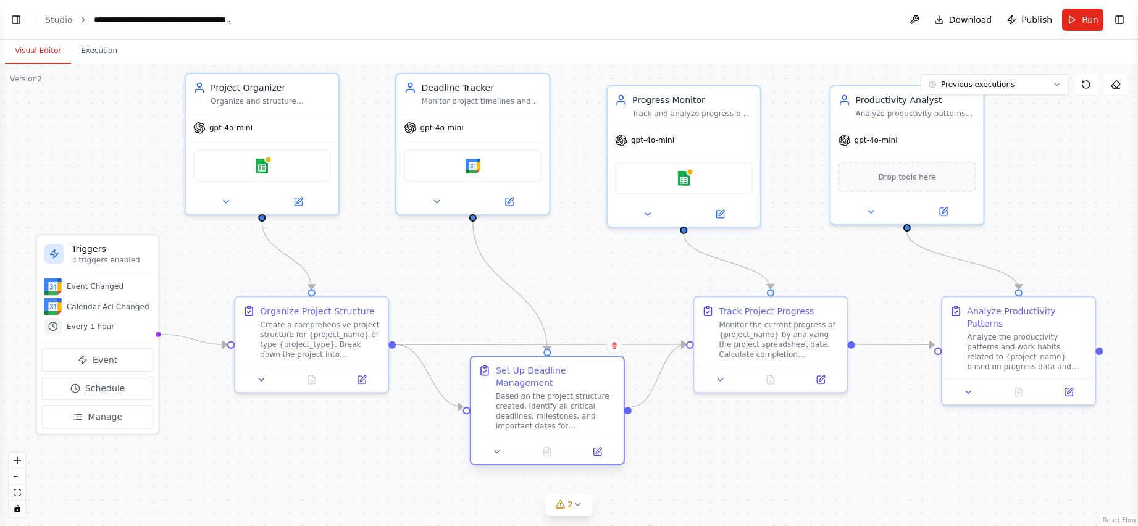
drag, startPoint x: 561, startPoint y: 453, endPoint x: 561, endPoint y: 421, distance: 32.7
click at [561, 421] on div "Set Up Deadline Management Based on the project structure created, identify all…" at bounding box center [547, 398] width 153 height 82
click at [613, 472] on div ".deletable-edge-delete-btn { width: 20px; height: 20px; border: 0px solid #ffff…" at bounding box center [569, 295] width 1138 height 462
click at [600, 448] on icon at bounding box center [598, 451] width 7 height 7
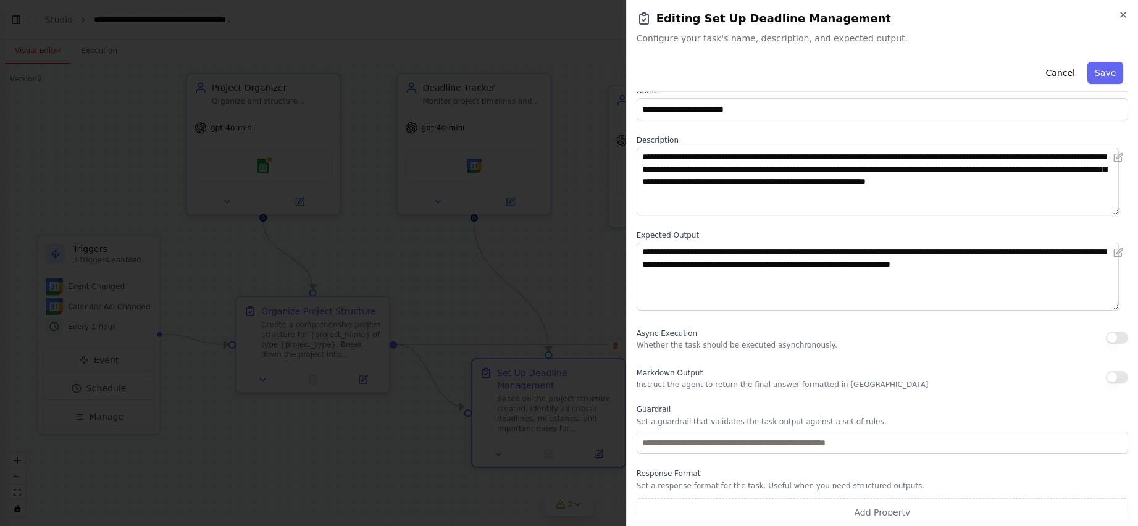
scroll to position [31, 0]
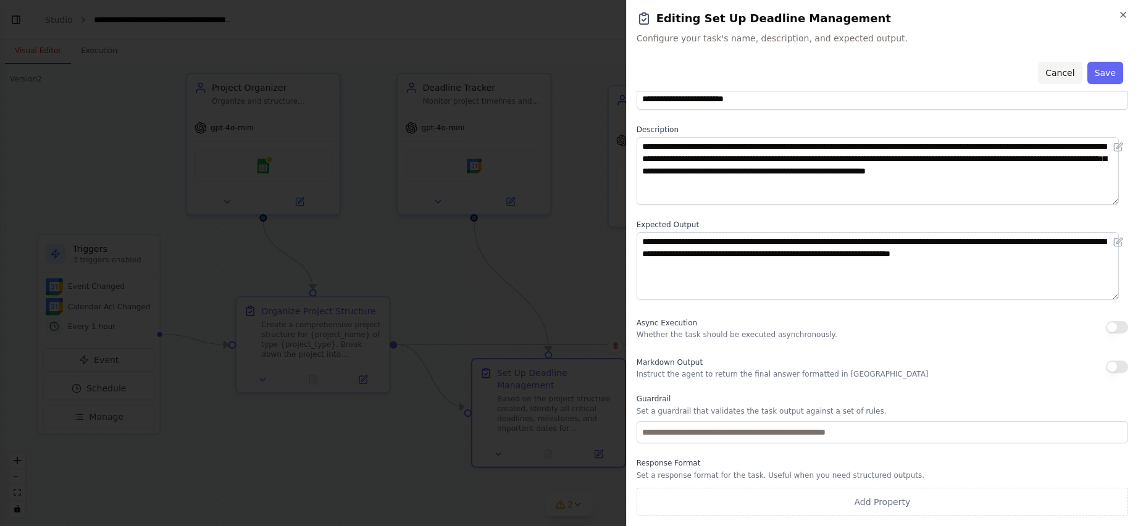
click at [613, 75] on button "Cancel" at bounding box center [1060, 73] width 44 height 22
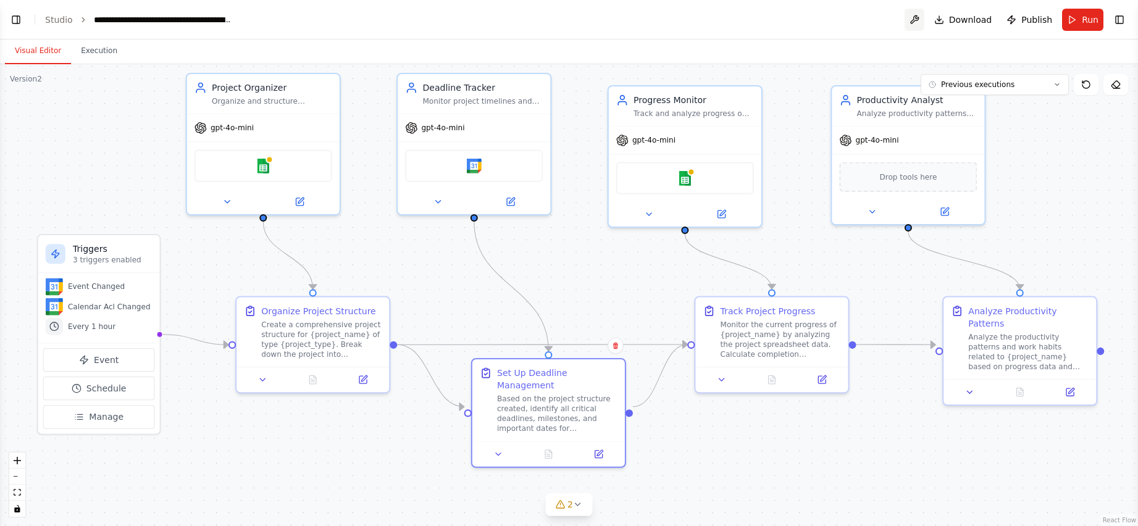
click at [613, 17] on button at bounding box center [915, 20] width 20 height 22
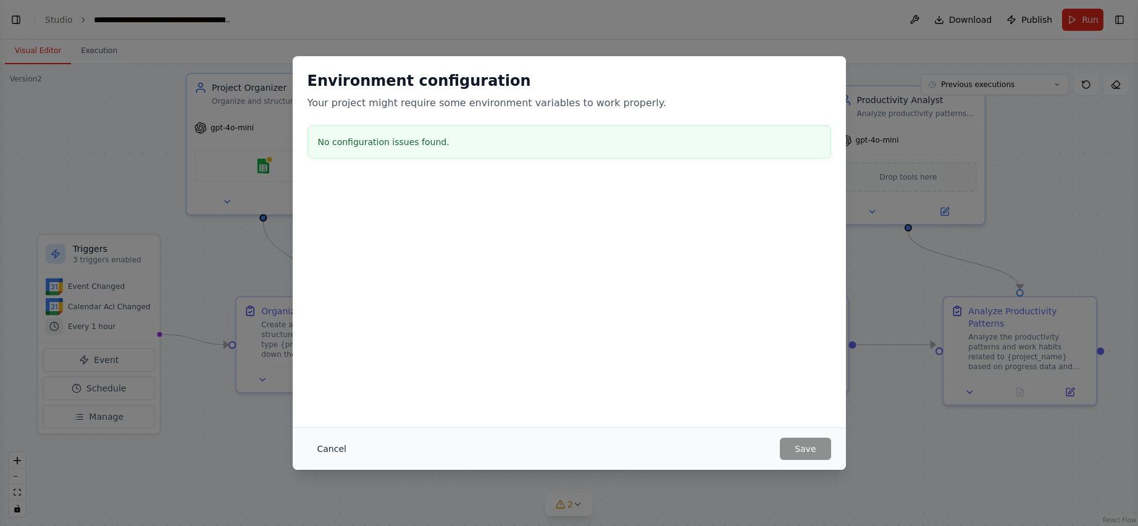
click at [325, 452] on button "Cancel" at bounding box center [332, 449] width 49 height 22
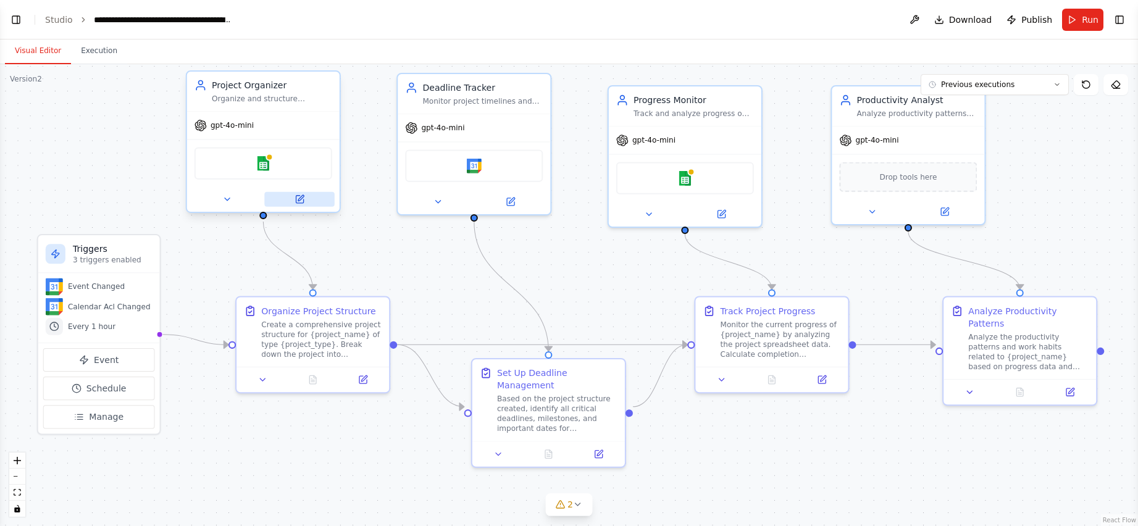
click at [300, 199] on icon at bounding box center [301, 198] width 6 height 6
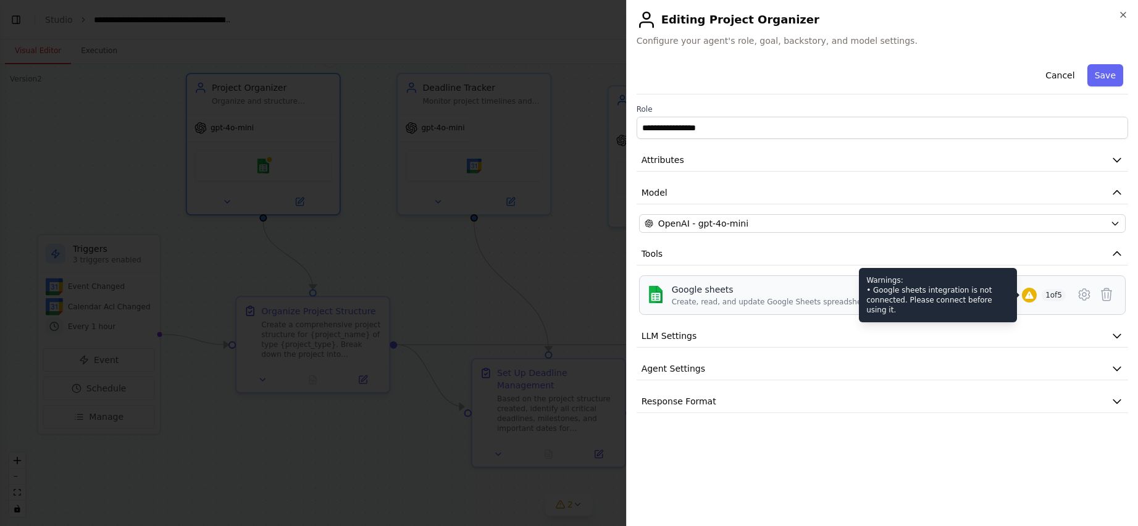
click at [613, 295] on icon at bounding box center [1029, 294] width 8 height 7
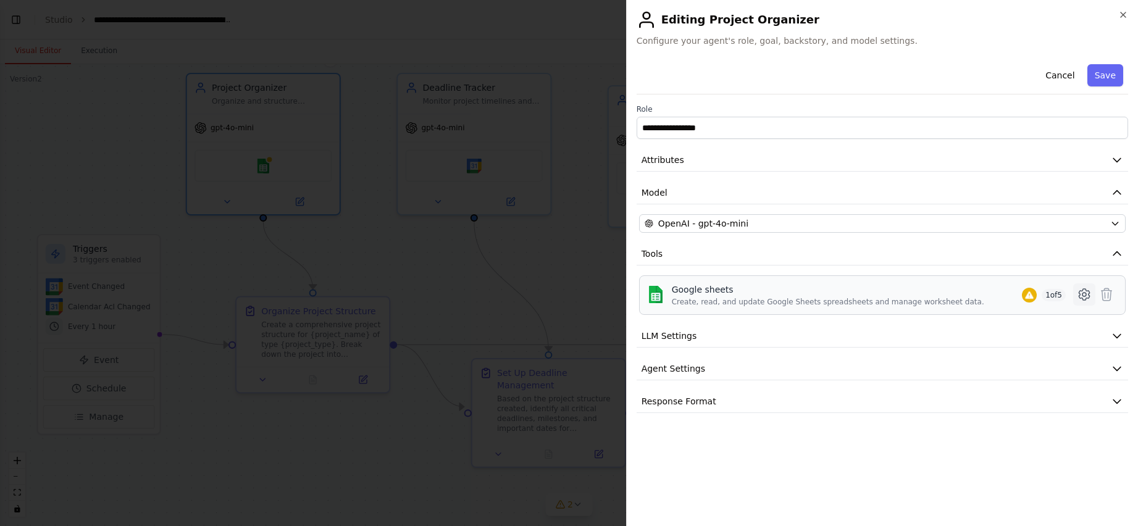
click at [613, 296] on icon at bounding box center [1084, 294] width 15 height 15
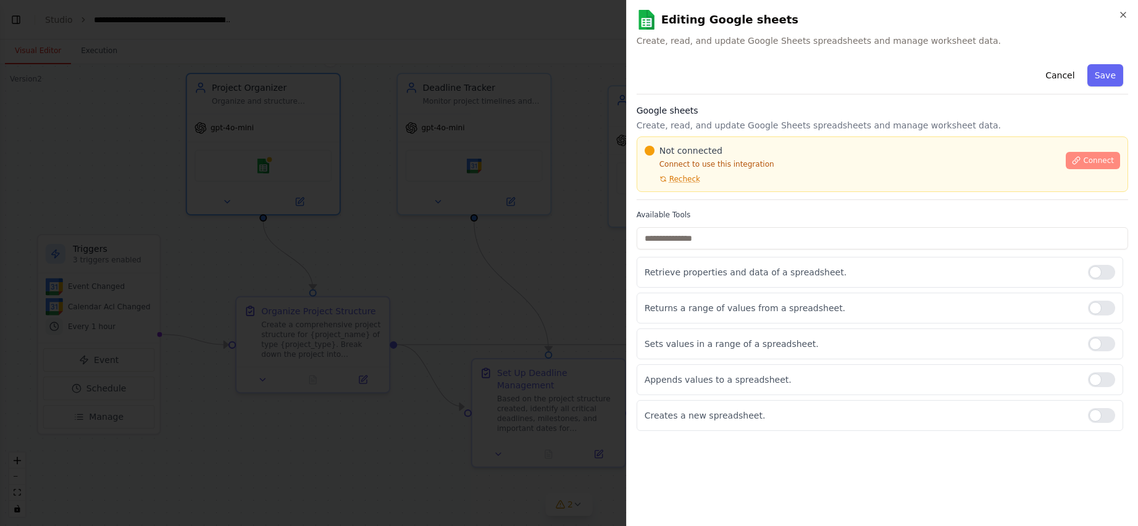
click at [613, 159] on span "Connect" at bounding box center [1098, 161] width 31 height 10
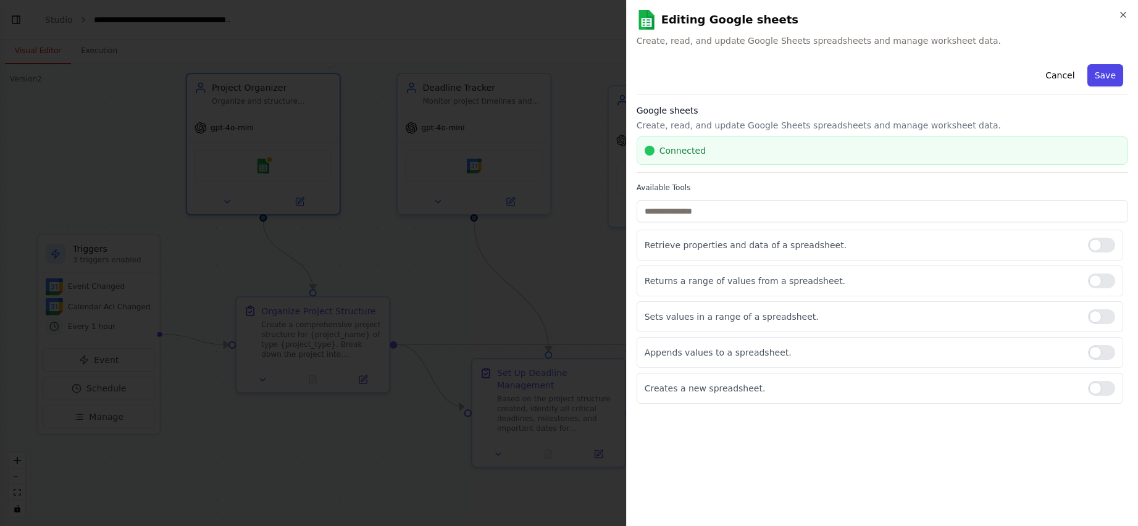
click at [613, 80] on button "Save" at bounding box center [1106, 75] width 36 height 22
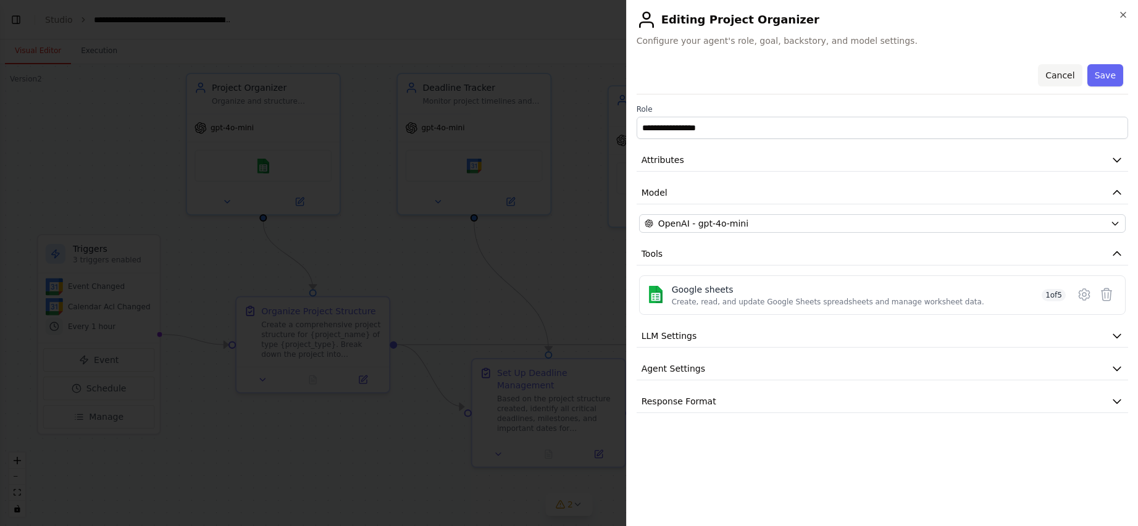
click at [613, 77] on button "Cancel" at bounding box center [1060, 75] width 44 height 22
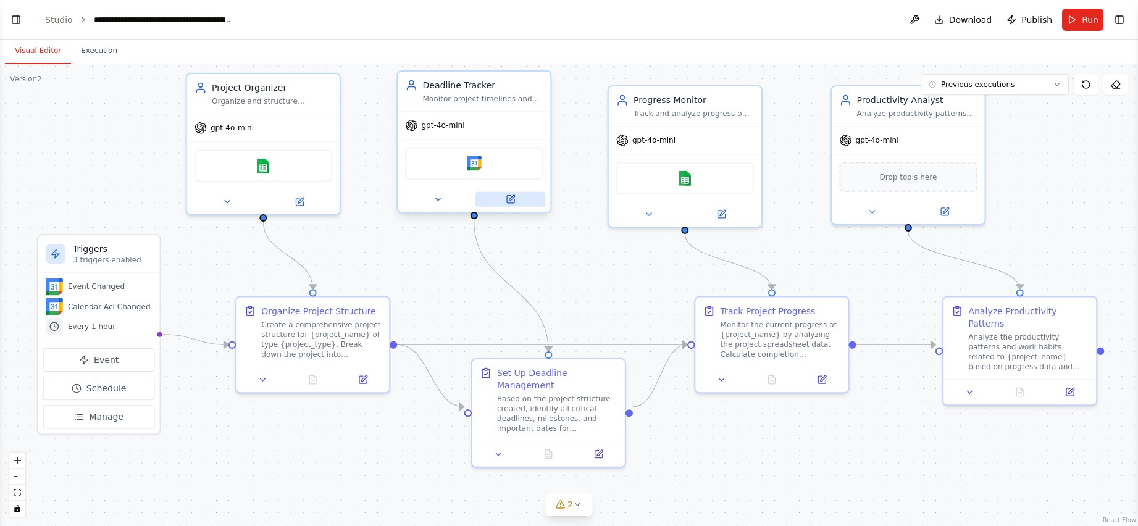
click at [512, 202] on icon at bounding box center [510, 199] width 7 height 7
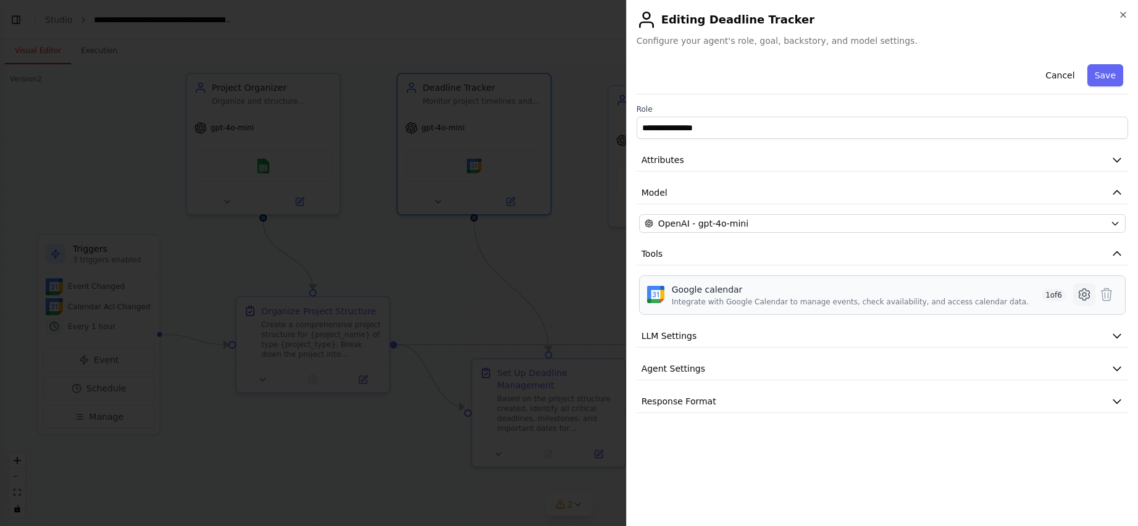
click at [613, 296] on icon at bounding box center [1085, 295] width 4 height 4
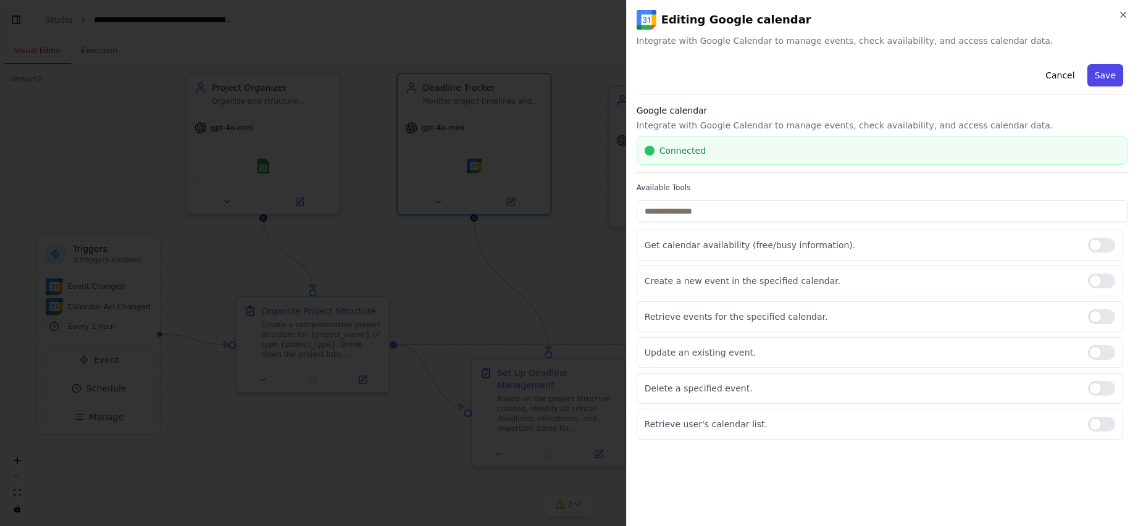
click at [613, 78] on button "Save" at bounding box center [1106, 75] width 36 height 22
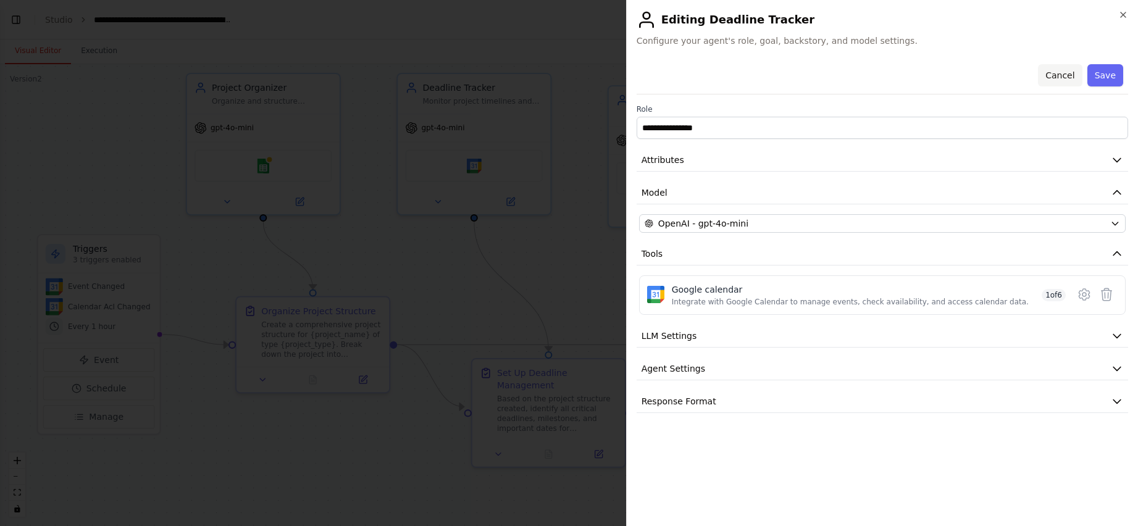
click at [613, 72] on button "Cancel" at bounding box center [1060, 75] width 44 height 22
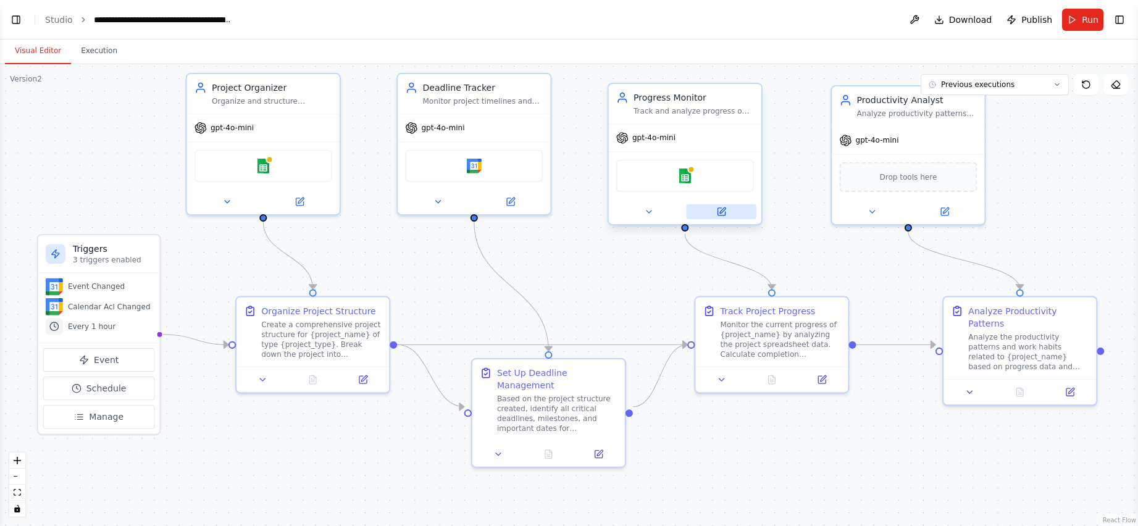
click at [613, 213] on icon at bounding box center [721, 211] width 7 height 7
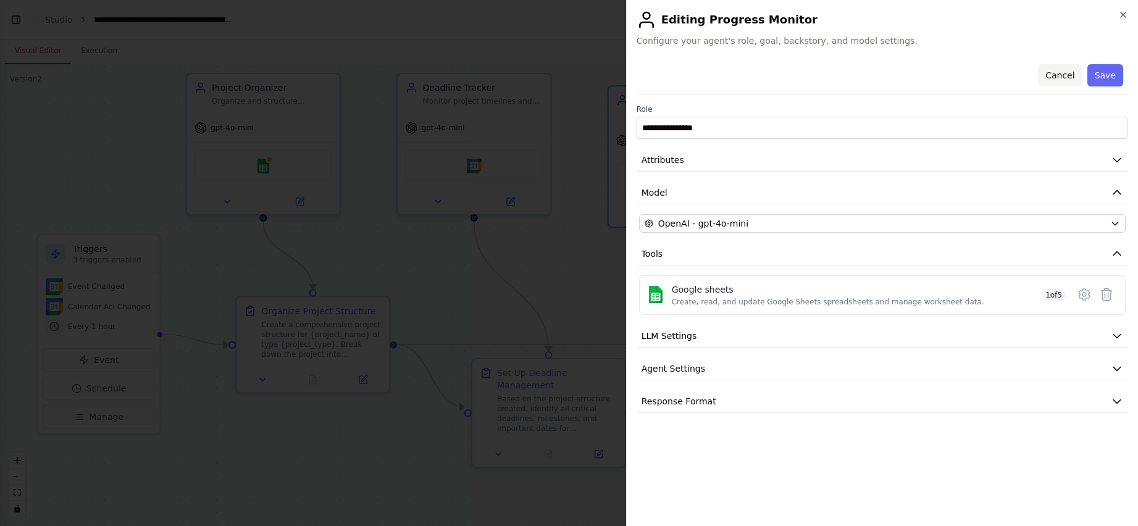
click at [613, 75] on button "Cancel" at bounding box center [1060, 75] width 44 height 22
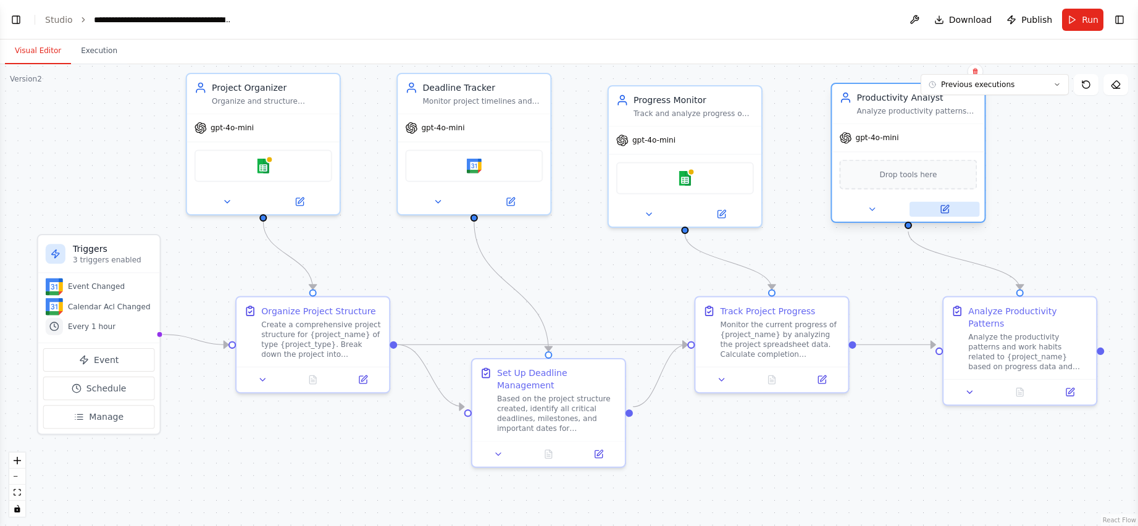
click at [613, 211] on icon at bounding box center [946, 208] width 6 height 6
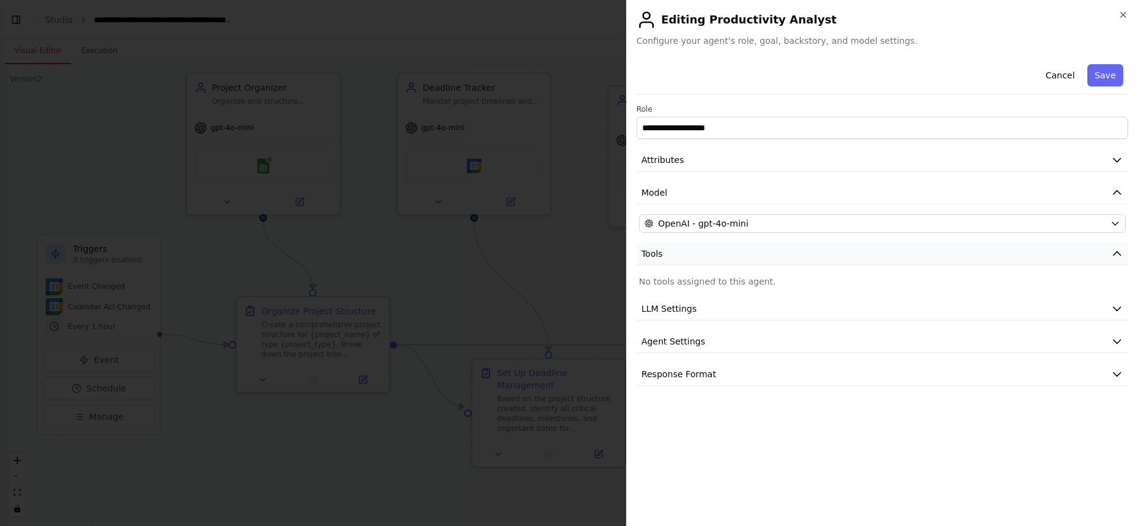
click at [613, 256] on icon "button" at bounding box center [1117, 254] width 12 height 12
click at [613, 285] on p "No tools assigned to this agent." at bounding box center [882, 281] width 487 height 12
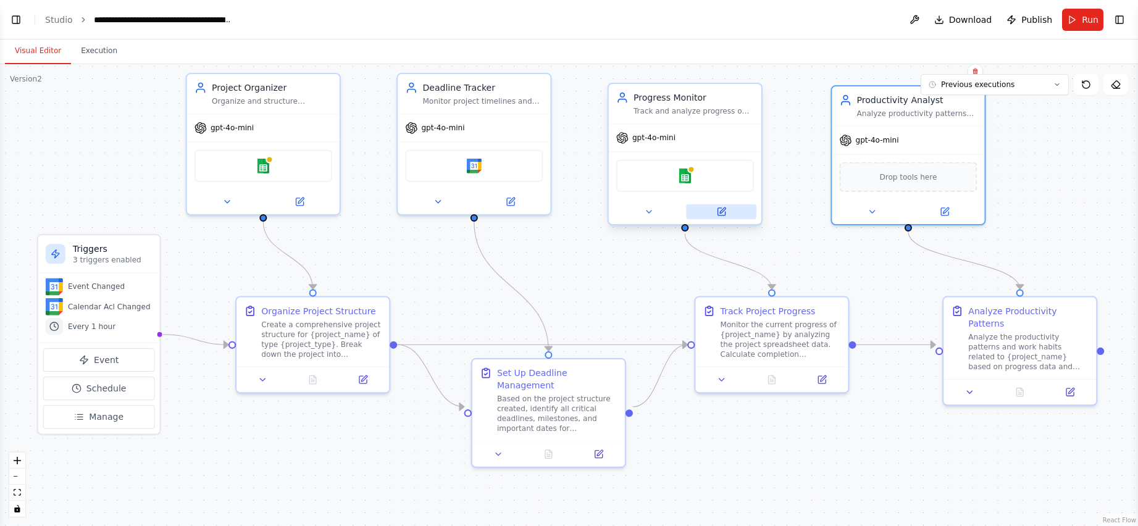
click at [613, 214] on icon at bounding box center [721, 211] width 7 height 7
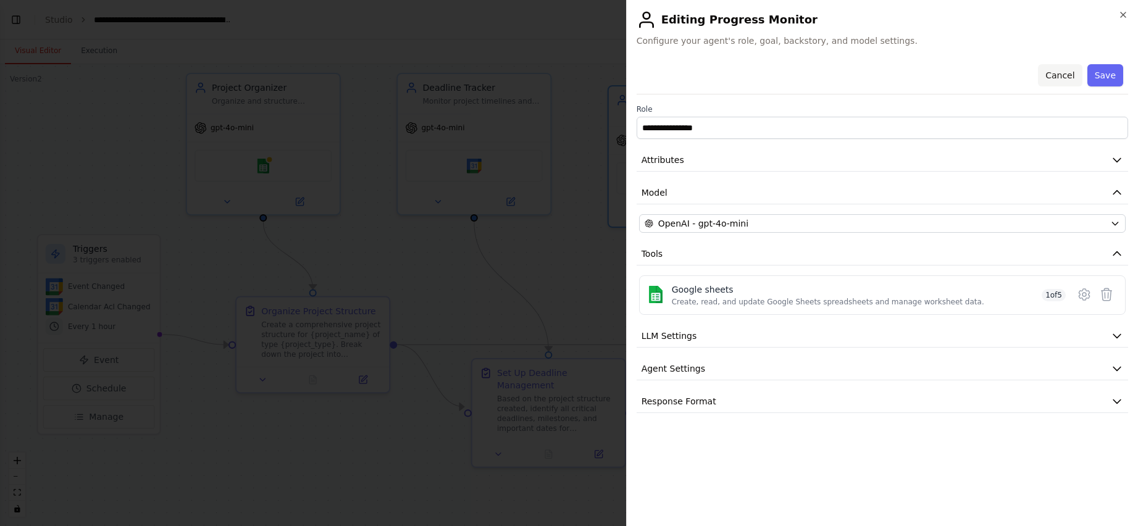
click at [613, 73] on button "Cancel" at bounding box center [1060, 75] width 44 height 22
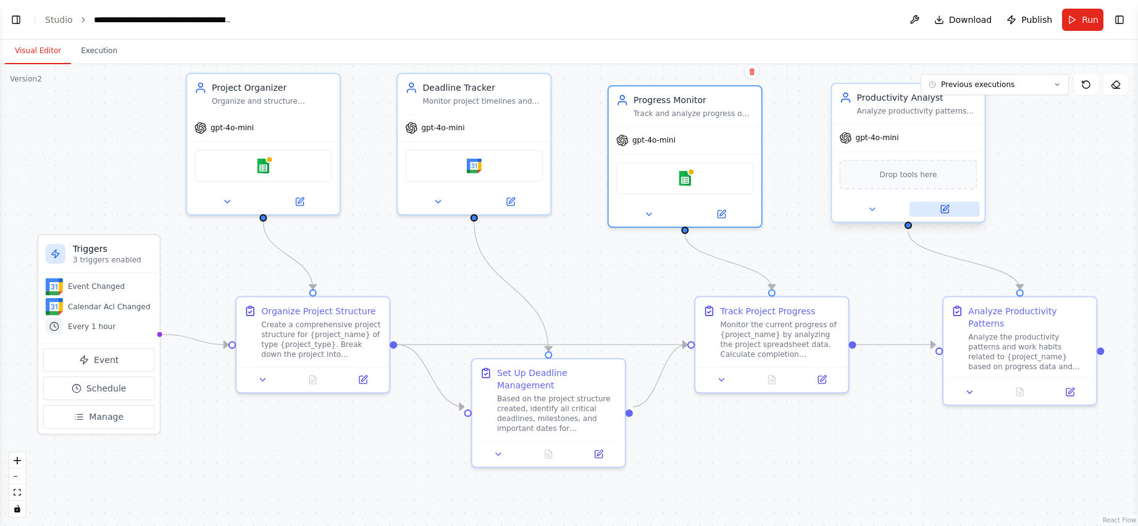
click at [613, 214] on button at bounding box center [945, 209] width 70 height 15
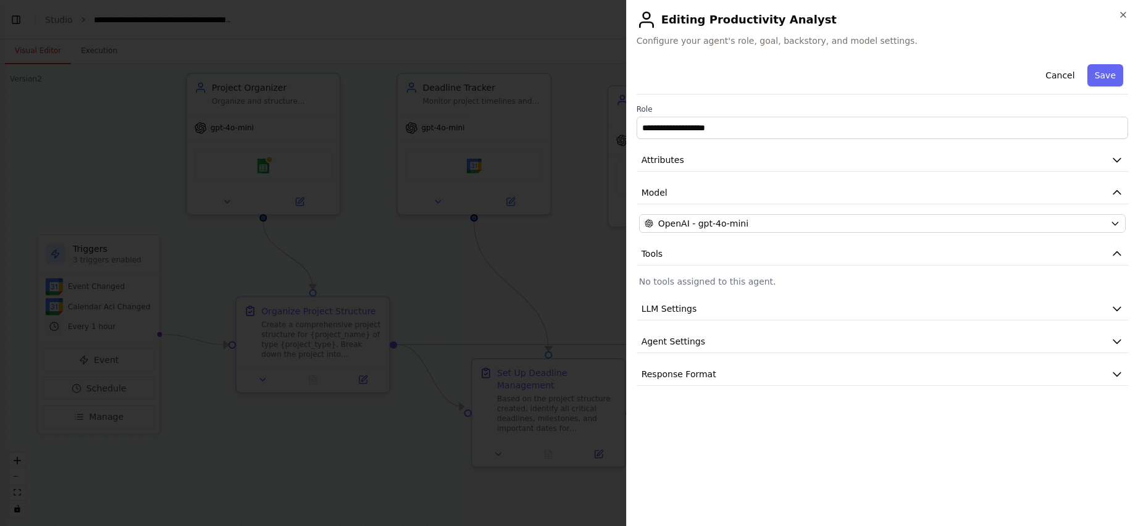
click at [613, 286] on p "No tools assigned to this agent." at bounding box center [882, 281] width 487 height 12
click at [613, 252] on span "Tools" at bounding box center [653, 254] width 22 height 12
click at [613, 251] on span "Tools" at bounding box center [653, 254] width 22 height 12
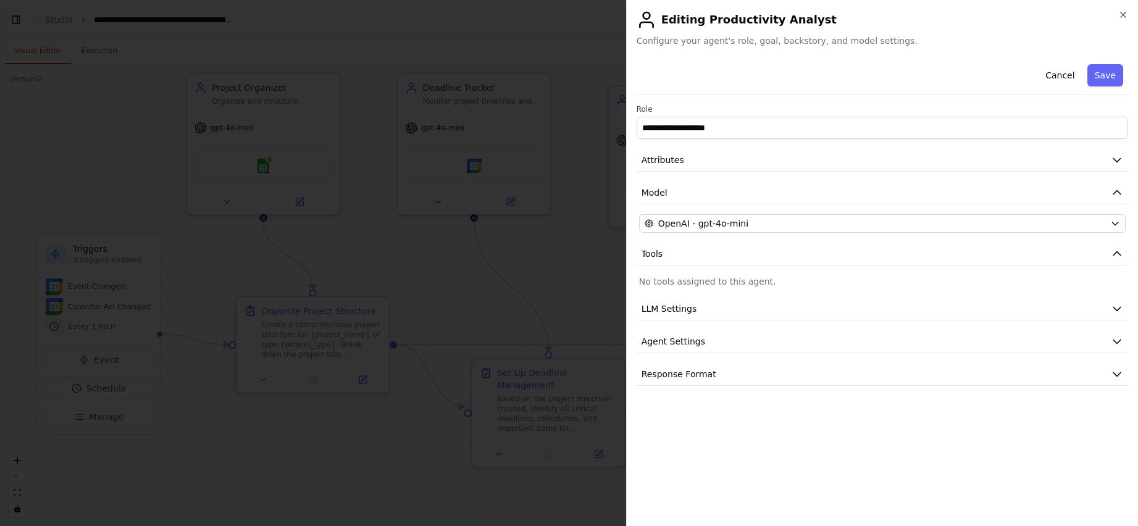
click at [613, 277] on p "No tools assigned to this agent." at bounding box center [882, 281] width 487 height 12
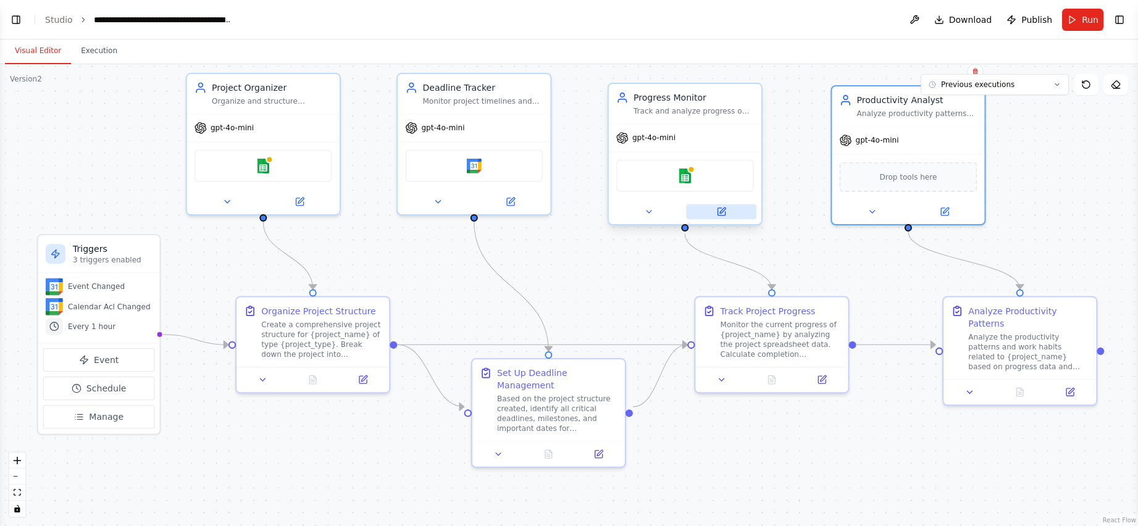
click at [613, 212] on icon at bounding box center [721, 211] width 7 height 7
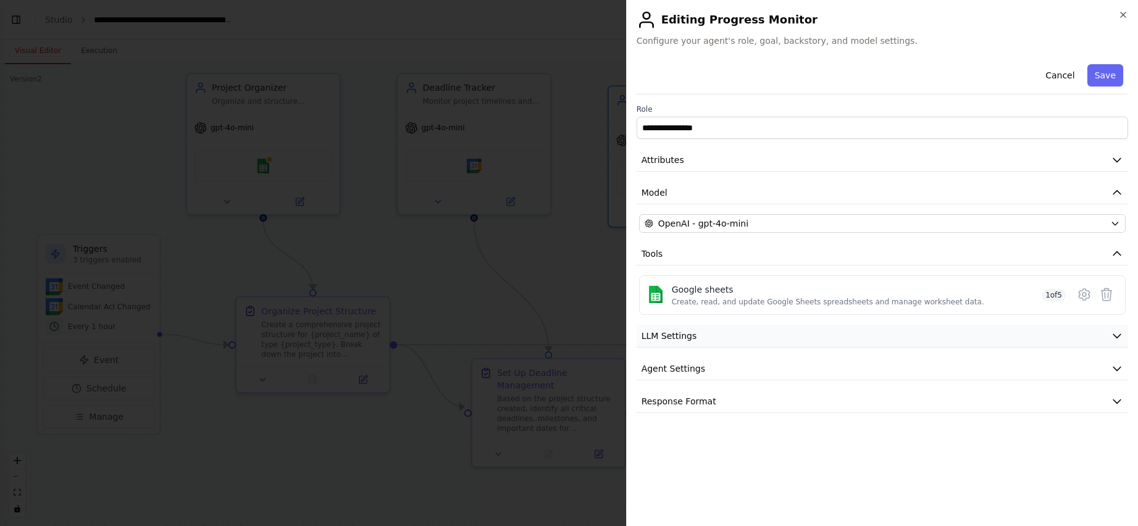
click at [613, 335] on icon "button" at bounding box center [1117, 336] width 12 height 12
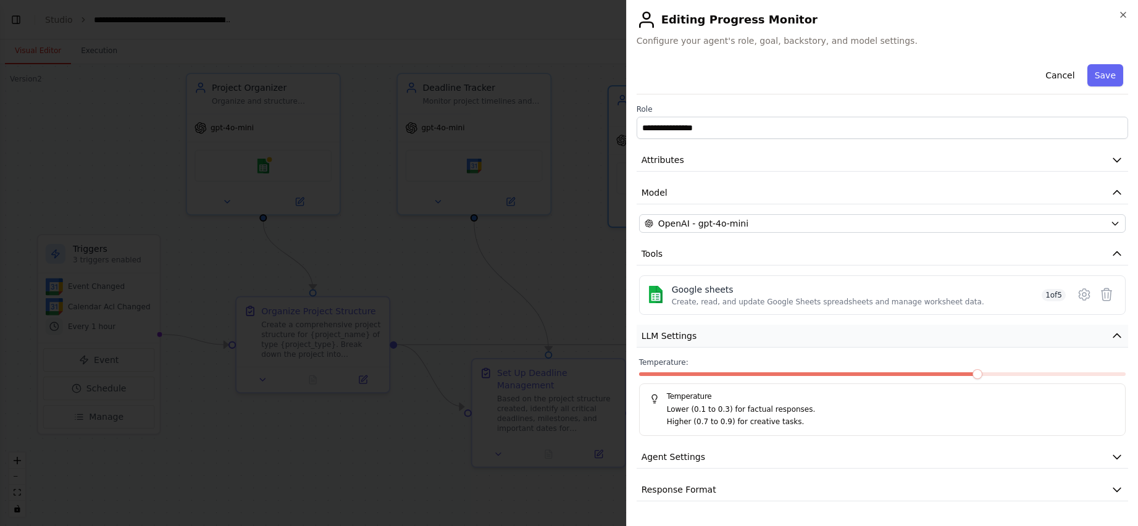
click at [613, 335] on icon "button" at bounding box center [1117, 336] width 12 height 12
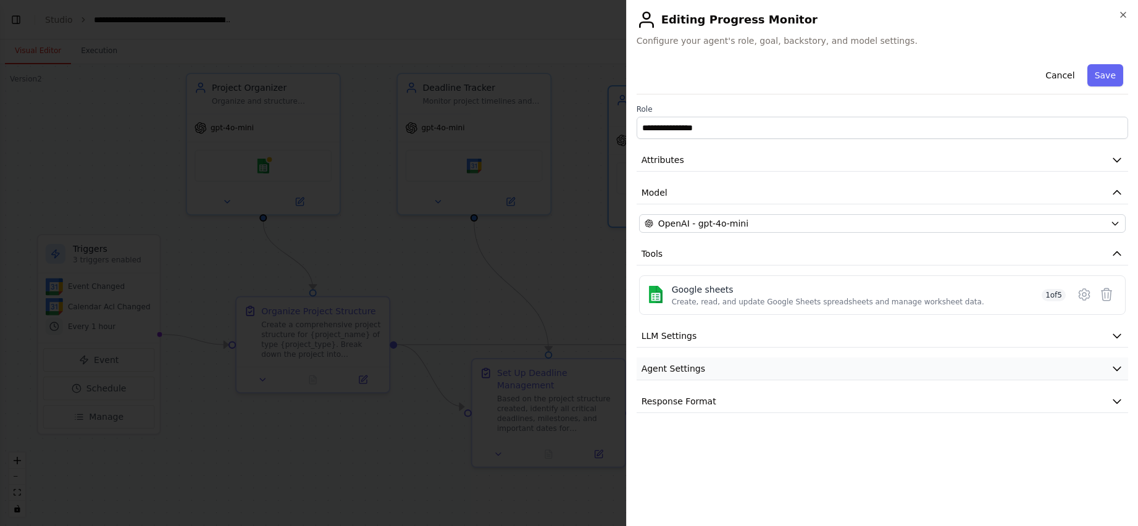
click at [613, 368] on icon "button" at bounding box center [1116, 369] width 7 height 4
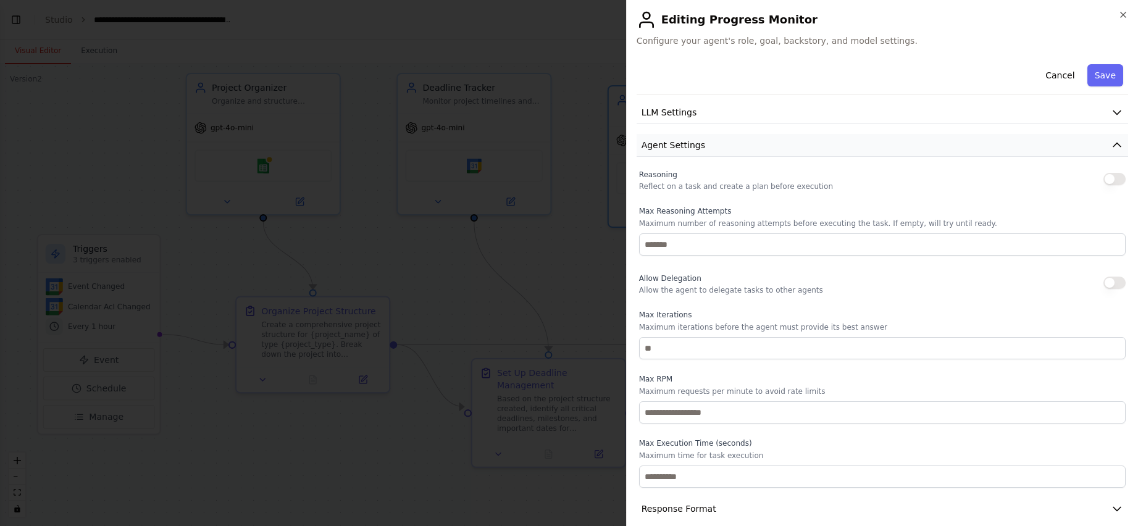
scroll to position [238, 0]
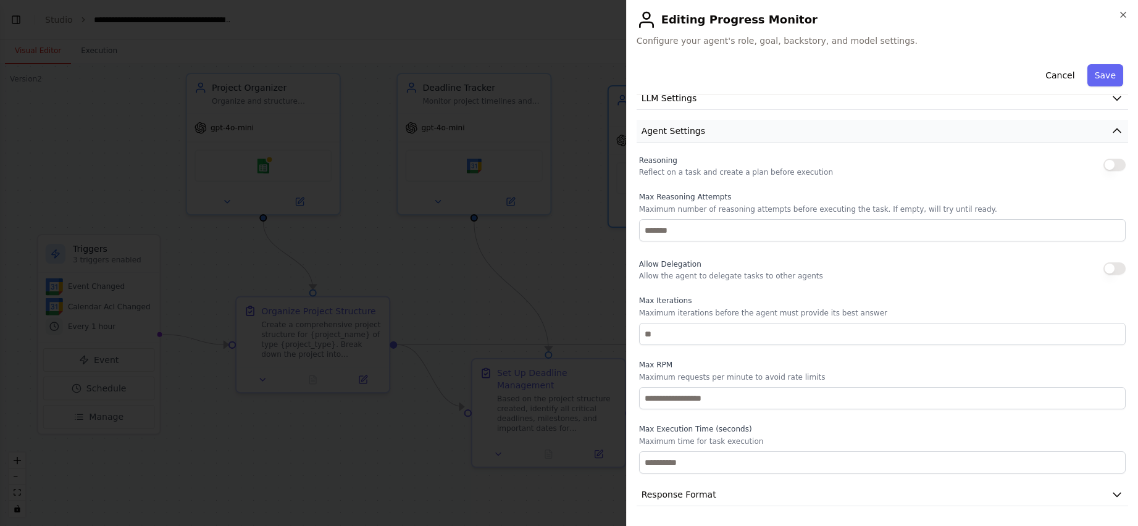
click at [613, 130] on icon "button" at bounding box center [1116, 131] width 7 height 4
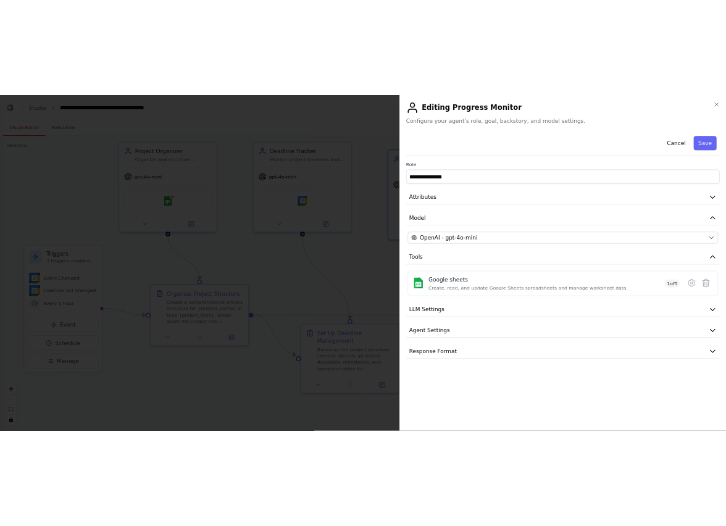
scroll to position [0, 0]
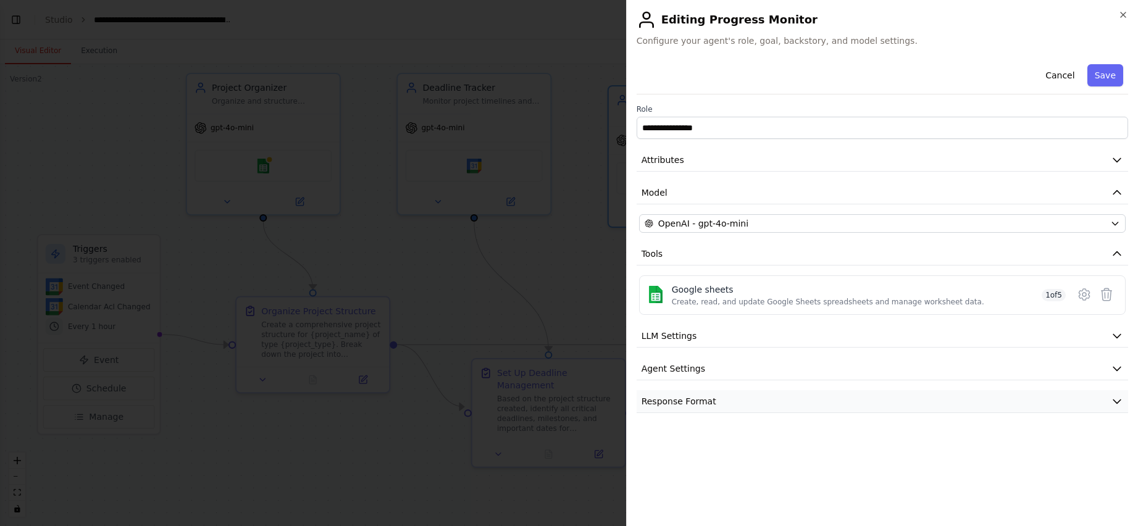
click at [613, 402] on button "Response Format" at bounding box center [883, 401] width 492 height 23
click at [613, 79] on button "Cancel" at bounding box center [1060, 75] width 44 height 22
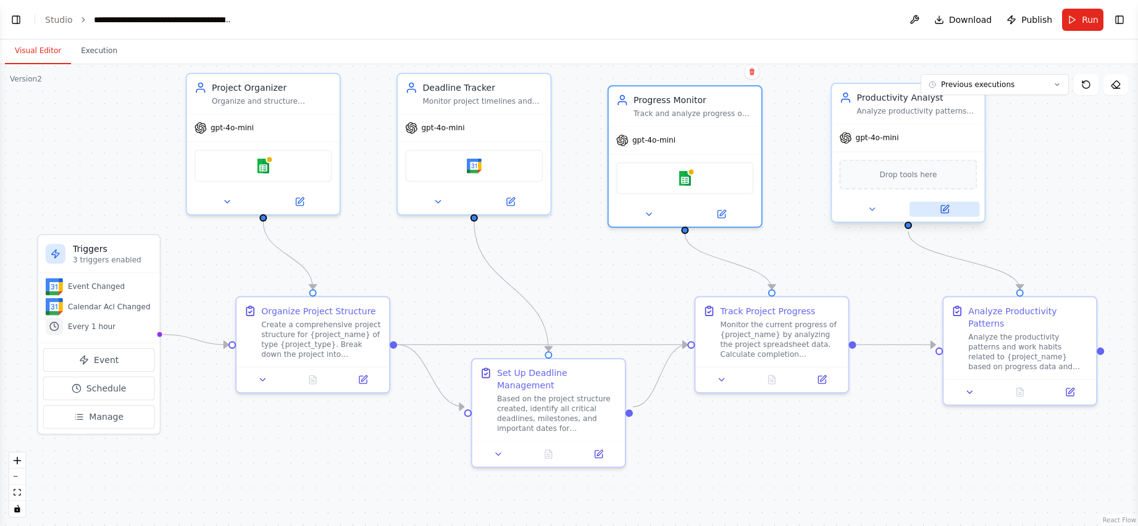
click at [613, 208] on icon at bounding box center [944, 209] width 7 height 7
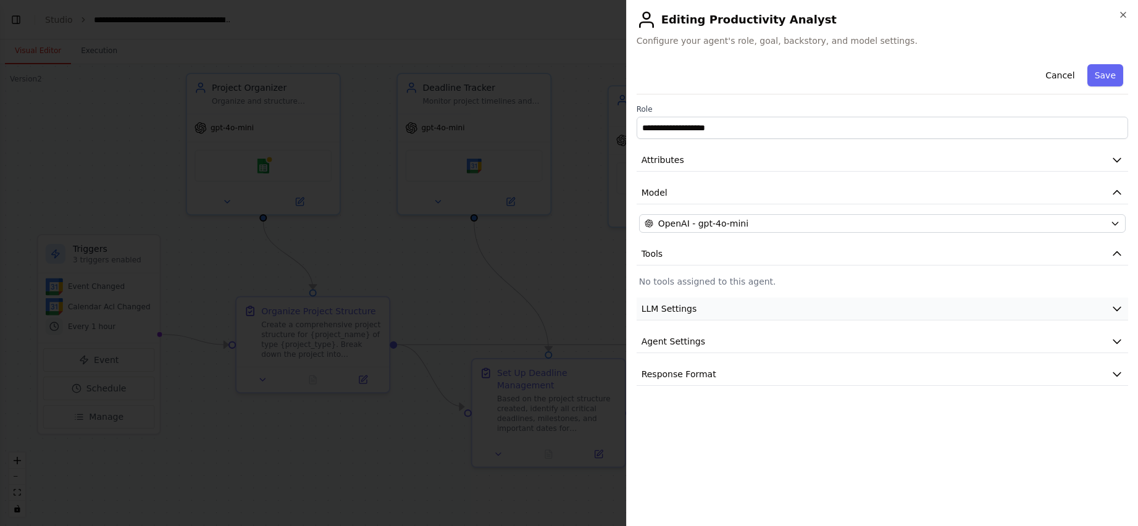
click at [613, 311] on icon "button" at bounding box center [1117, 309] width 12 height 12
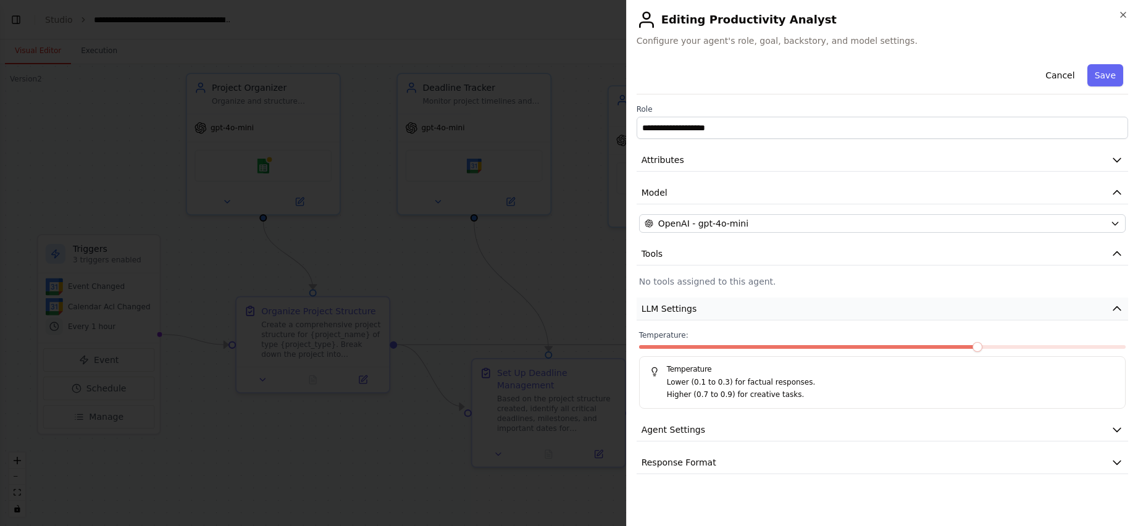
click at [613, 310] on icon "button" at bounding box center [1117, 309] width 12 height 12
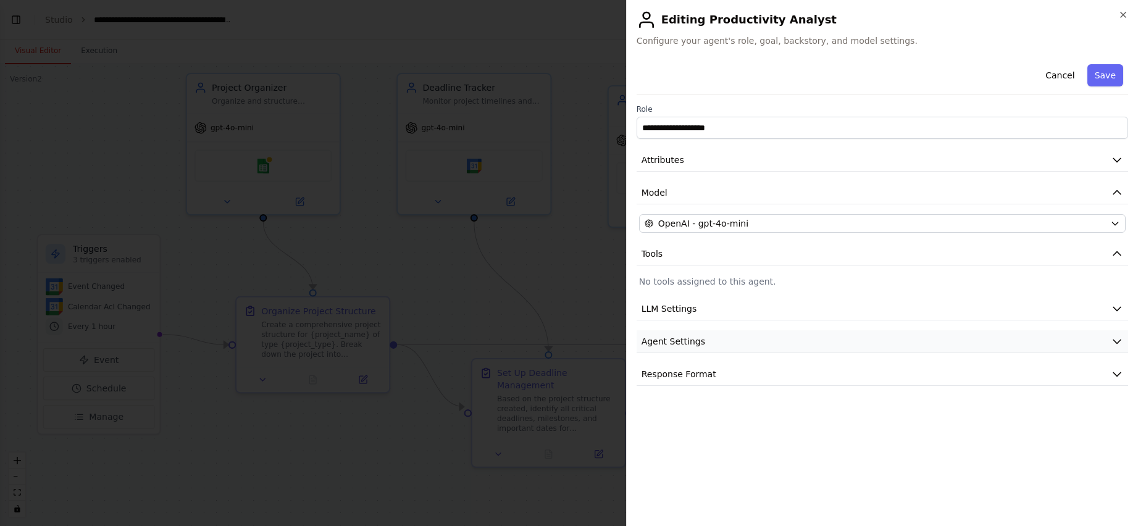
click at [613, 343] on icon "button" at bounding box center [1117, 341] width 12 height 12
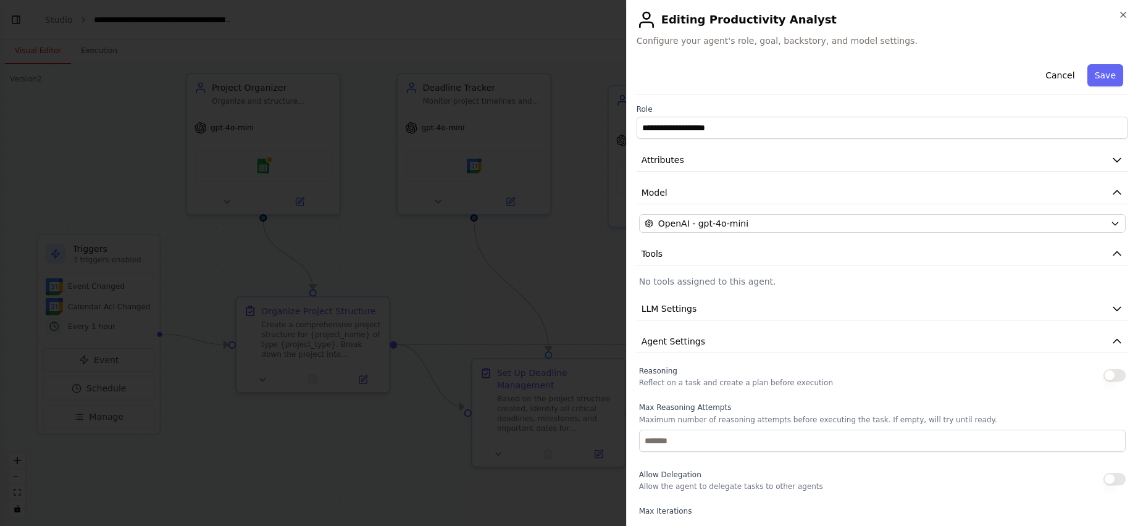
click at [613, 375] on button "button" at bounding box center [1115, 375] width 22 height 12
click at [613, 384] on div "Reasoning Reflect on a task and create a plan before execution" at bounding box center [882, 375] width 487 height 25
click at [613, 255] on icon "button" at bounding box center [1117, 254] width 12 height 12
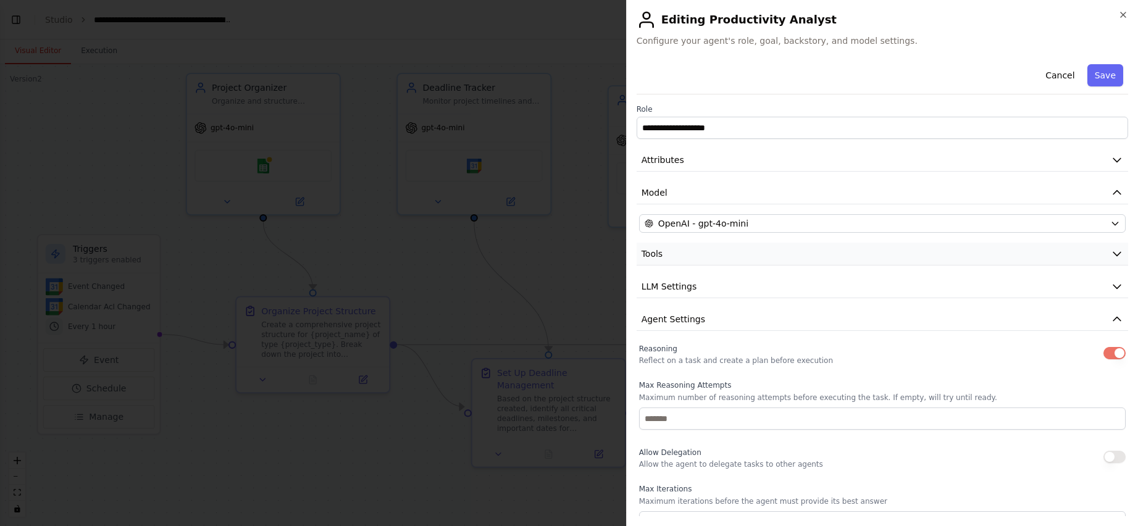
click at [613, 255] on icon "button" at bounding box center [1116, 255] width 7 height 4
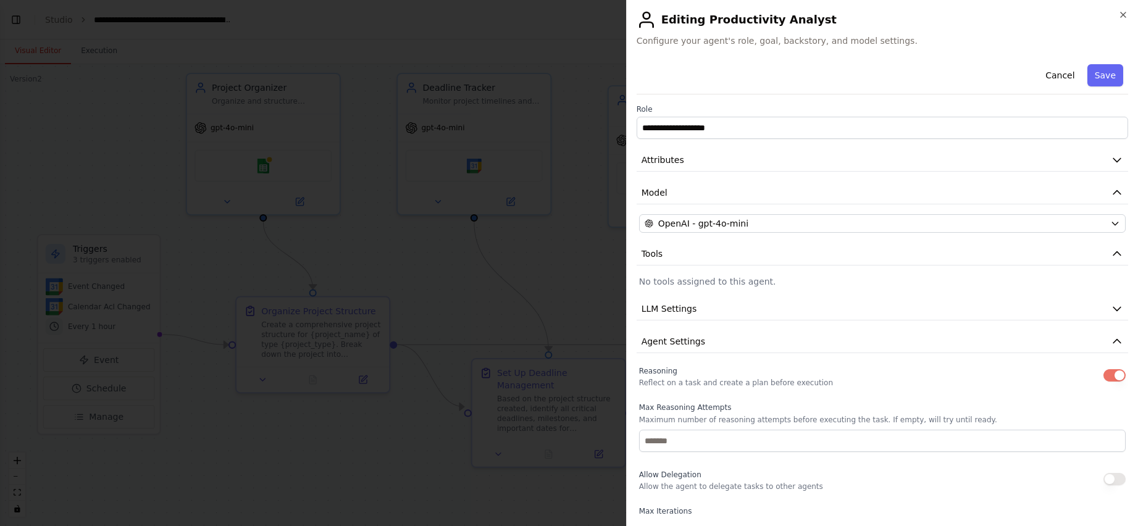
click at [613, 281] on p "No tools assigned to this agent." at bounding box center [882, 281] width 487 height 12
drag, startPoint x: 639, startPoint y: 281, endPoint x: 808, endPoint y: 281, distance: 169.2
click at [613, 281] on p "No tools assigned to this agent." at bounding box center [882, 281] width 487 height 12
click at [613, 82] on button "Cancel" at bounding box center [1060, 75] width 44 height 22
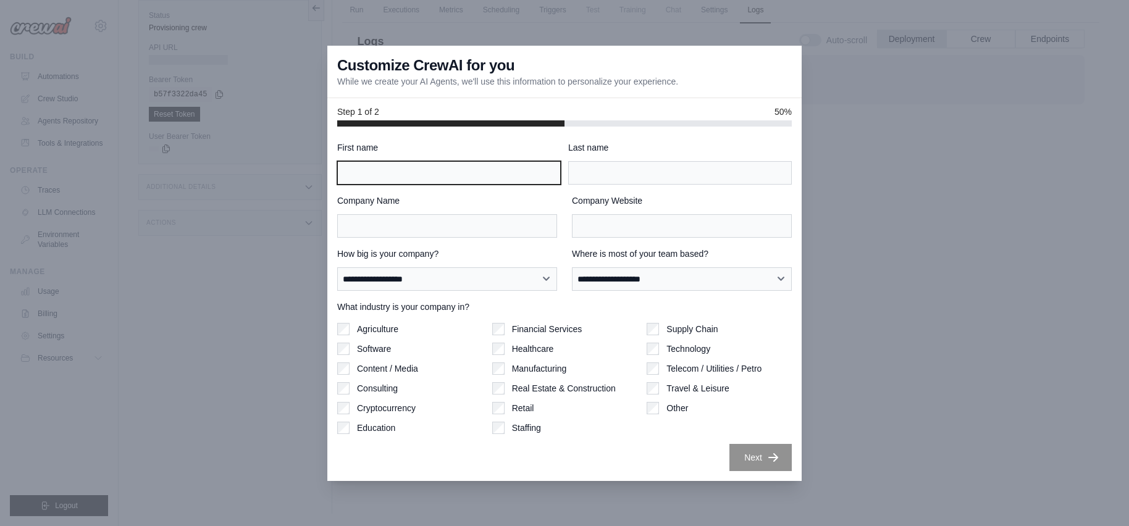
click at [406, 174] on input "First name" at bounding box center [449, 172] width 224 height 23
type input "******"
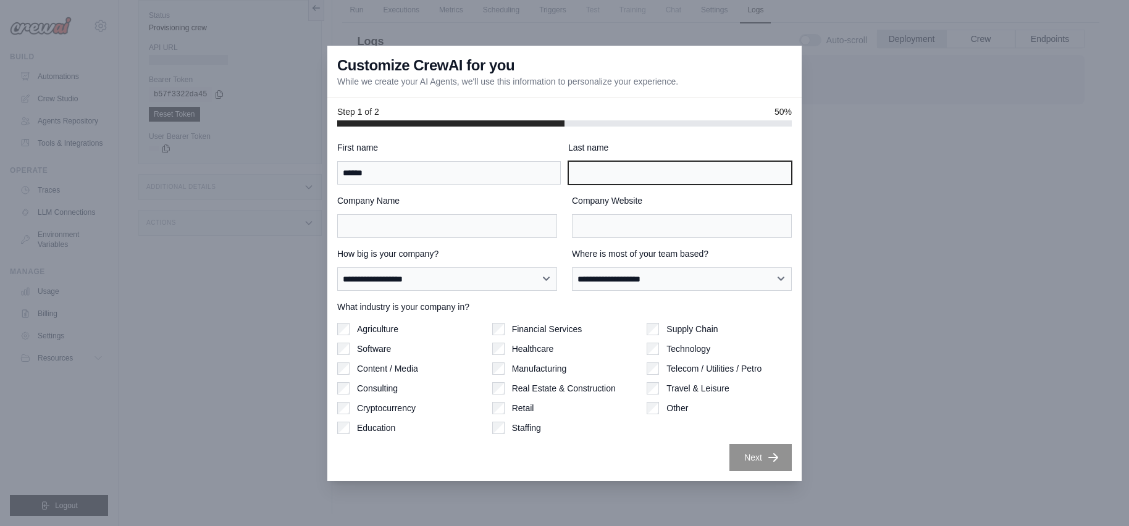
type input "********"
type input "***"
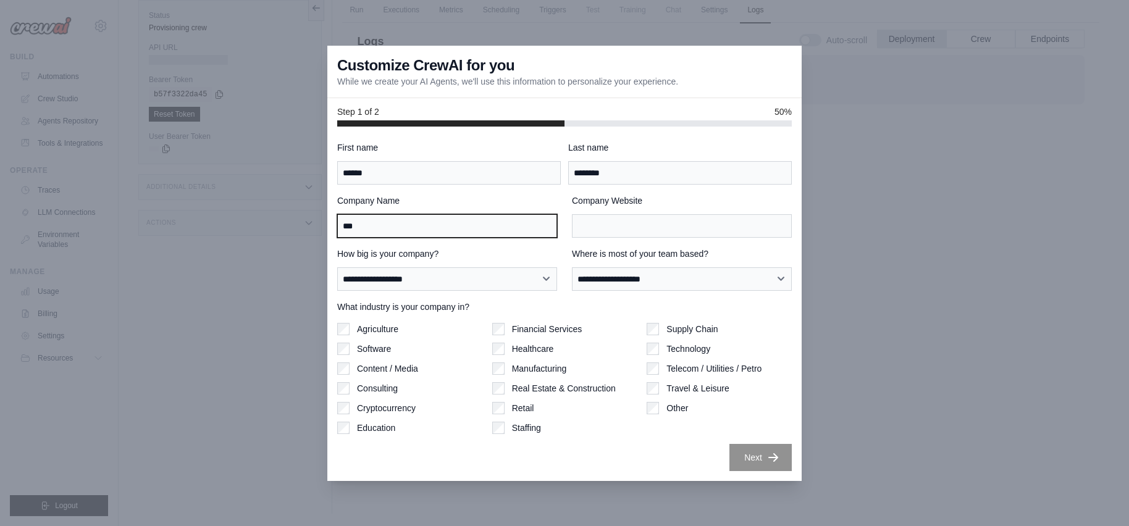
type input "***"
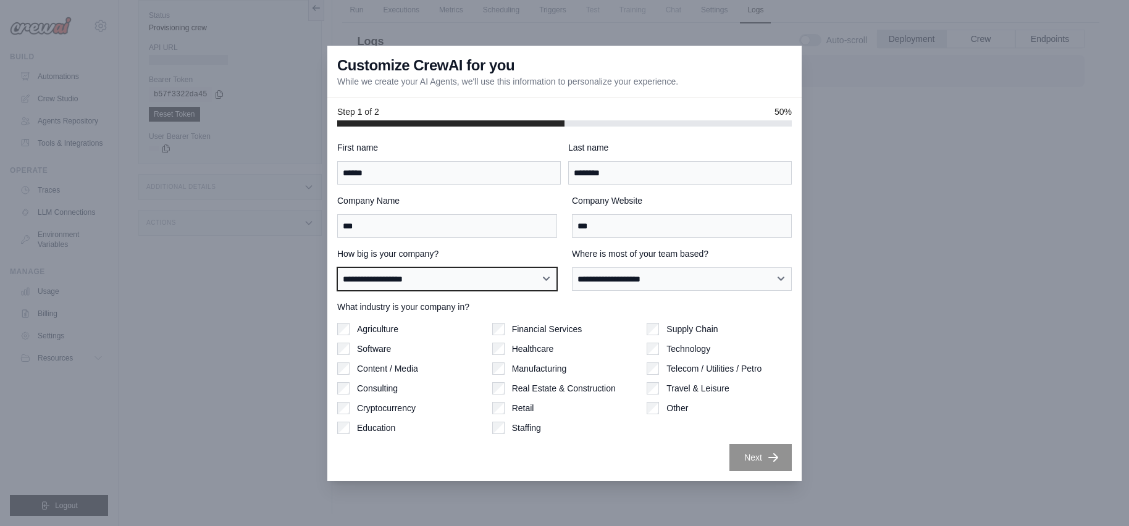
click at [548, 282] on select "**********" at bounding box center [447, 278] width 220 height 23
select select "**********"
click at [337, 267] on select "**********" at bounding box center [447, 278] width 220 height 23
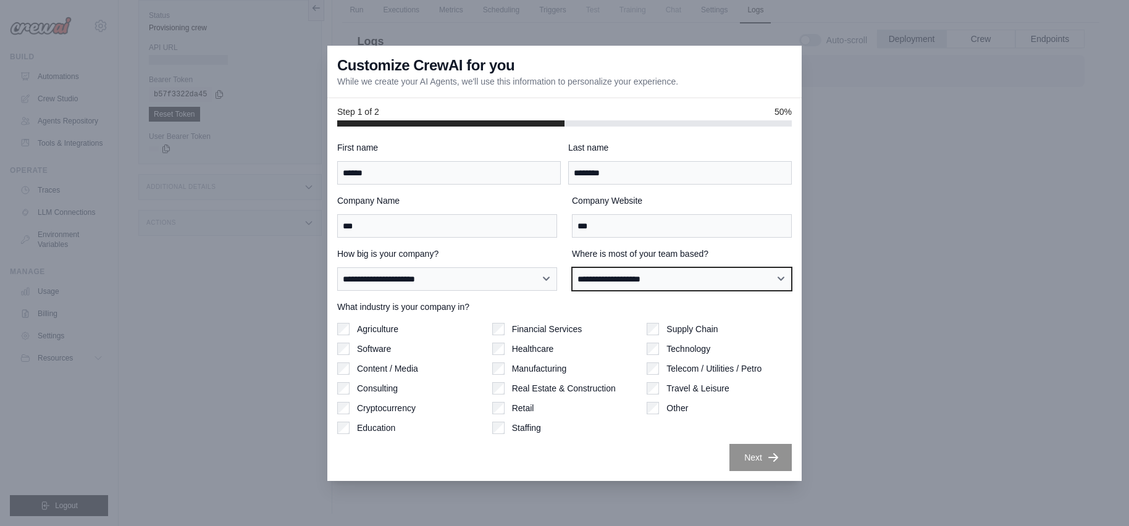
click at [781, 281] on select "**********" at bounding box center [682, 278] width 220 height 23
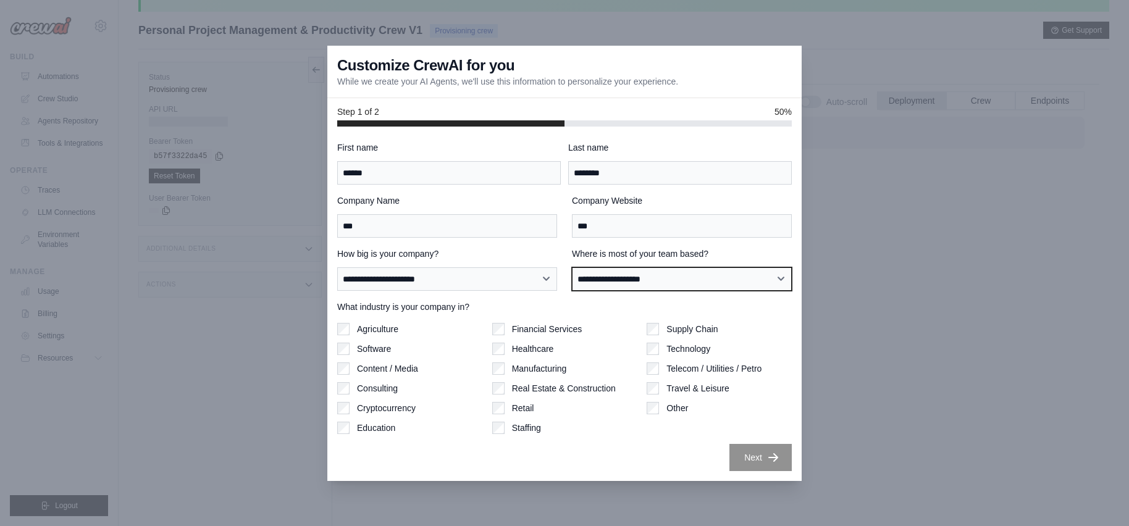
click at [781, 277] on select "**********" at bounding box center [682, 278] width 220 height 23
select select "**********"
click at [572, 267] on select "**********" at bounding box center [682, 278] width 220 height 23
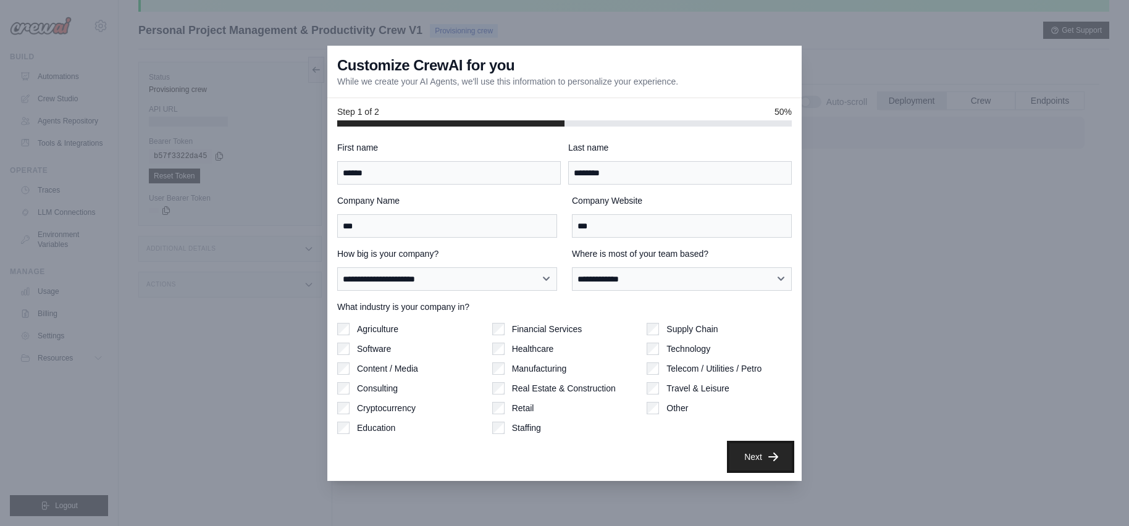
click at [752, 456] on button "Next" at bounding box center [760, 456] width 62 height 27
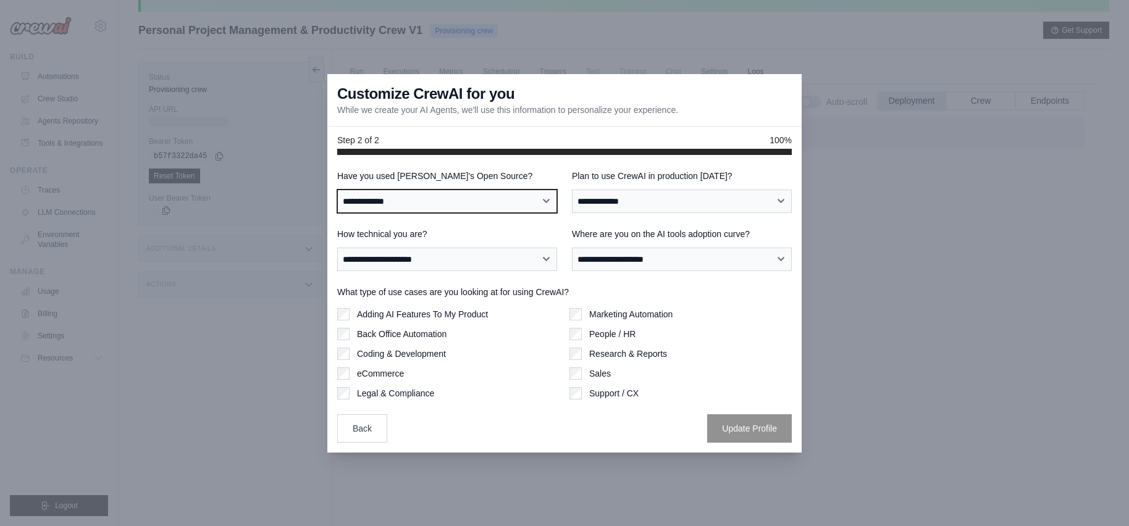
click at [548, 204] on select "**********" at bounding box center [447, 201] width 220 height 23
click at [526, 172] on label "Have you used CrewAI's Open Source?" at bounding box center [447, 176] width 220 height 12
click at [526, 190] on select "**********" at bounding box center [447, 201] width 220 height 23
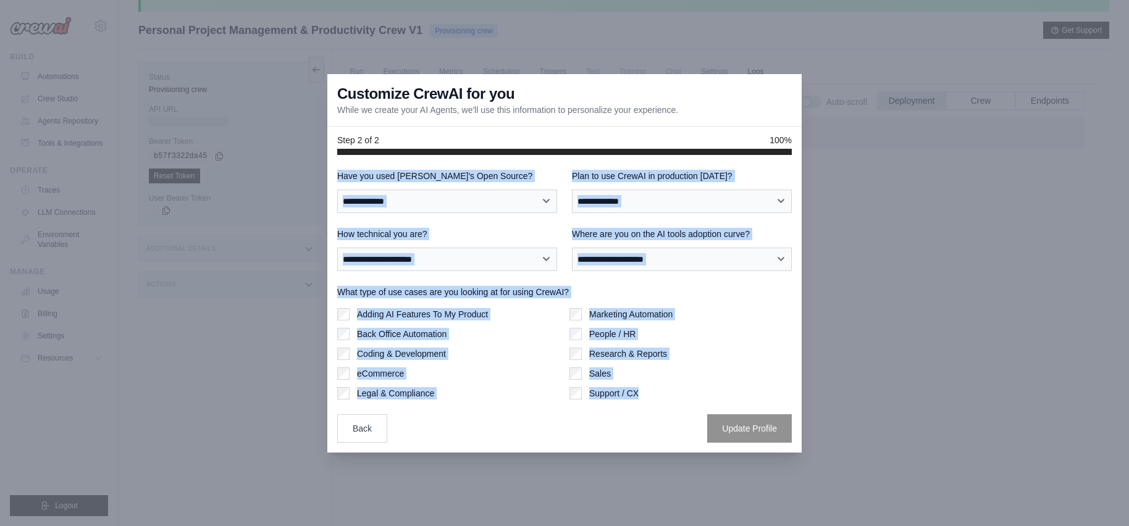
drag, startPoint x: 336, startPoint y: 165, endPoint x: 631, endPoint y: 350, distance: 348.2
click at [702, 394] on div "**********" at bounding box center [564, 304] width 474 height 298
copy div "**********"
click at [537, 171] on label "Have you used CrewAI's Open Source?" at bounding box center [447, 176] width 220 height 12
click at [537, 190] on select "**********" at bounding box center [447, 201] width 220 height 23
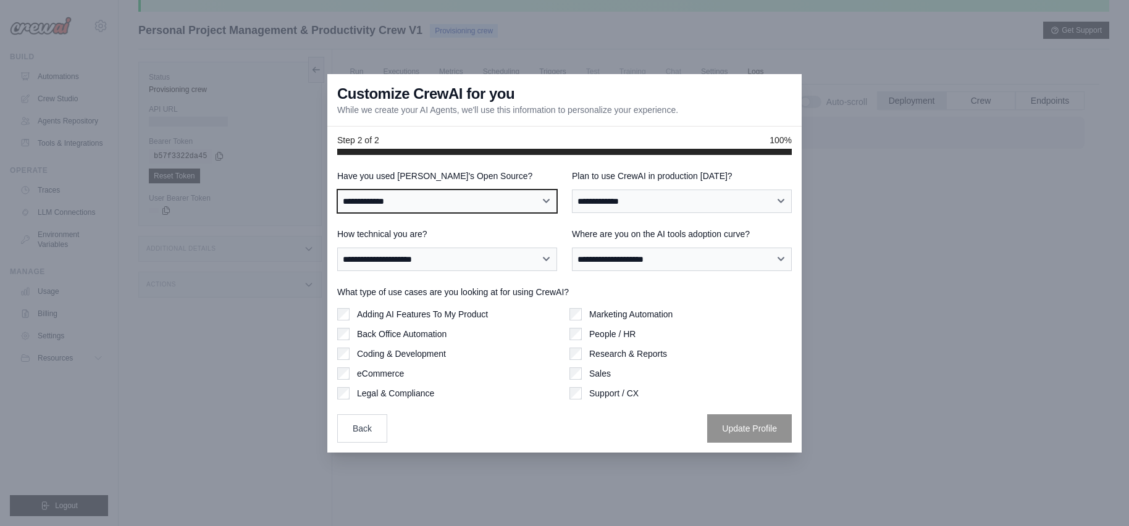
click at [547, 201] on select "**********" at bounding box center [447, 201] width 220 height 23
select select "**"
click at [337, 190] on select "**********" at bounding box center [447, 201] width 220 height 23
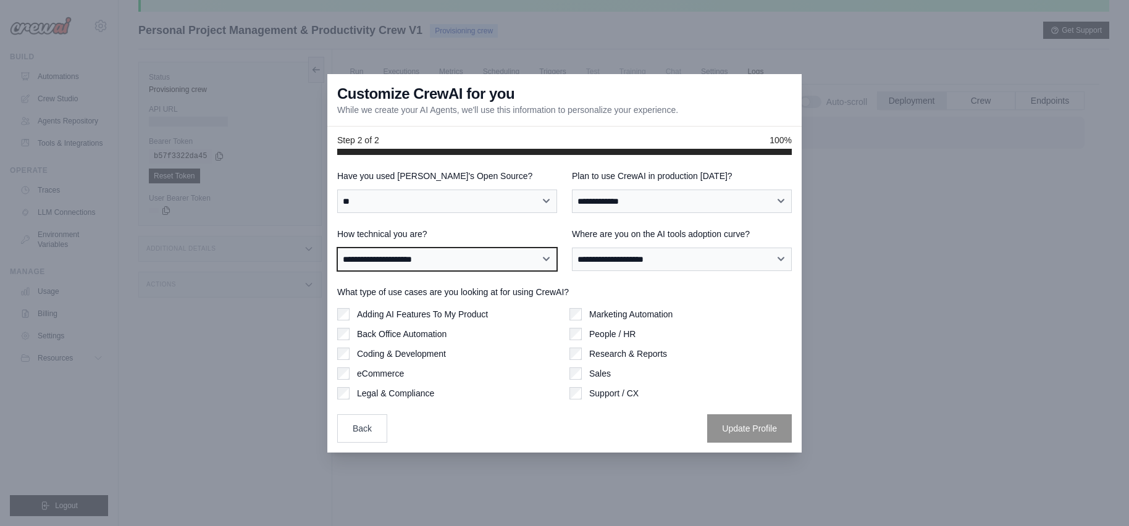
click at [547, 259] on select "**********" at bounding box center [447, 259] width 220 height 23
drag, startPoint x: 332, startPoint y: 278, endPoint x: 339, endPoint y: 288, distance: 12.9
click at [339, 288] on div "**********" at bounding box center [564, 304] width 474 height 298
click at [546, 259] on select "**********" at bounding box center [447, 259] width 220 height 23
select select "**********"
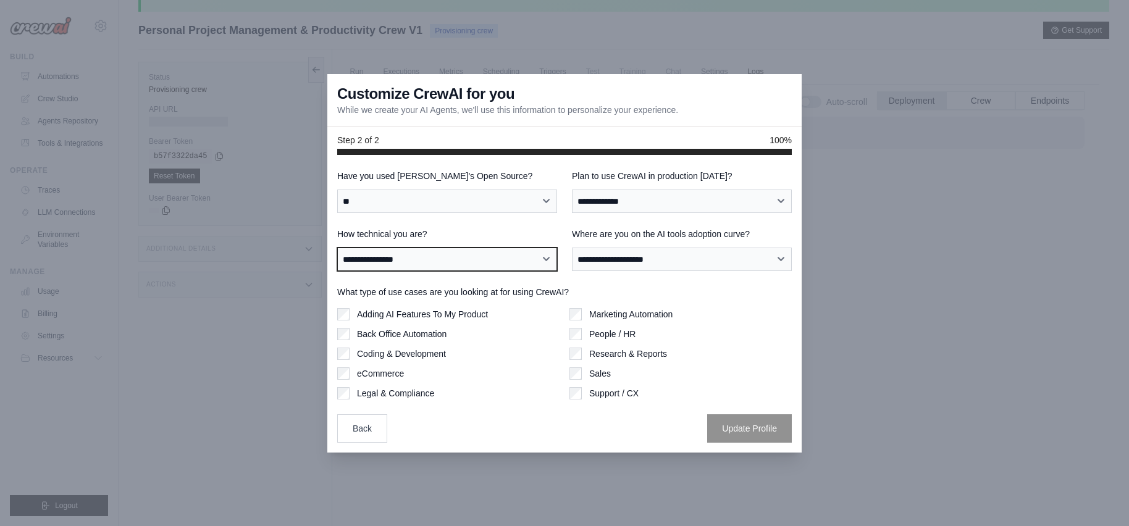
click at [337, 248] on select "**********" at bounding box center [447, 259] width 220 height 23
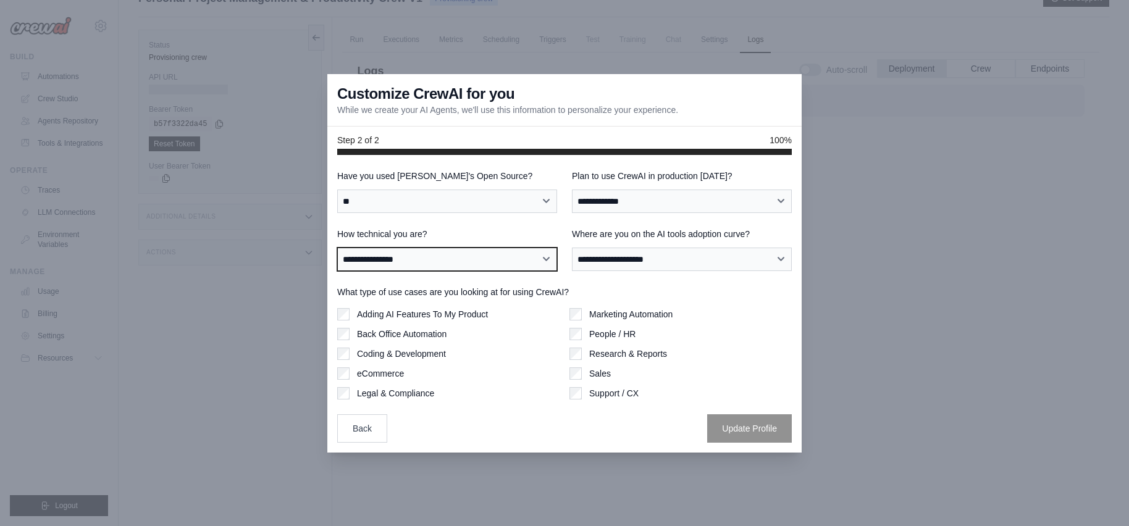
scroll to position [96, 0]
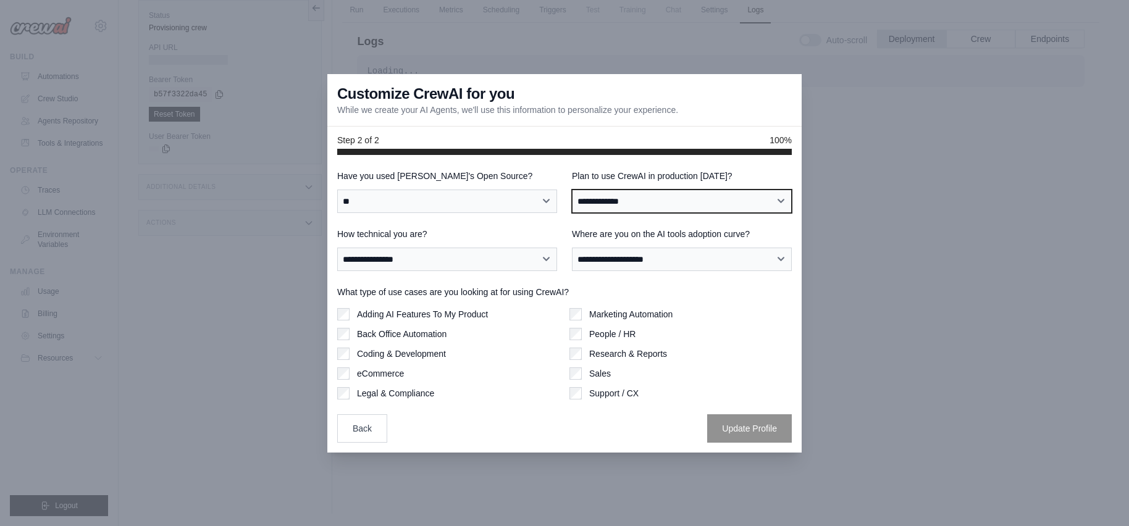
click at [782, 200] on select "**********" at bounding box center [682, 201] width 220 height 23
select select "*****"
click at [572, 190] on select "**********" at bounding box center [682, 201] width 220 height 23
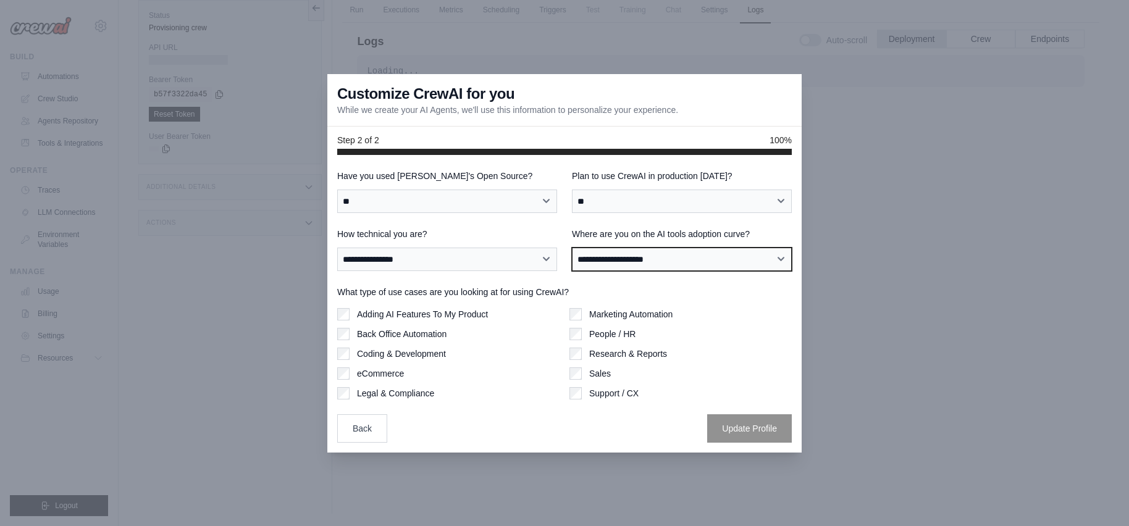
click at [774, 258] on select "**********" at bounding box center [682, 259] width 220 height 23
click at [781, 261] on select "**********" at bounding box center [682, 259] width 220 height 23
click at [781, 257] on select "**********" at bounding box center [682, 259] width 220 height 23
click at [781, 260] on select "**********" at bounding box center [682, 259] width 220 height 23
click at [776, 258] on select "**********" at bounding box center [682, 259] width 220 height 23
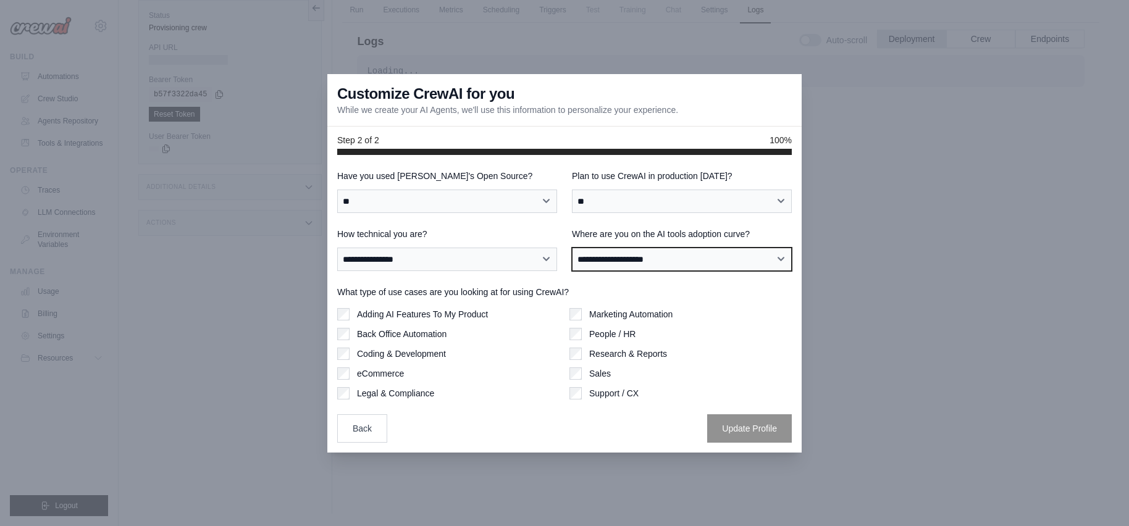
select select "**********"
click at [572, 248] on select "**********" at bounding box center [682, 259] width 220 height 23
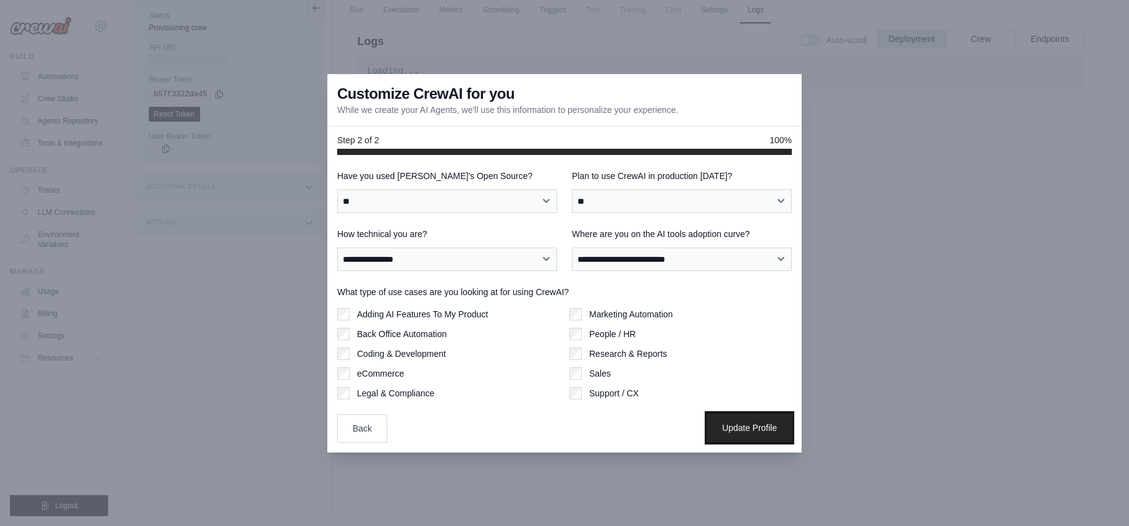
click at [755, 429] on button "Update Profile" at bounding box center [749, 428] width 85 height 28
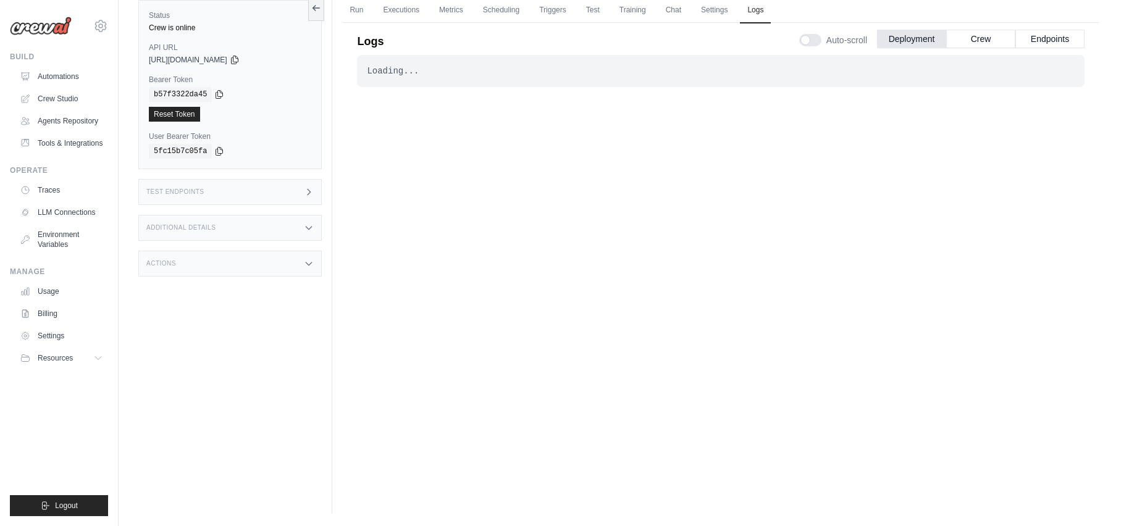
click at [434, 76] on div "Loading..." at bounding box center [721, 71] width 708 height 12
click at [307, 227] on icon at bounding box center [309, 228] width 6 height 3
click at [307, 227] on icon at bounding box center [309, 228] width 10 height 10
click at [306, 191] on icon at bounding box center [309, 192] width 10 height 10
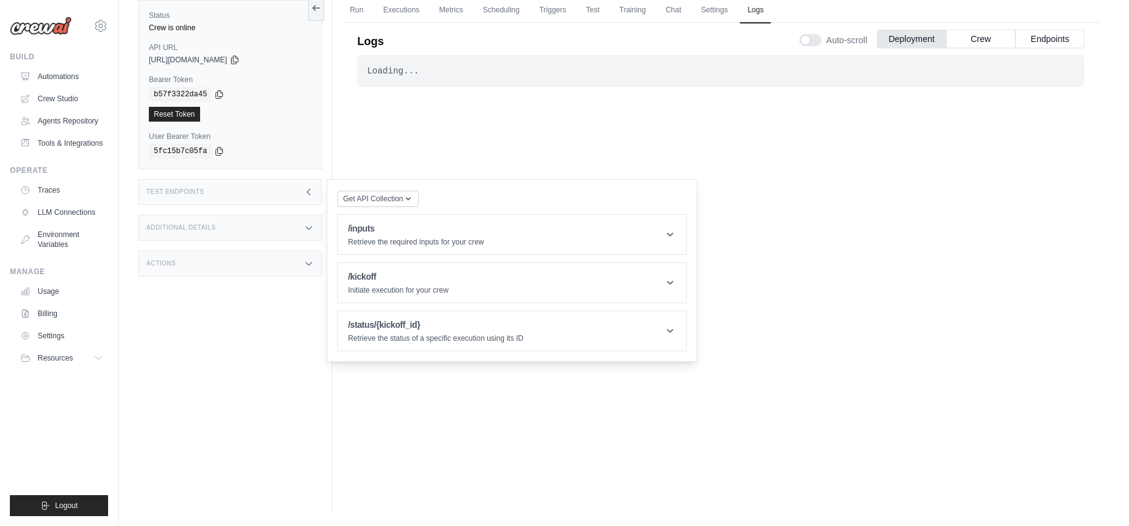
click at [312, 263] on icon at bounding box center [309, 264] width 10 height 10
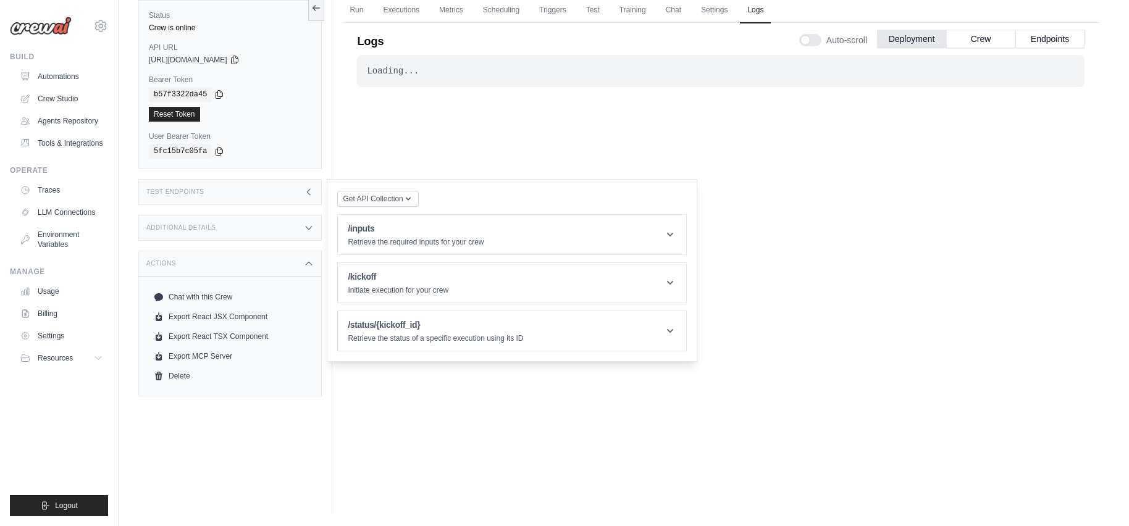
click at [244, 413] on div "Status Crew is online API URL copied [URL][DOMAIN_NAME] Bearer Token copied b57…" at bounding box center [235, 251] width 194 height 526
click at [80, 415] on ul "Build Automations Crew Studio Agents Repository Tools & Integrations" at bounding box center [59, 284] width 98 height 464
click at [314, 453] on div "Status Crew is online API URL copied https://personal-project-management-produc…" at bounding box center [235, 251] width 194 height 526
click at [308, 264] on icon at bounding box center [309, 264] width 10 height 10
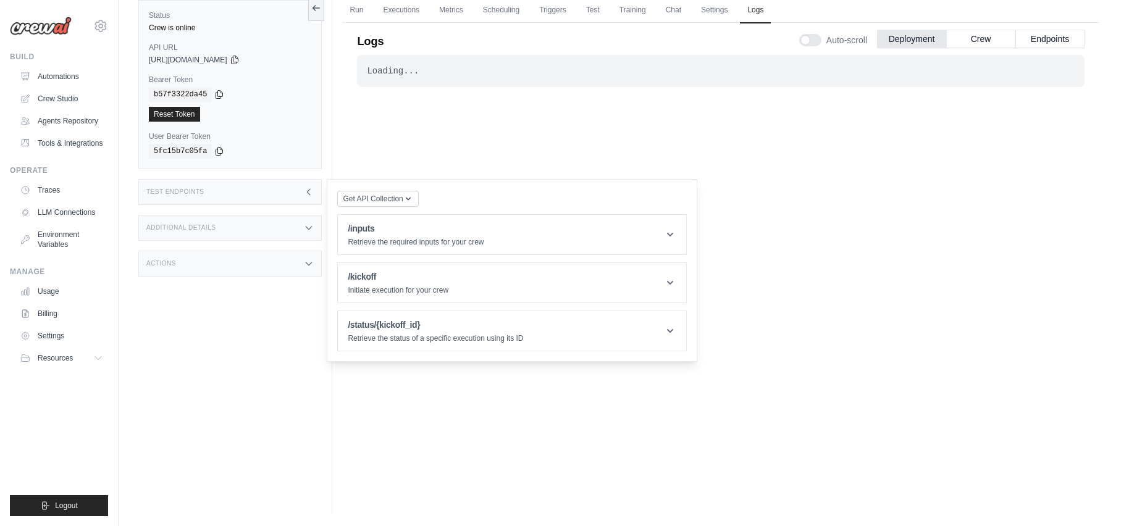
click at [312, 191] on icon at bounding box center [309, 192] width 10 height 10
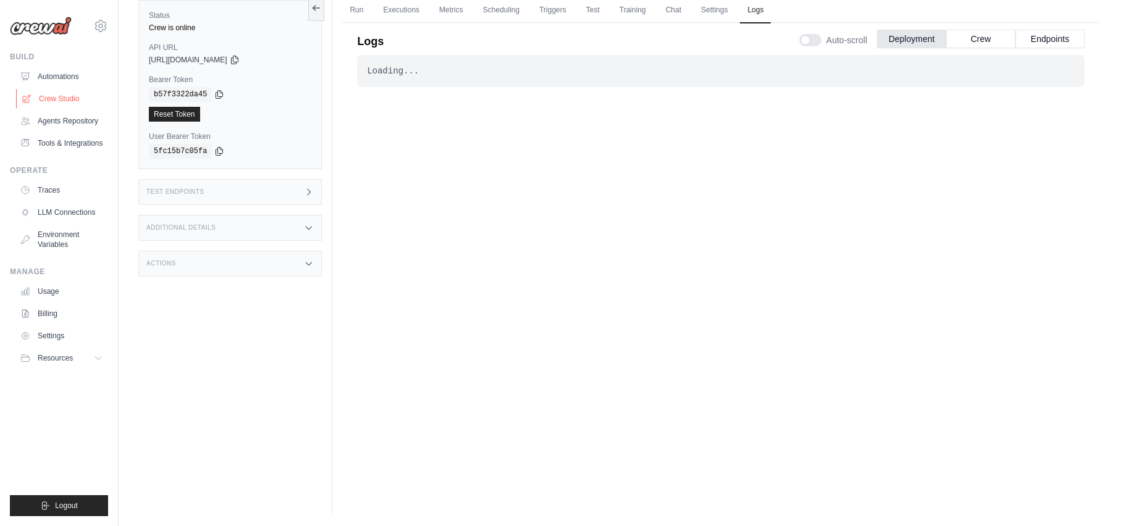
click at [54, 98] on link "Crew Studio" at bounding box center [62, 99] width 93 height 20
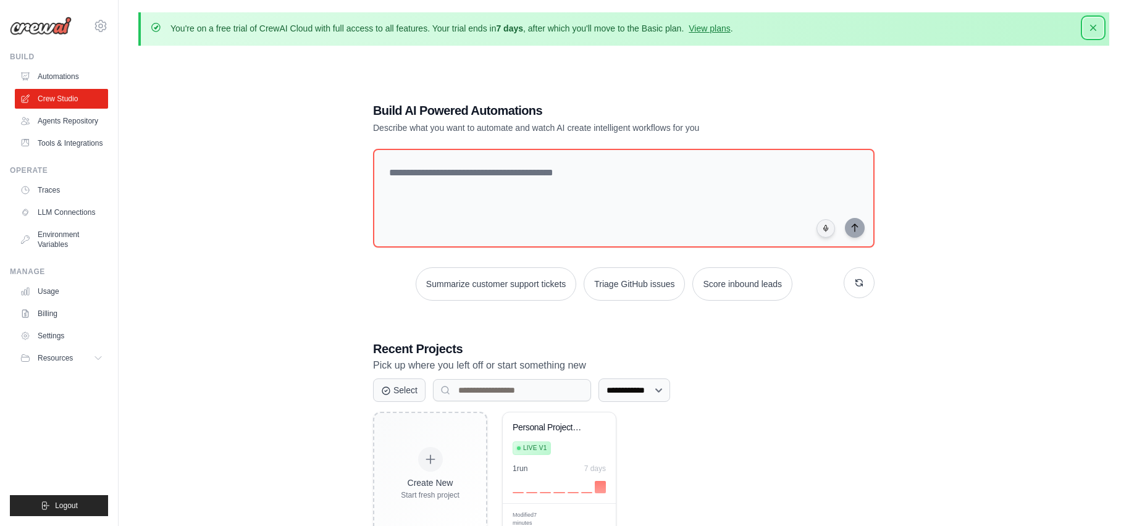
click at [1092, 27] on icon "button" at bounding box center [1093, 28] width 6 height 6
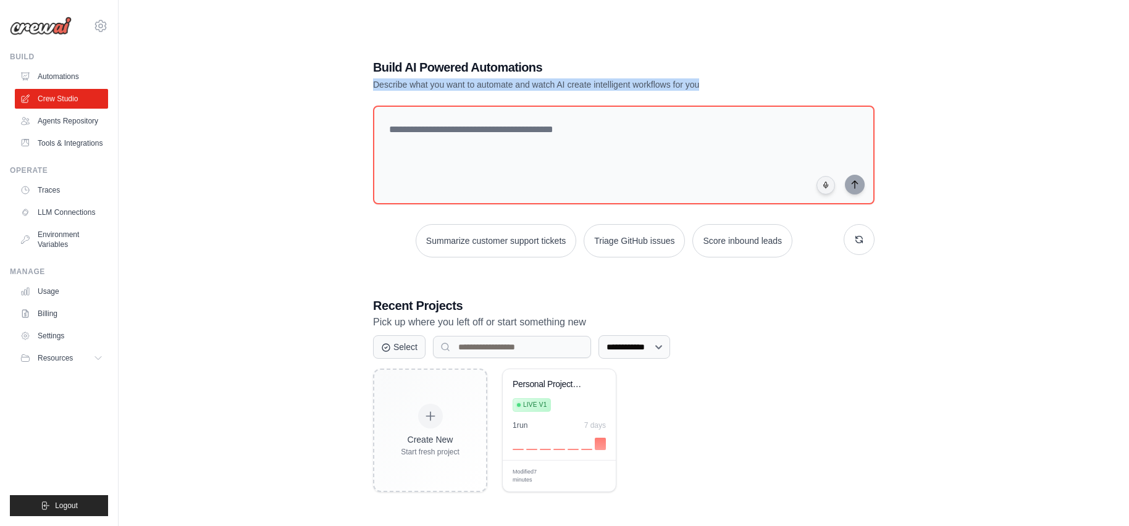
drag, startPoint x: 726, startPoint y: 84, endPoint x: 361, endPoint y: 86, distance: 365.0
click at [361, 86] on div "**********" at bounding box center [623, 275] width 531 height 473
copy p "Describe what you want to automate and watch AI create intelligent workflows fo…"
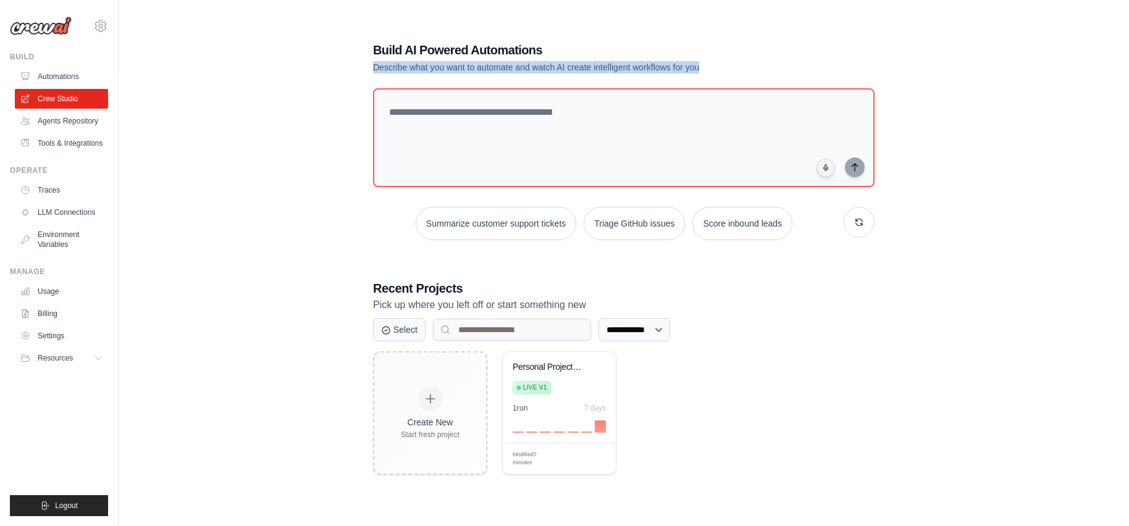
scroll to position [25, 0]
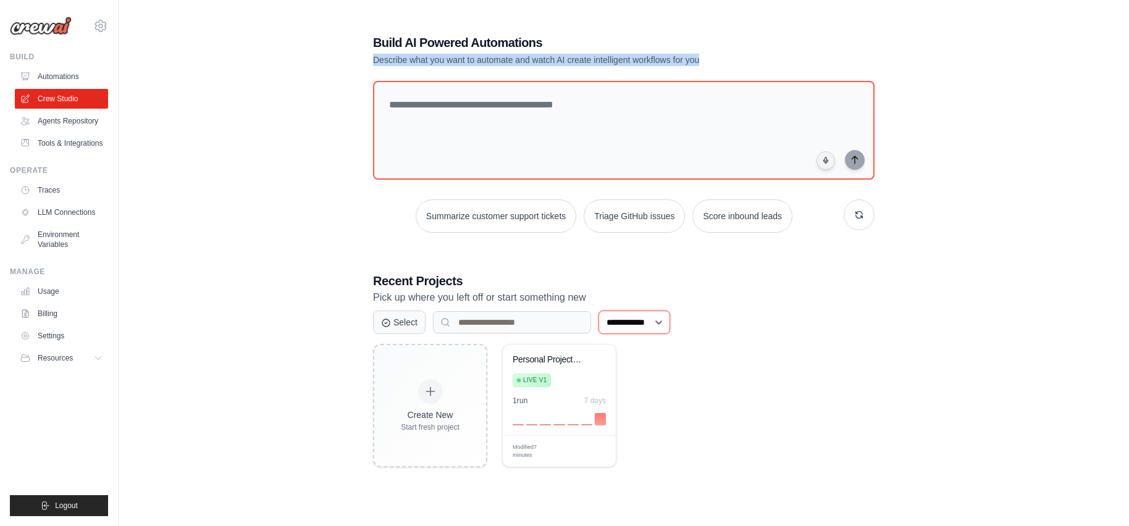
click at [670, 321] on select "**********" at bounding box center [634, 322] width 72 height 23
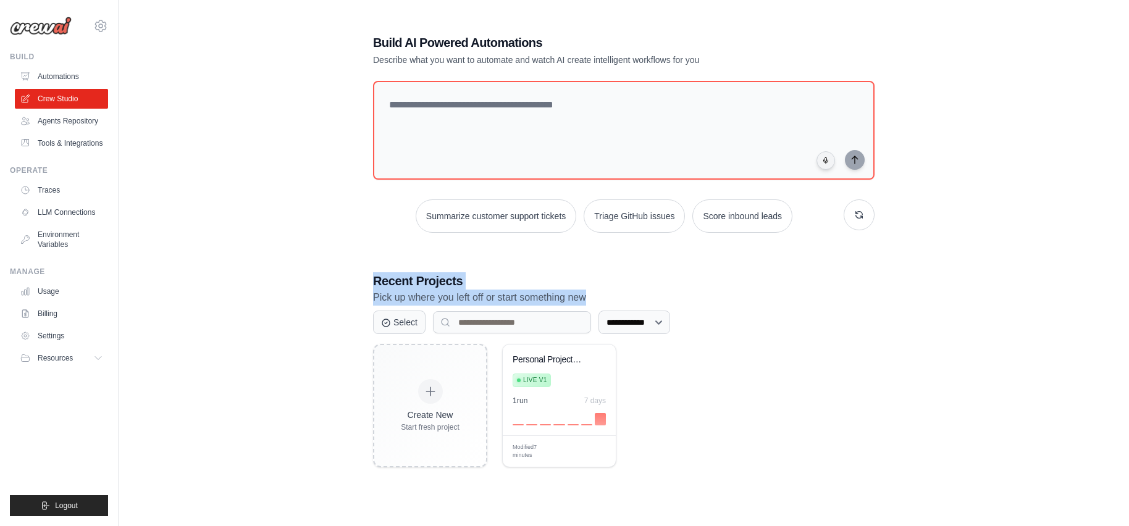
drag, startPoint x: 372, startPoint y: 278, endPoint x: 621, endPoint y: 298, distance: 249.7
click at [621, 298] on div "**********" at bounding box center [623, 250] width 531 height 473
copy div "Recent Projects Pick up where you left off or start something new"
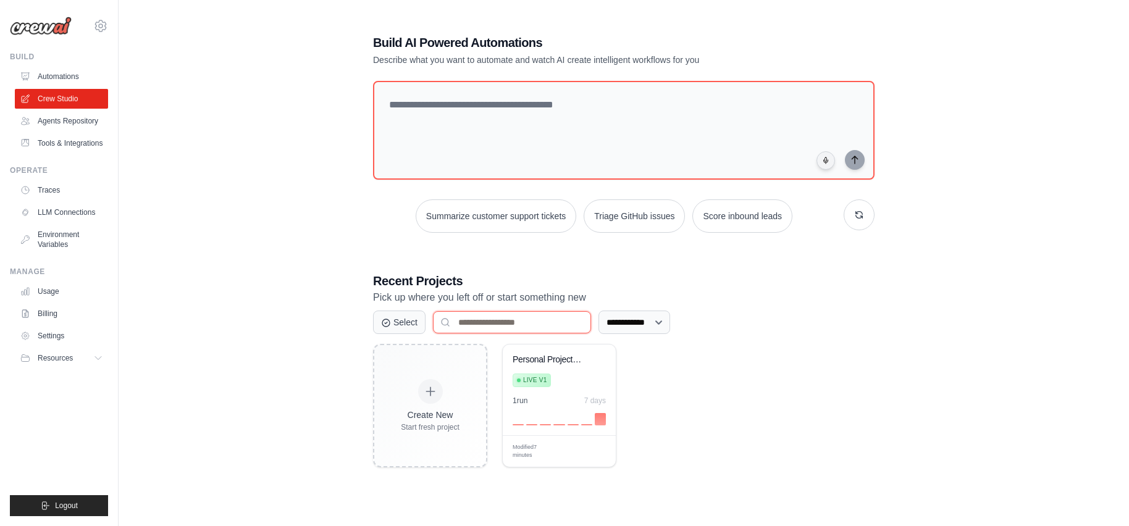
click at [469, 321] on input at bounding box center [512, 322] width 158 height 22
click at [446, 323] on input at bounding box center [512, 322] width 158 height 22
click at [407, 318] on button "Select" at bounding box center [399, 321] width 52 height 23
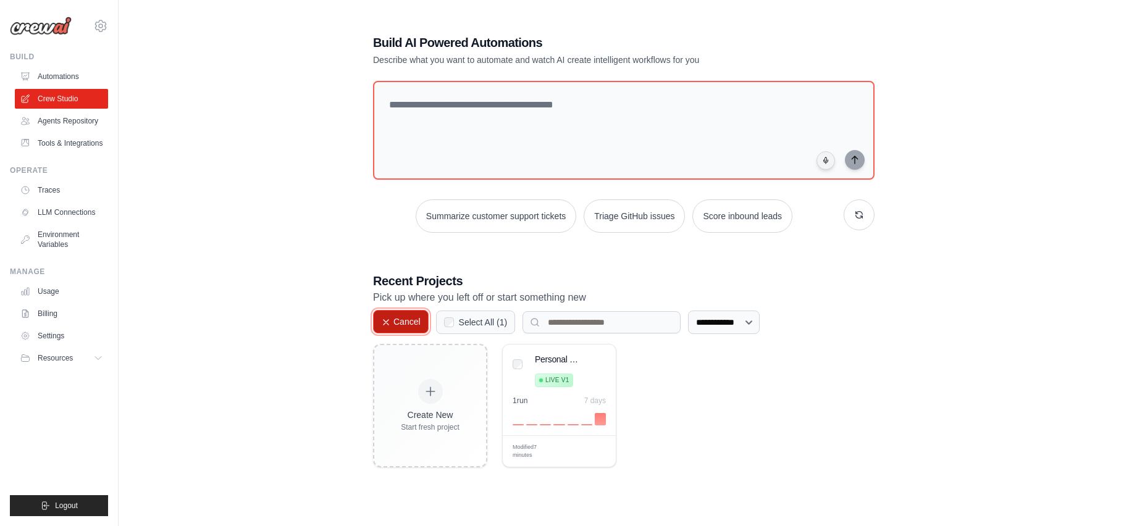
click at [384, 321] on icon at bounding box center [386, 322] width 5 height 5
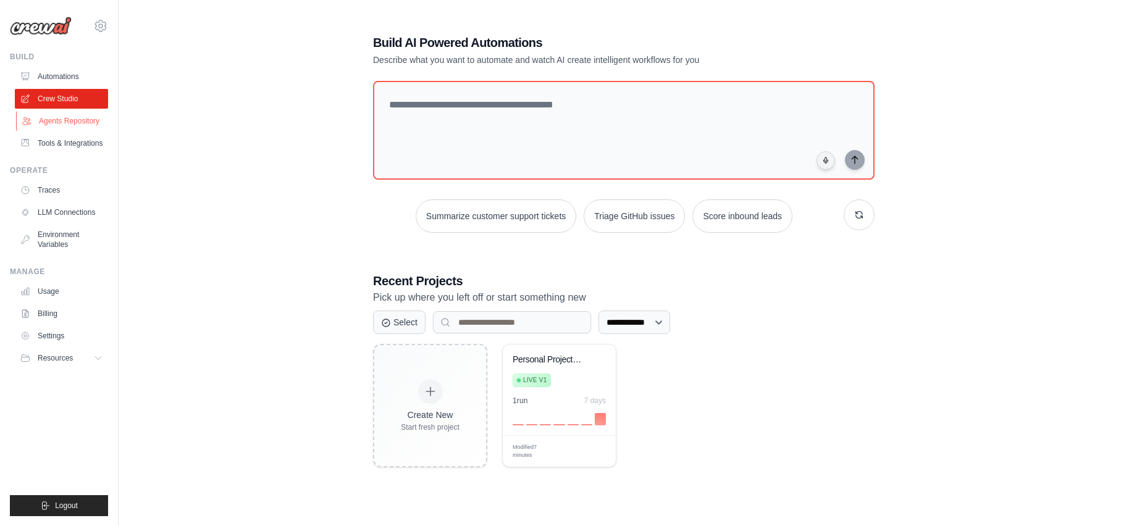
click at [69, 117] on link "Agents Repository" at bounding box center [62, 121] width 93 height 20
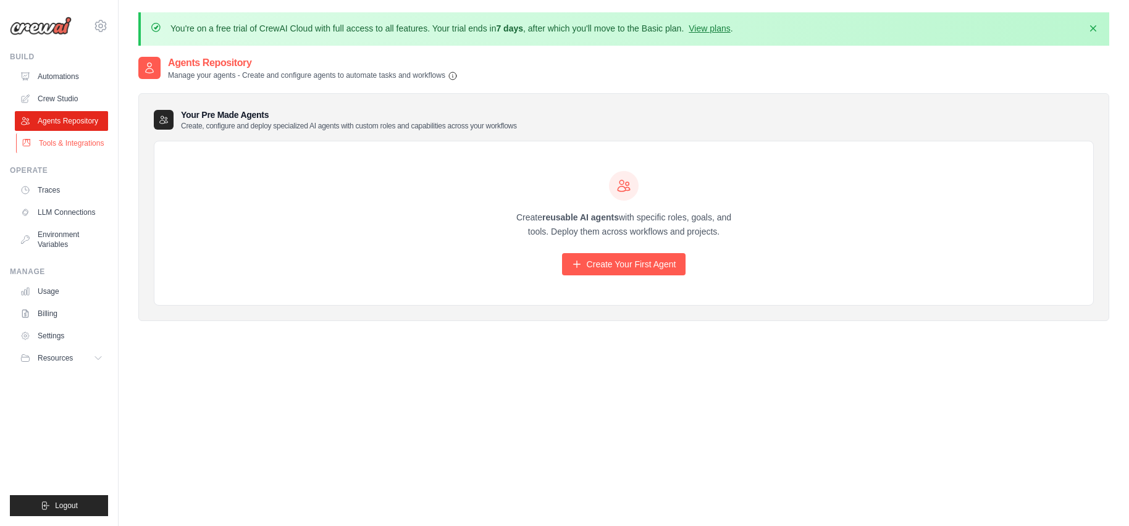
click at [72, 145] on link "Tools & Integrations" at bounding box center [62, 143] width 93 height 20
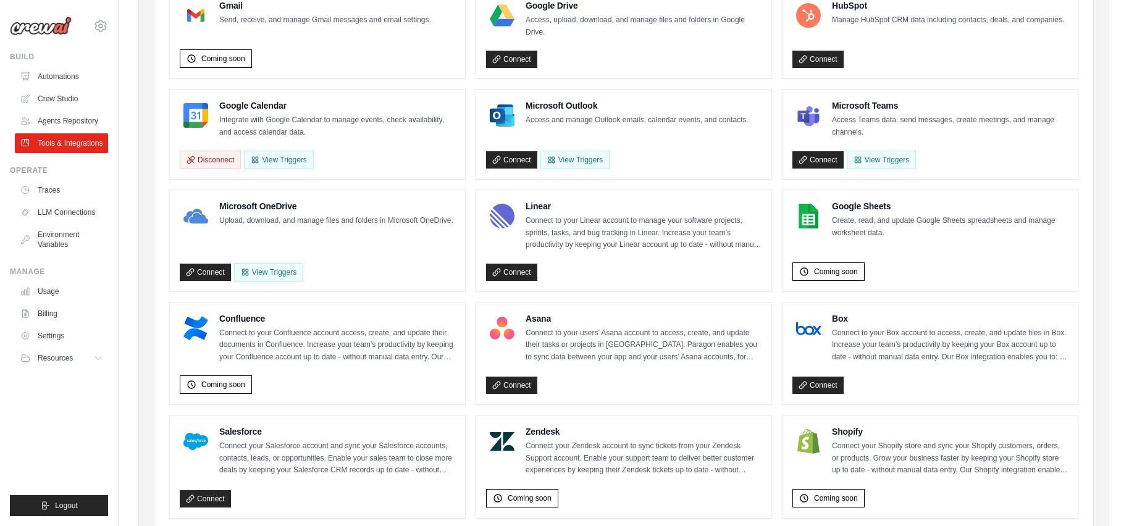
scroll to position [92, 0]
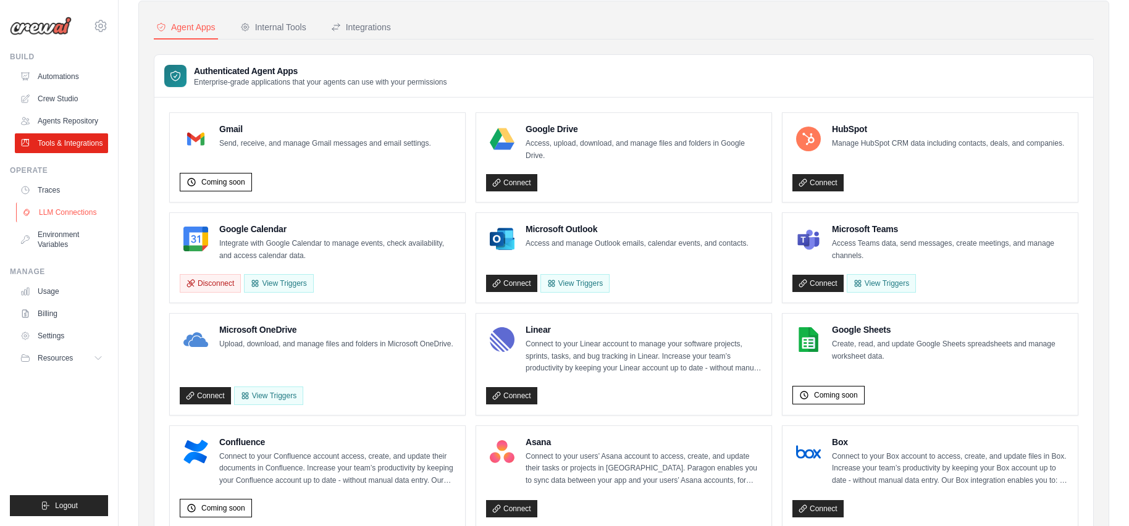
click at [73, 215] on link "LLM Connections" at bounding box center [62, 213] width 93 height 20
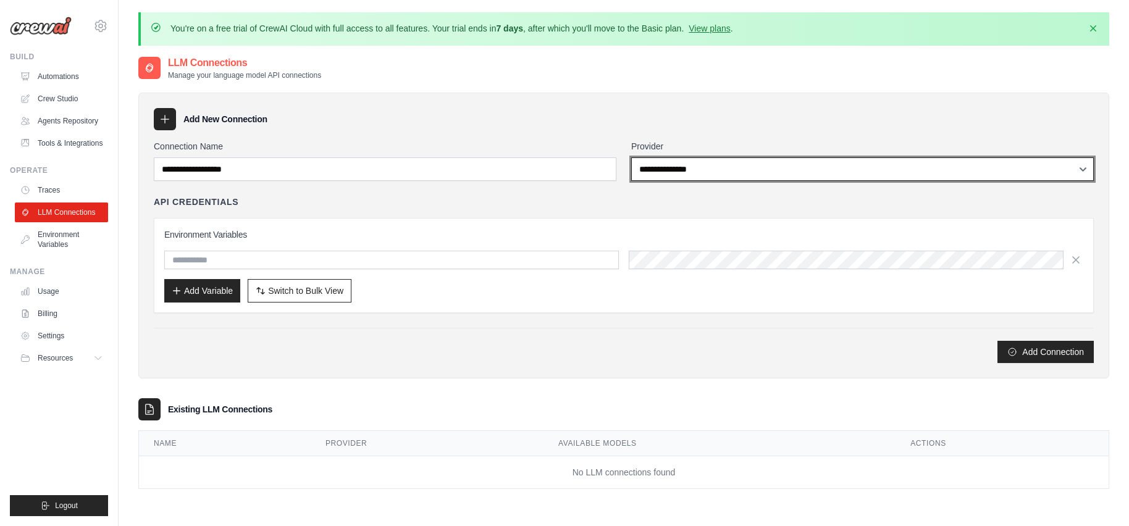
click at [1085, 170] on select "**********" at bounding box center [862, 168] width 463 height 23
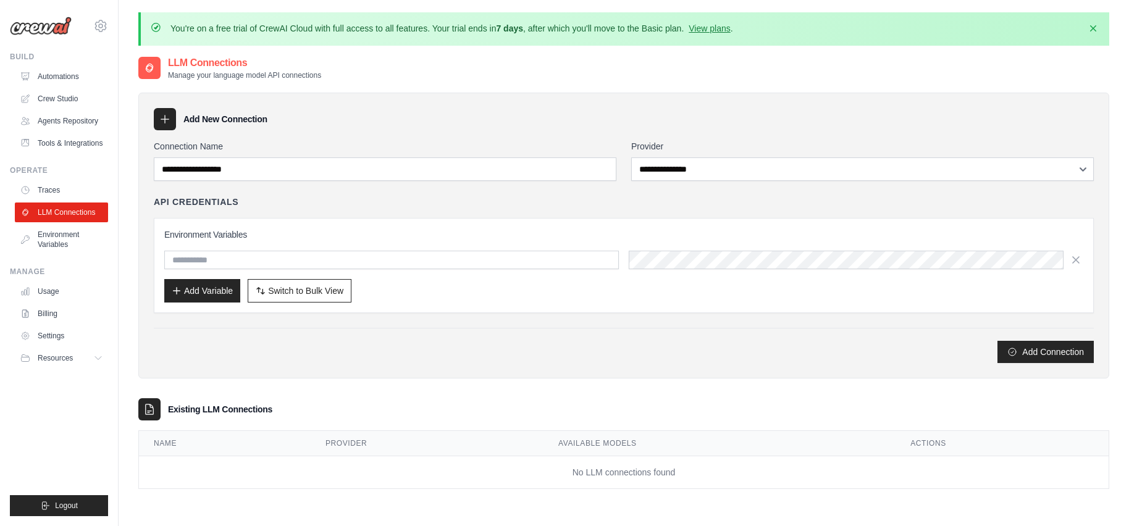
click at [1034, 125] on div "Add New Connection" at bounding box center [624, 119] width 940 height 22
